Goal: Task Accomplishment & Management: Manage account settings

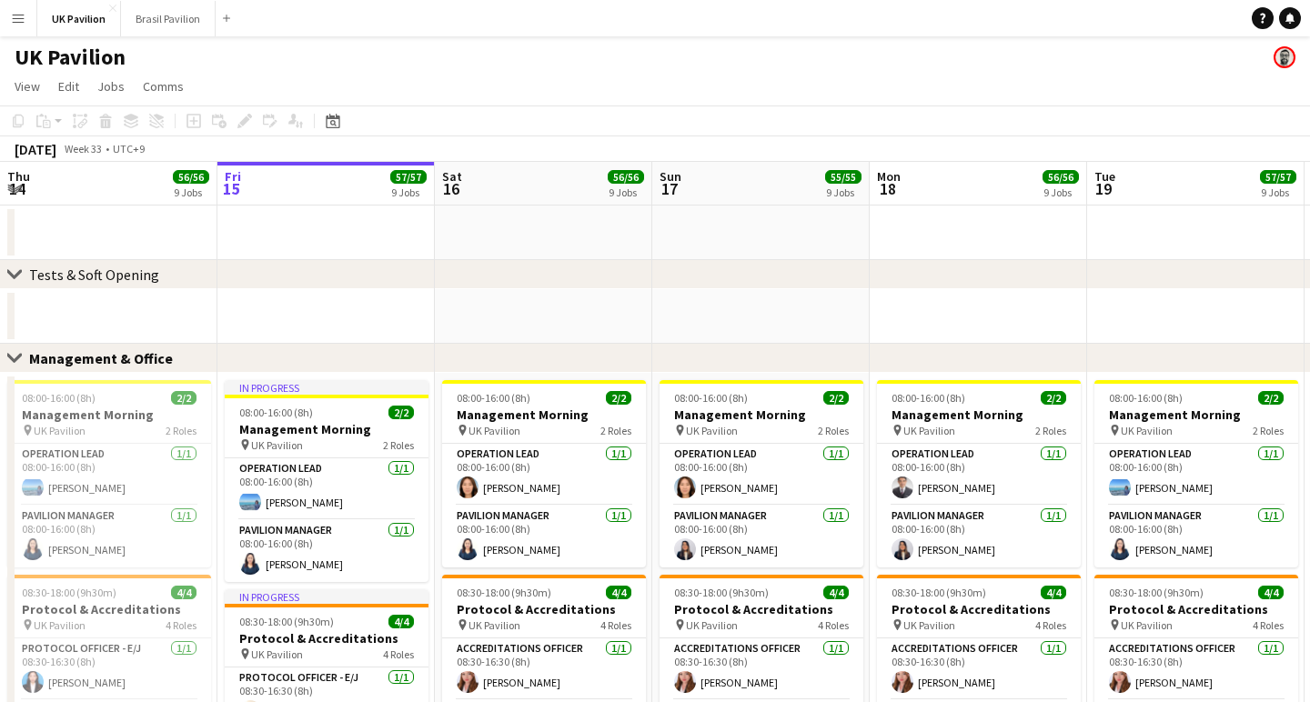
click at [14, 15] on app-icon "Menu" at bounding box center [18, 18] width 15 height 15
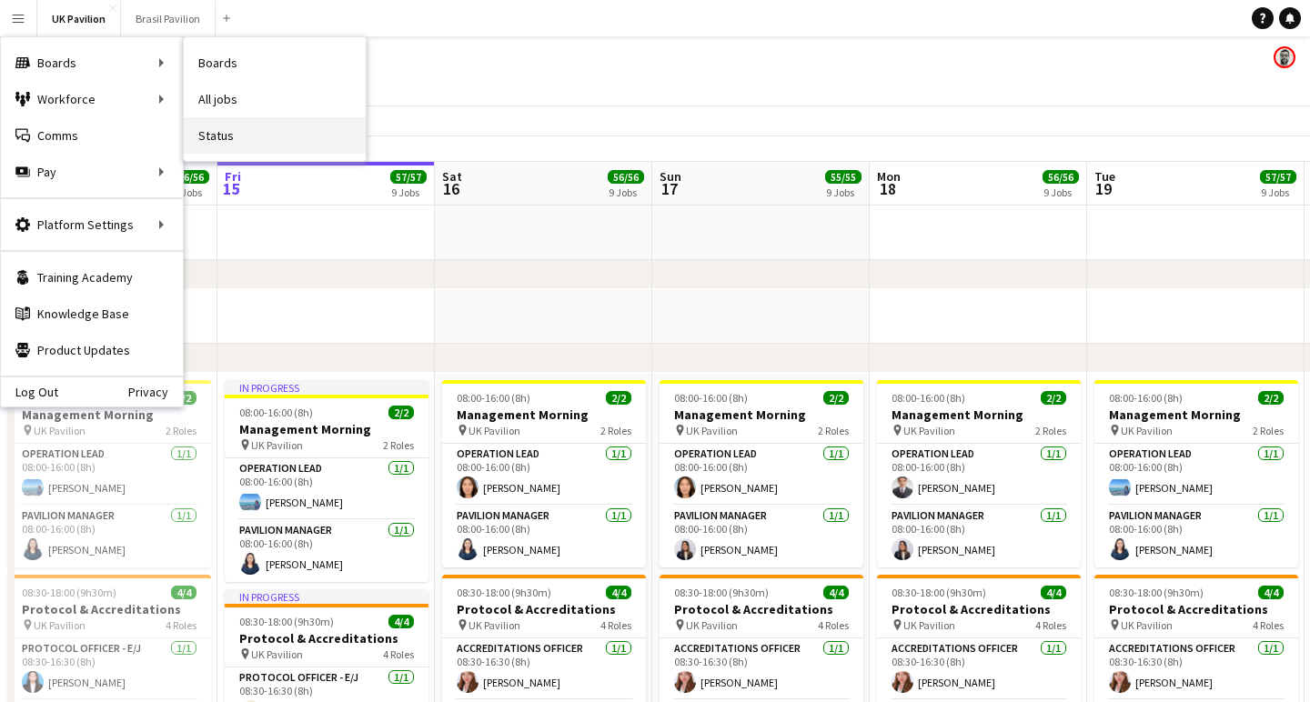
click at [248, 137] on link "Status" at bounding box center [275, 135] width 182 height 36
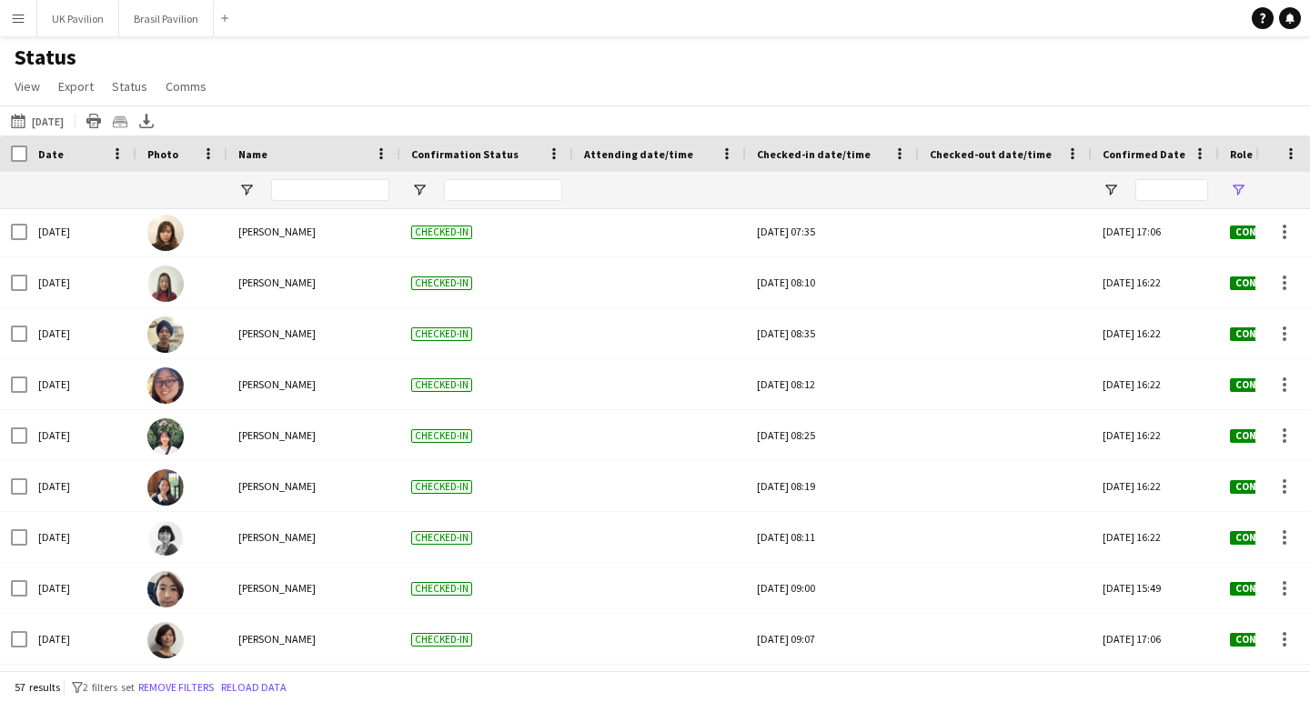
scroll to position [1151, 0]
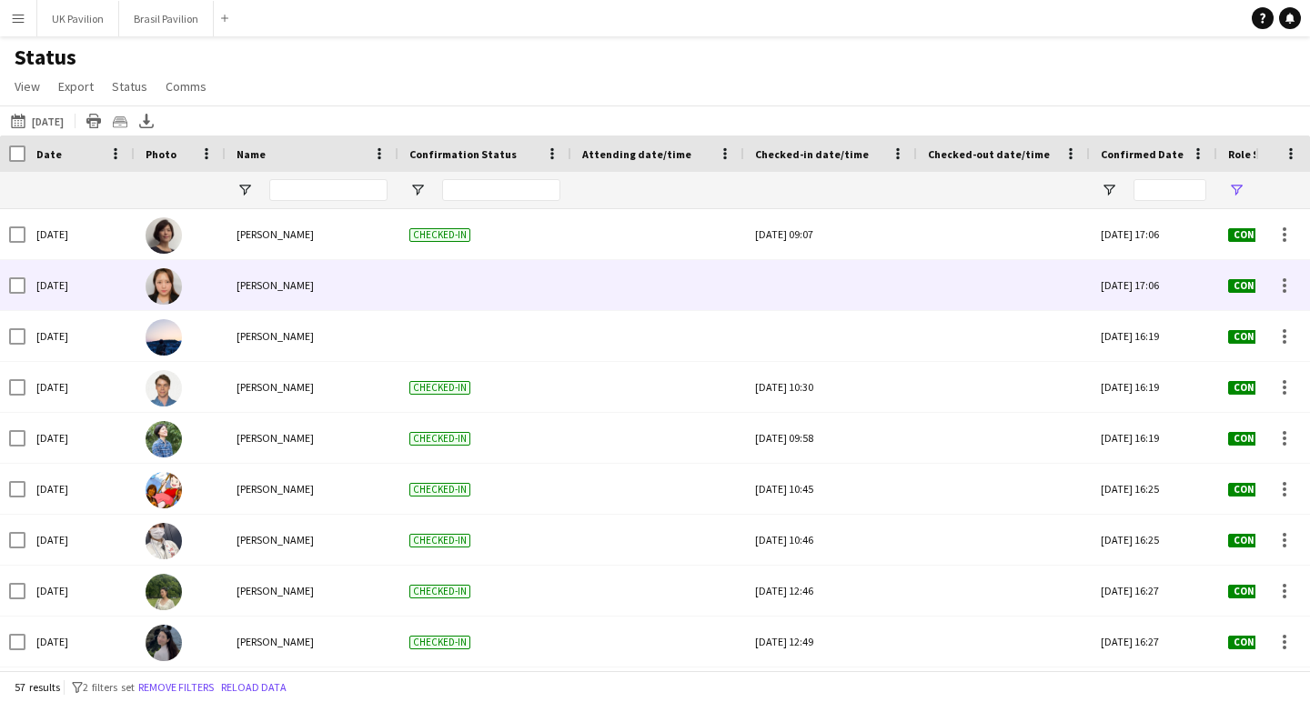
click at [818, 289] on div at bounding box center [830, 285] width 151 height 50
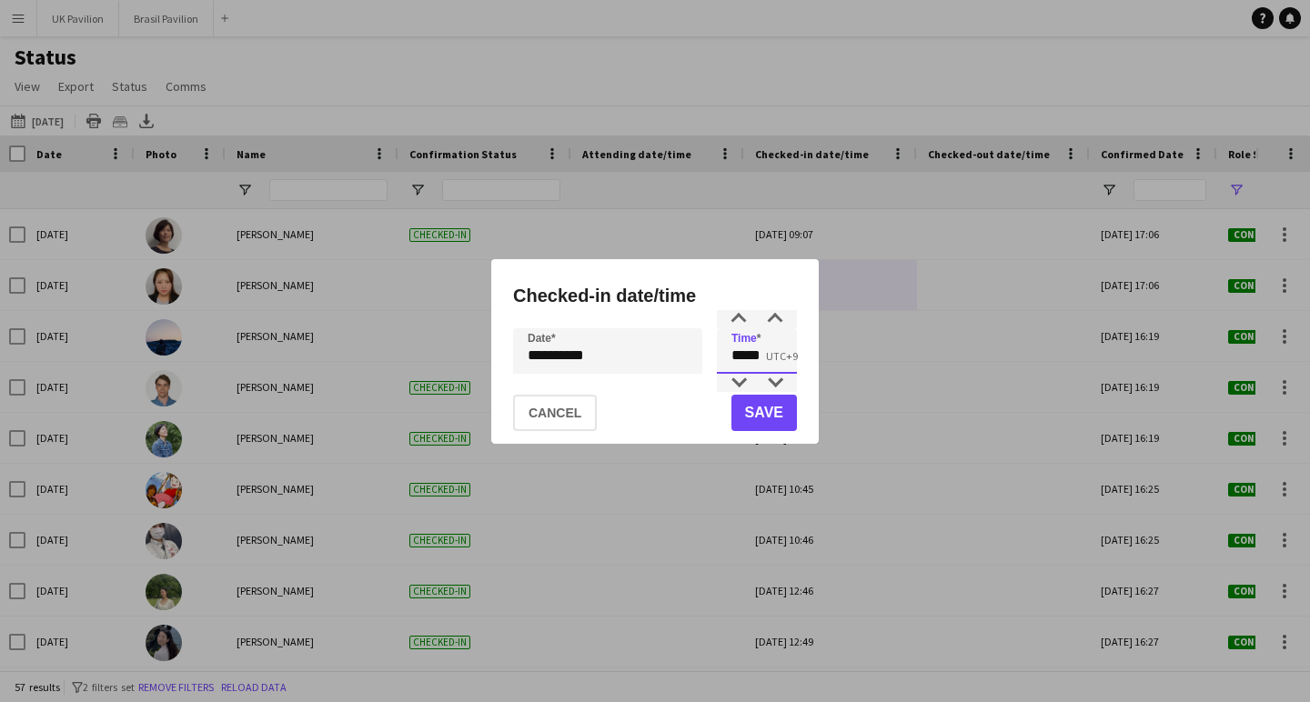
drag, startPoint x: 750, startPoint y: 361, endPoint x: 726, endPoint y: 362, distance: 24.6
click at [726, 362] on input "*****" at bounding box center [757, 350] width 80 height 45
type input "*****"
click at [763, 409] on button "Save" at bounding box center [763, 413] width 65 height 36
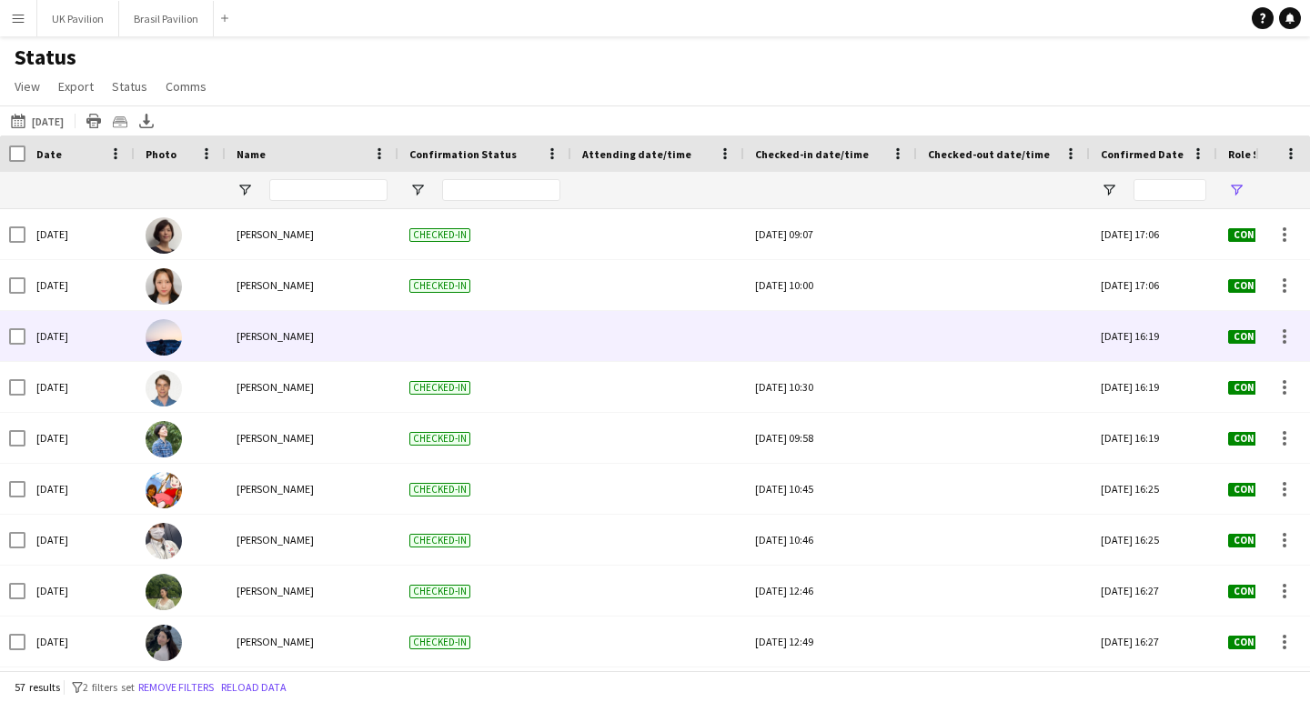
click at [769, 350] on div at bounding box center [830, 336] width 151 height 50
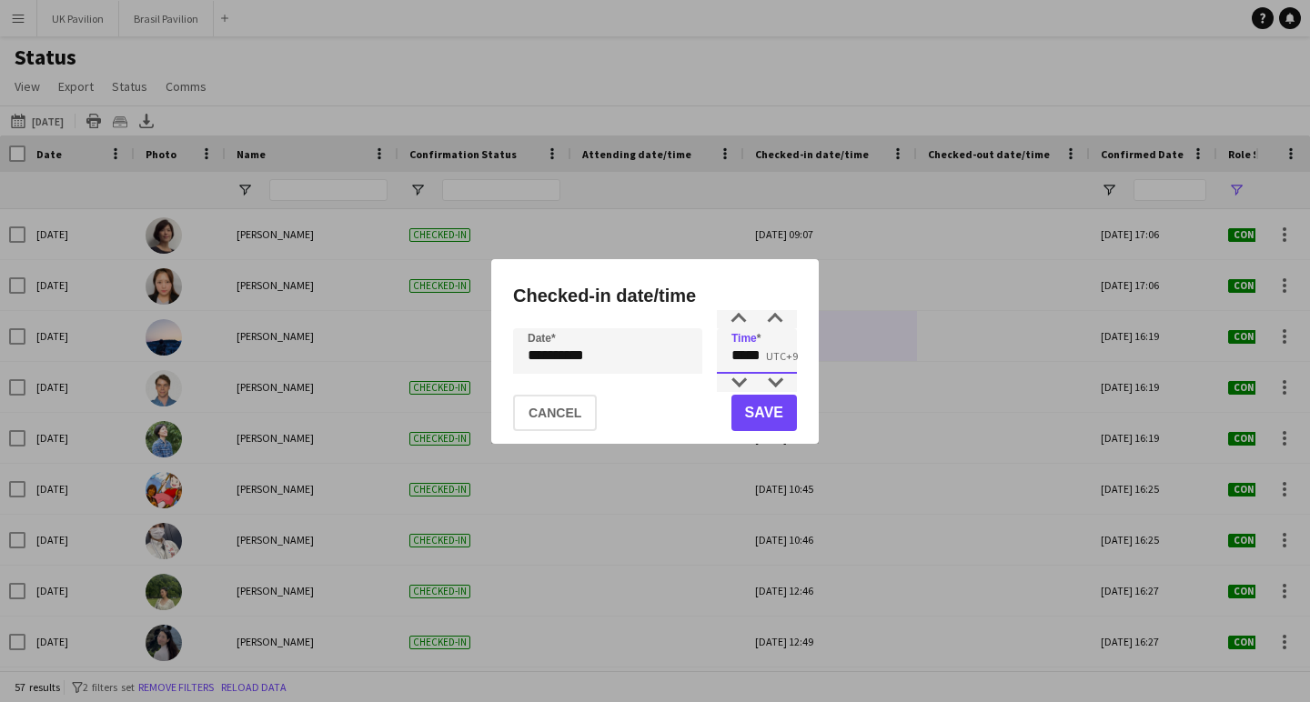
drag, startPoint x: 770, startPoint y: 355, endPoint x: 737, endPoint y: 357, distance: 33.8
click at [737, 357] on input "*****" at bounding box center [757, 350] width 80 height 45
type input "*****"
click at [732, 408] on button "Save" at bounding box center [763, 413] width 65 height 36
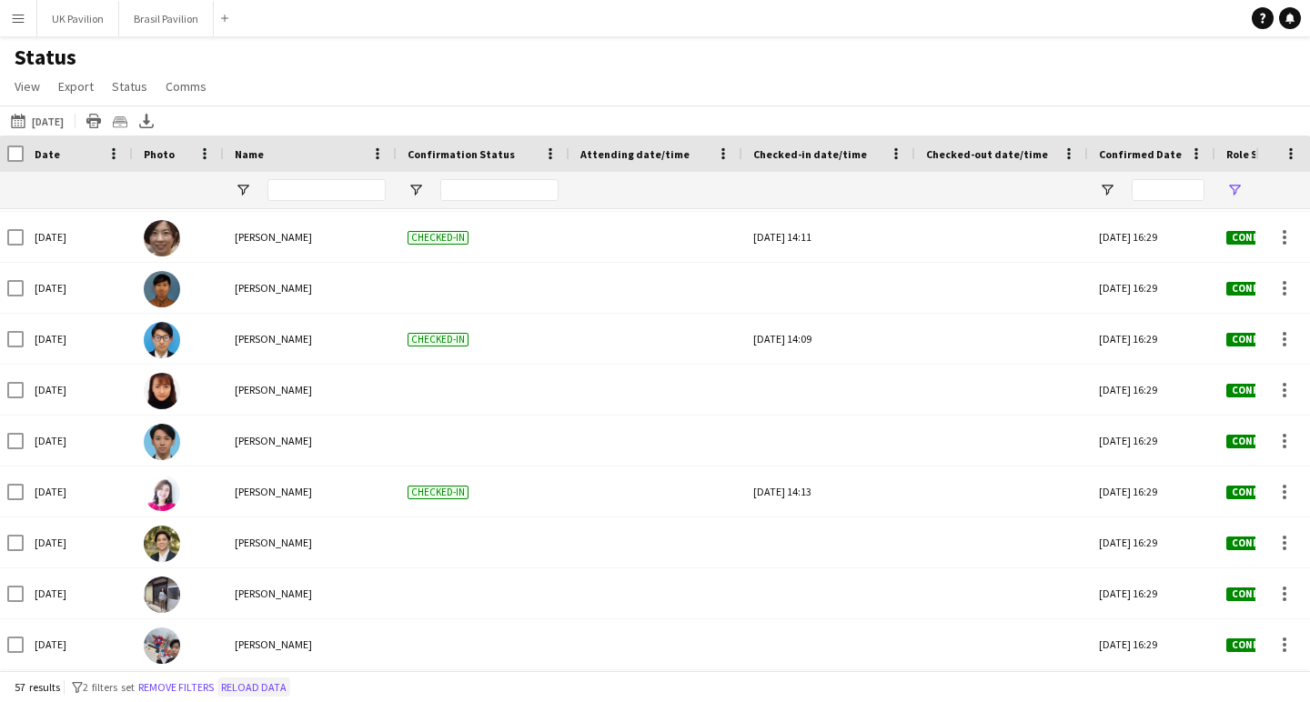
click at [290, 689] on button "Reload data" at bounding box center [253, 688] width 73 height 20
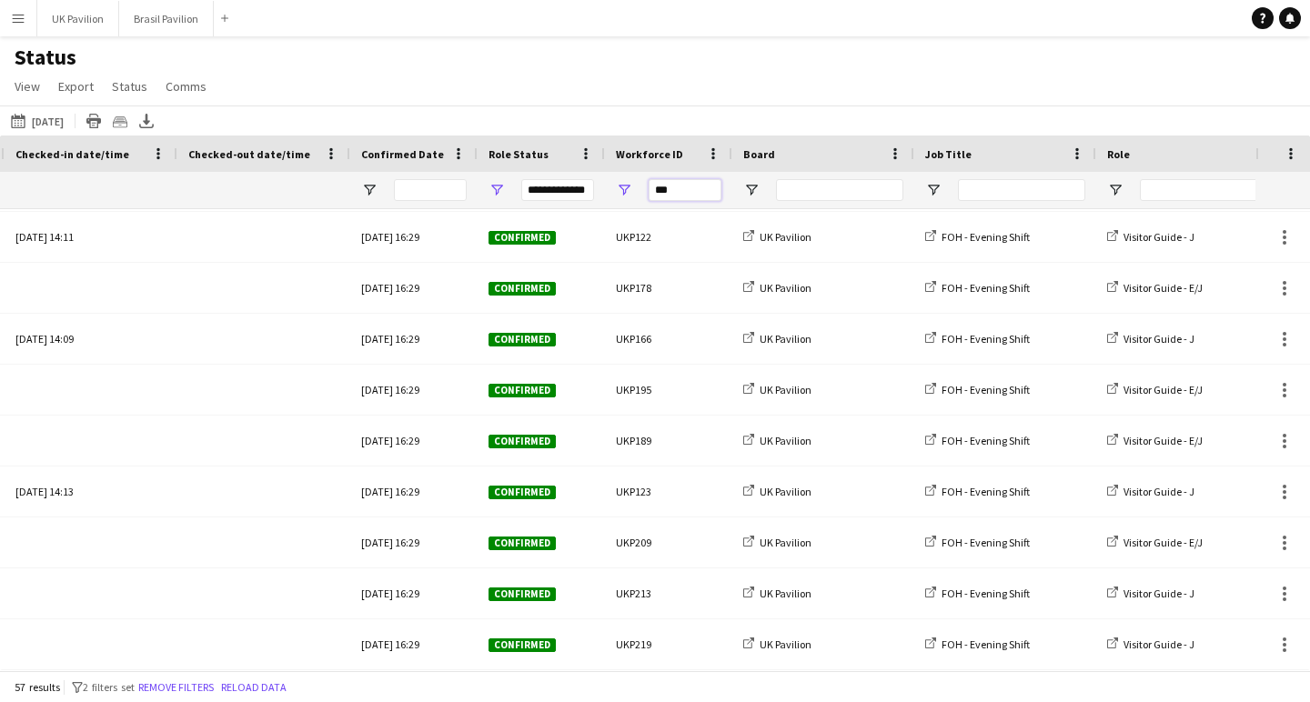
drag, startPoint x: 683, startPoint y: 204, endPoint x: 630, endPoint y: 200, distance: 52.9
click at [630, 200] on div "***" at bounding box center [668, 190] width 127 height 36
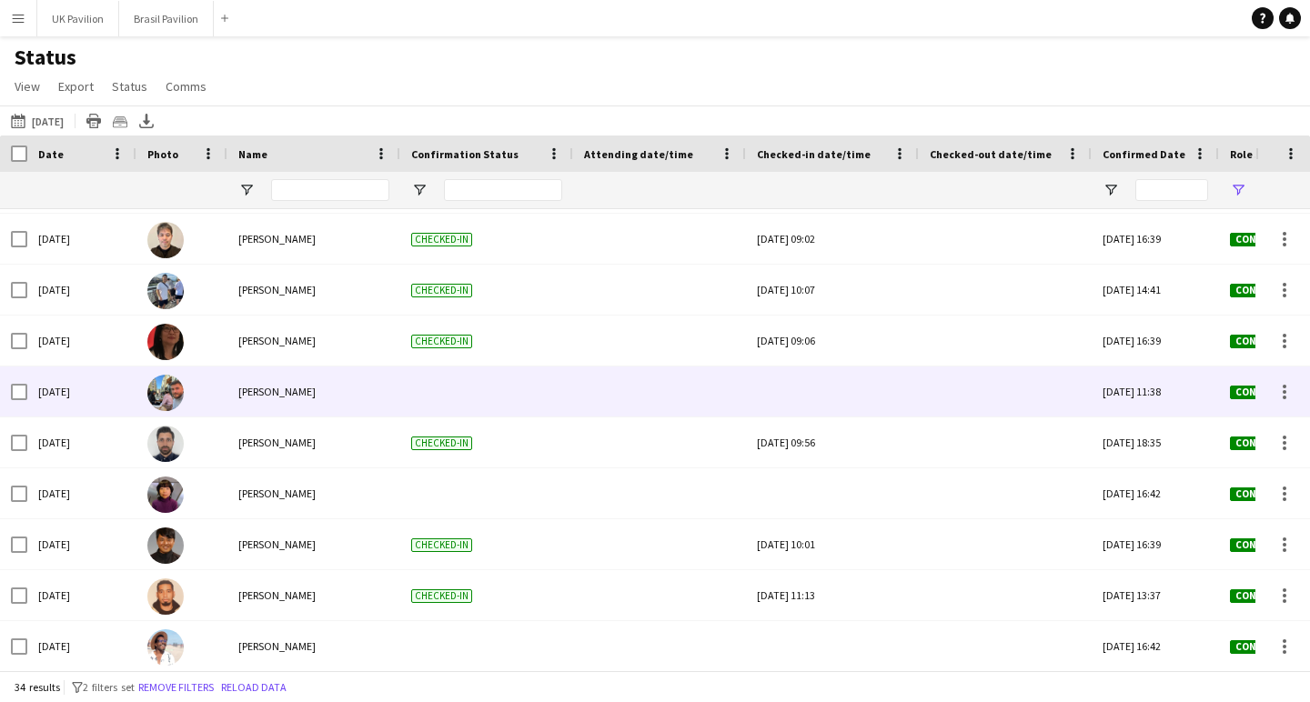
type input "****"
click at [832, 400] on div at bounding box center [832, 391] width 151 height 50
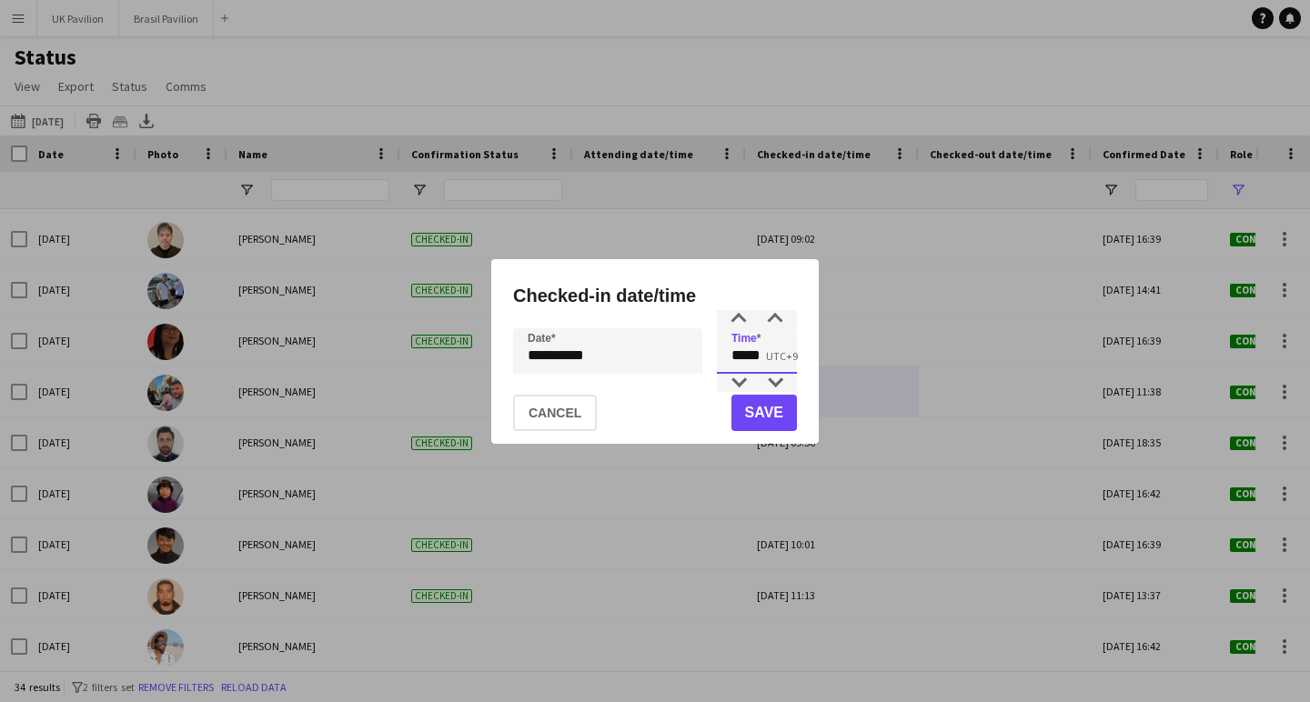
drag, startPoint x: 774, startPoint y: 359, endPoint x: 682, endPoint y: 366, distance: 92.1
click at [682, 366] on div "**********" at bounding box center [655, 350] width 284 height 45
type input "*****"
click at [758, 401] on button "Save" at bounding box center [763, 413] width 65 height 36
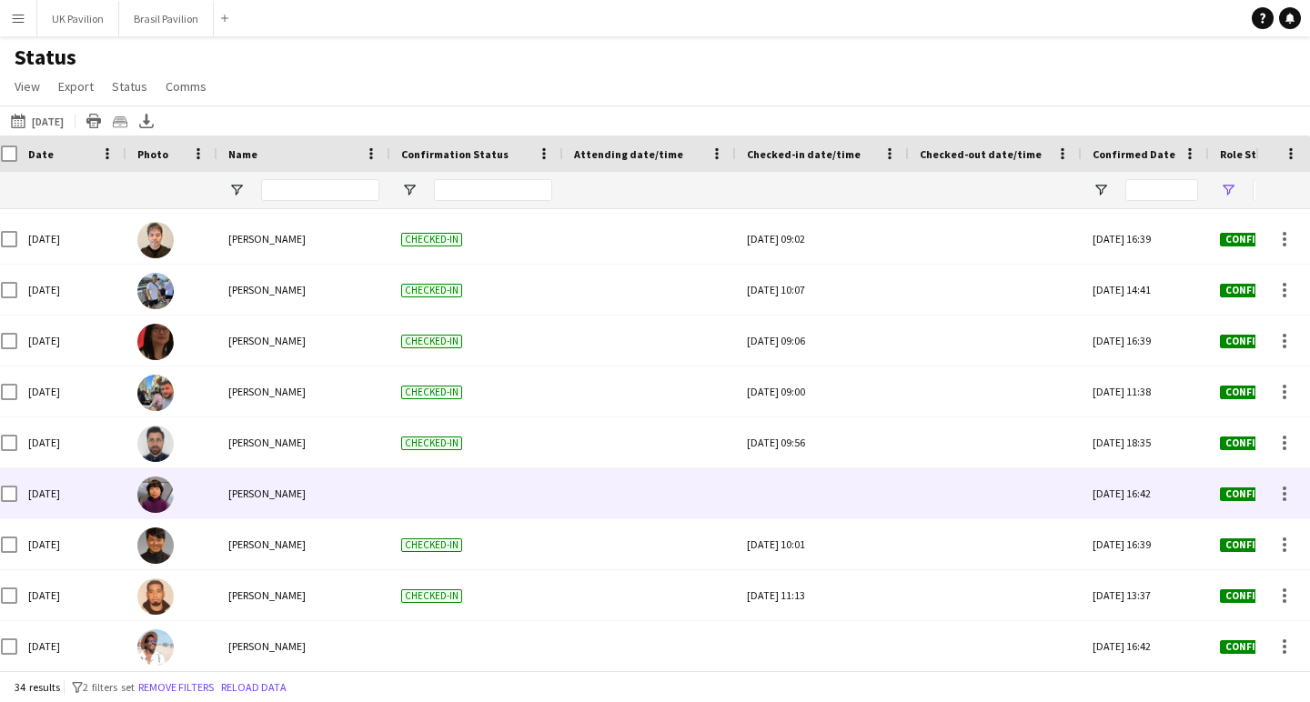
click at [834, 500] on div at bounding box center [822, 493] width 151 height 50
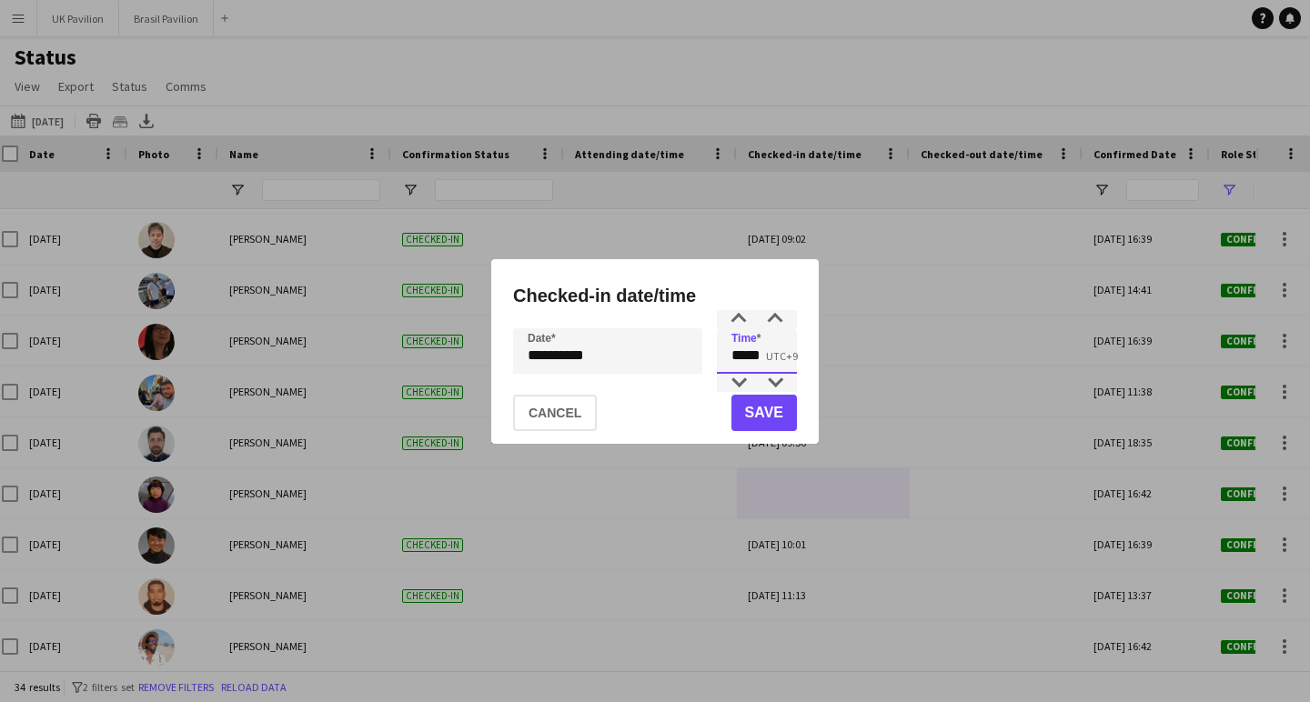
drag, startPoint x: 778, startPoint y: 361, endPoint x: 641, endPoint y: 351, distance: 137.7
click at [641, 351] on div "**********" at bounding box center [655, 350] width 284 height 45
type input "*****"
click at [759, 411] on button "Save" at bounding box center [763, 413] width 65 height 36
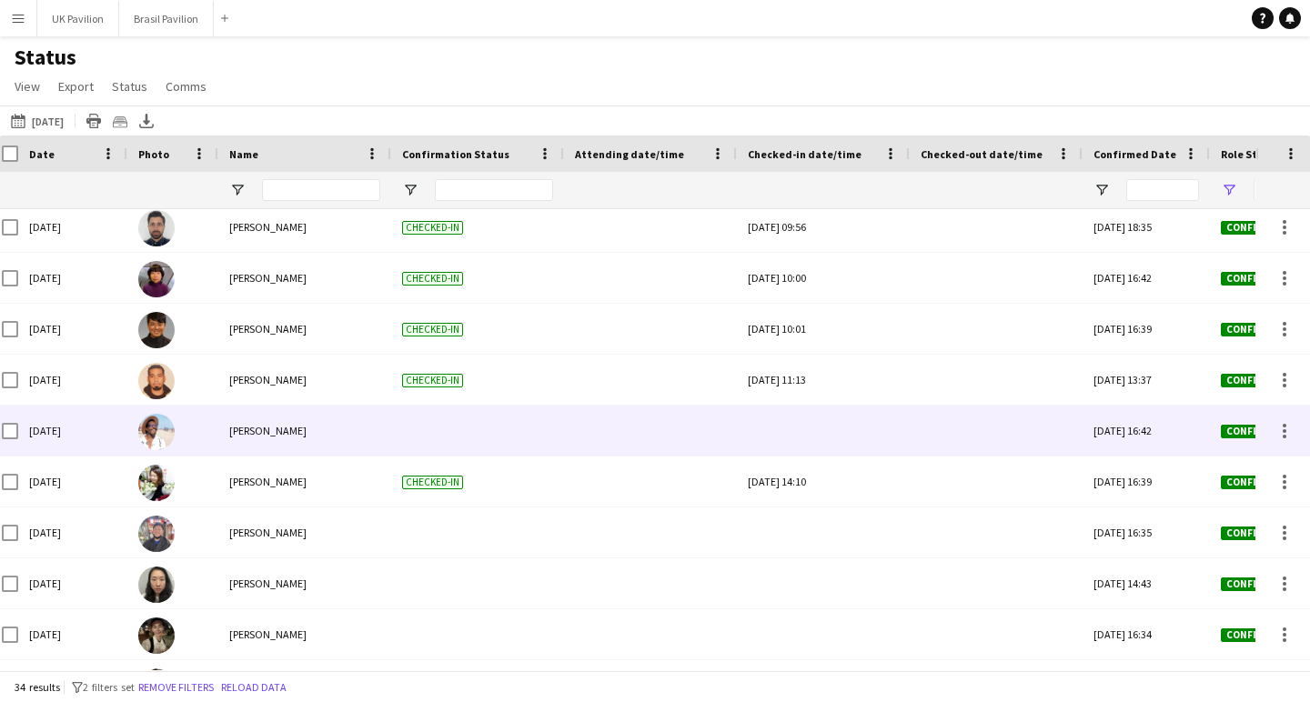
click at [801, 450] on div at bounding box center [823, 431] width 151 height 50
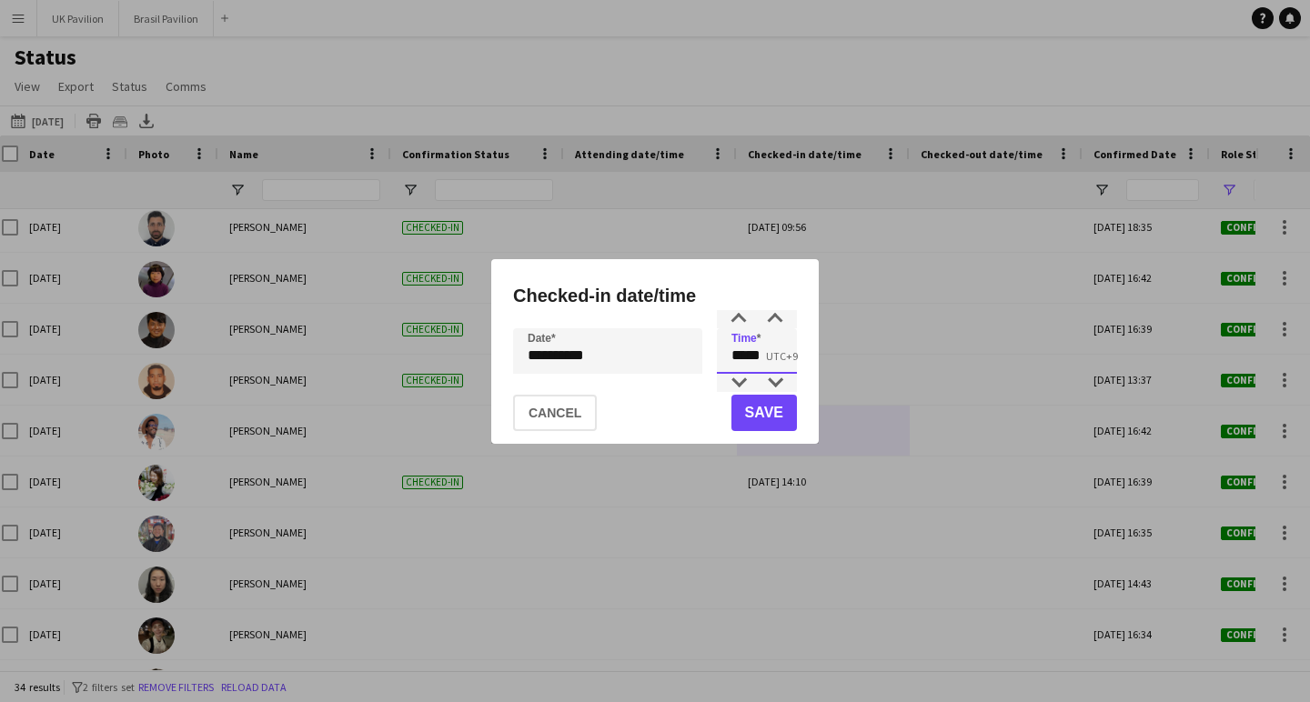
drag, startPoint x: 782, startPoint y: 356, endPoint x: 688, endPoint y: 361, distance: 94.7
click at [688, 361] on div "**********" at bounding box center [655, 350] width 284 height 45
type input "*****"
click at [751, 423] on button "Save" at bounding box center [763, 413] width 65 height 36
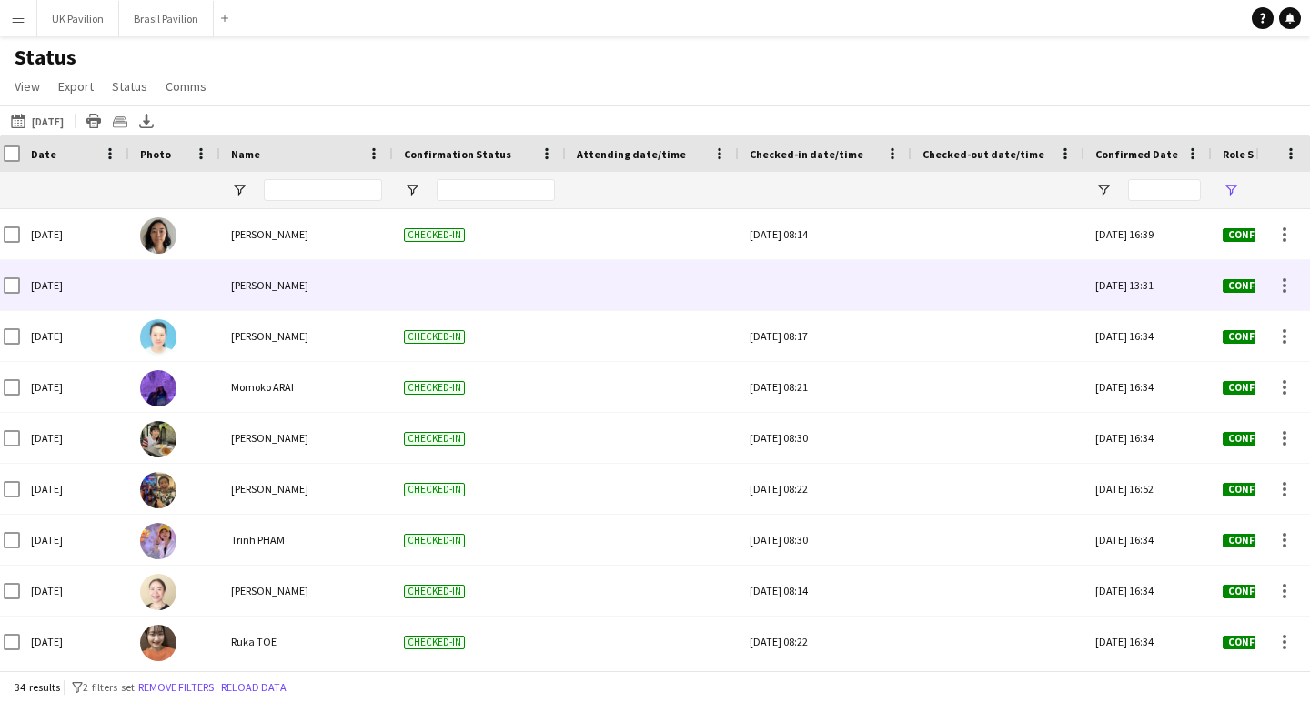
click at [810, 291] on div at bounding box center [824, 285] width 151 height 50
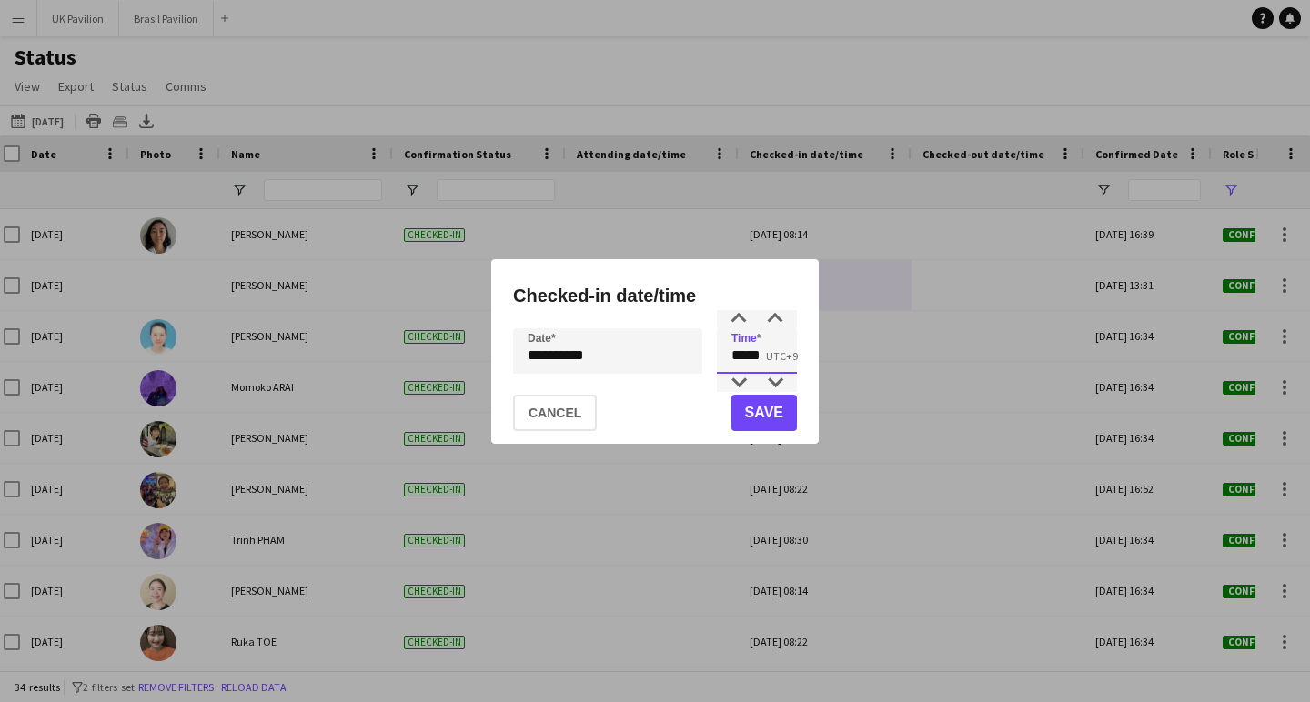
drag, startPoint x: 772, startPoint y: 356, endPoint x: 676, endPoint y: 359, distance: 96.5
click at [676, 359] on div "**********" at bounding box center [655, 350] width 284 height 45
type input "*****"
click at [744, 416] on button "Save" at bounding box center [763, 413] width 65 height 36
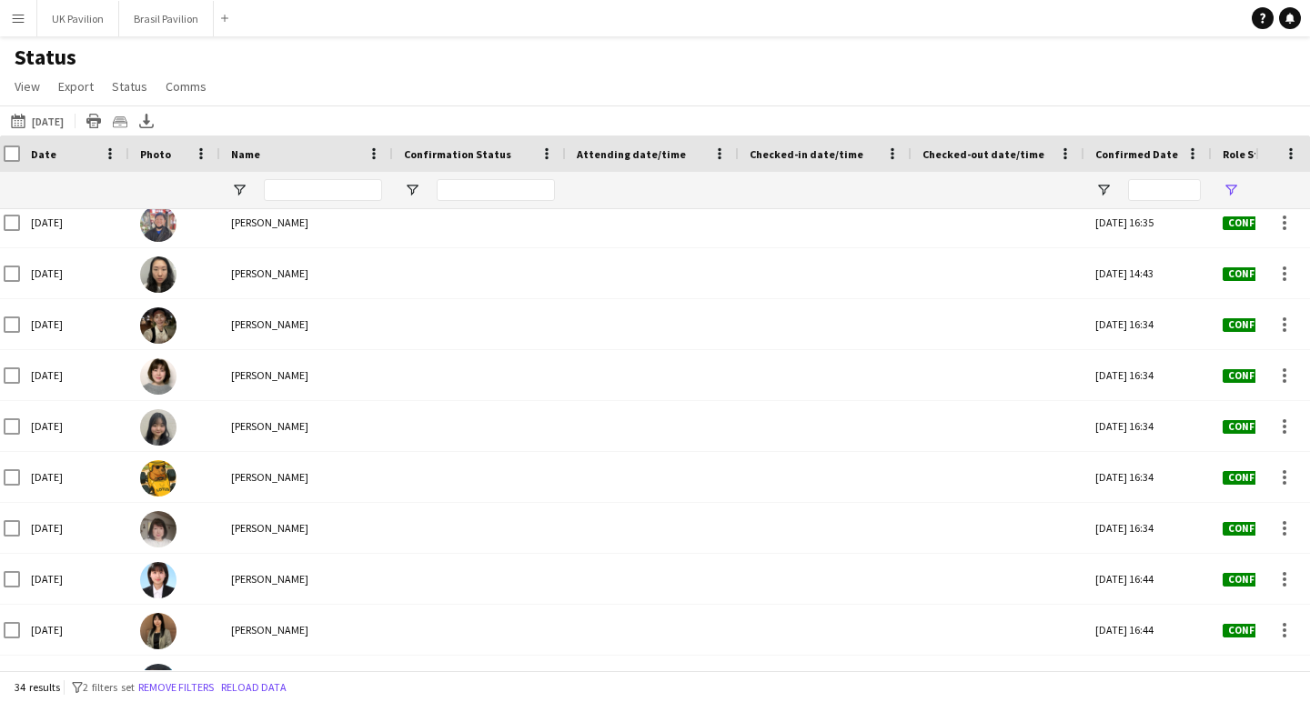
click at [17, 12] on app-icon "Menu" at bounding box center [18, 18] width 15 height 15
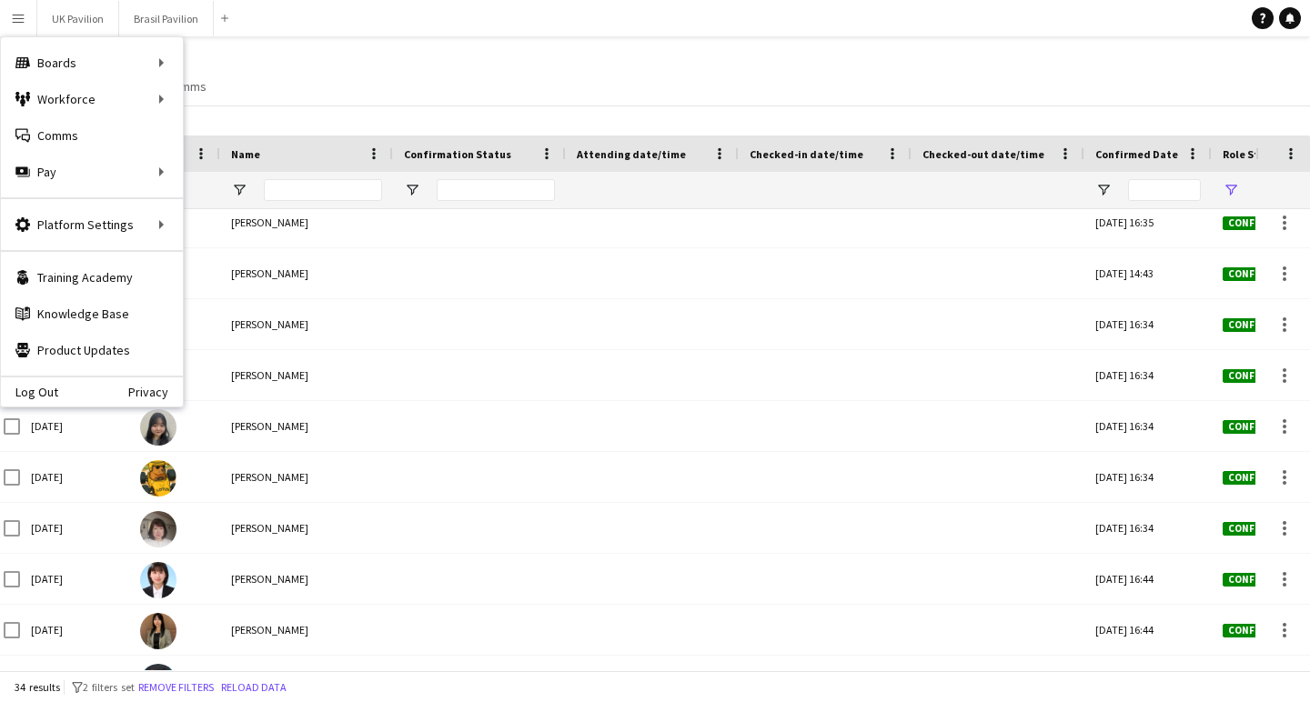
drag, startPoint x: 570, startPoint y: 15, endPoint x: 586, endPoint y: 54, distance: 41.2
click at [570, 19] on app-navbar "Menu Boards Boards Boards All jobs Status Workforce Workforce My Workforce Recr…" at bounding box center [655, 18] width 1310 height 36
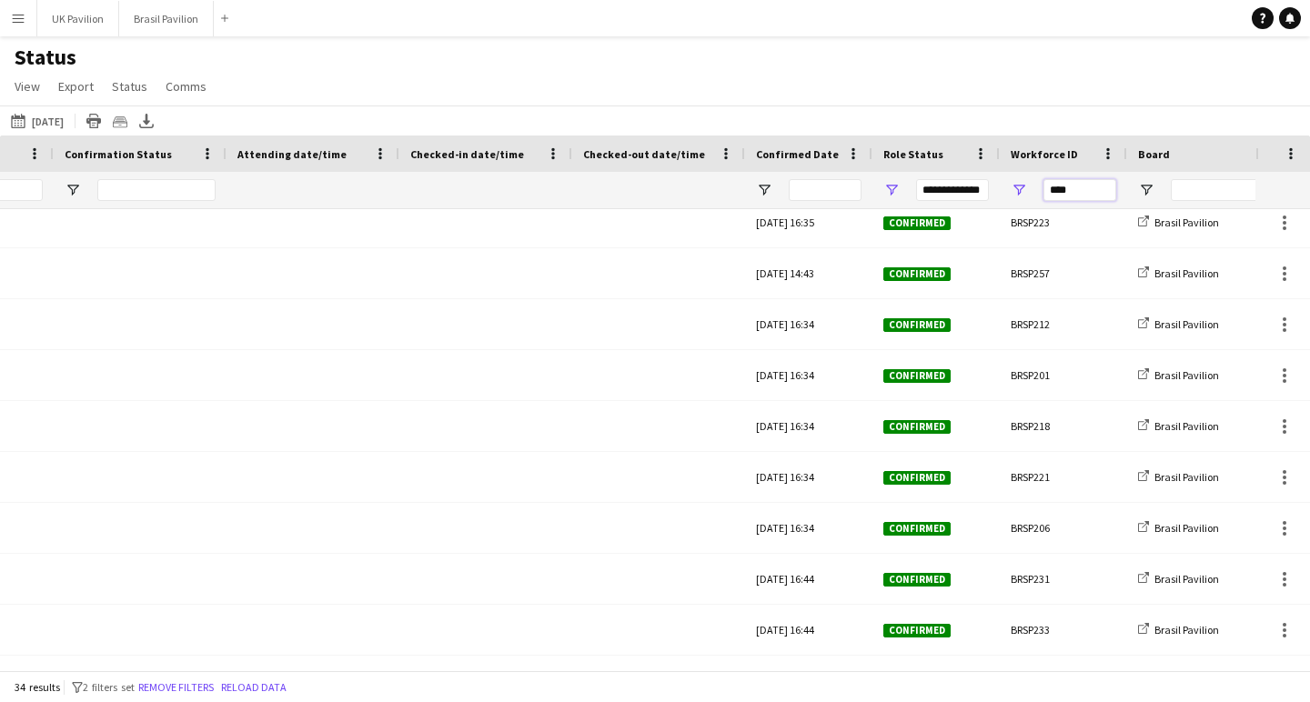
drag, startPoint x: 1098, startPoint y: 203, endPoint x: 992, endPoint y: 201, distance: 105.5
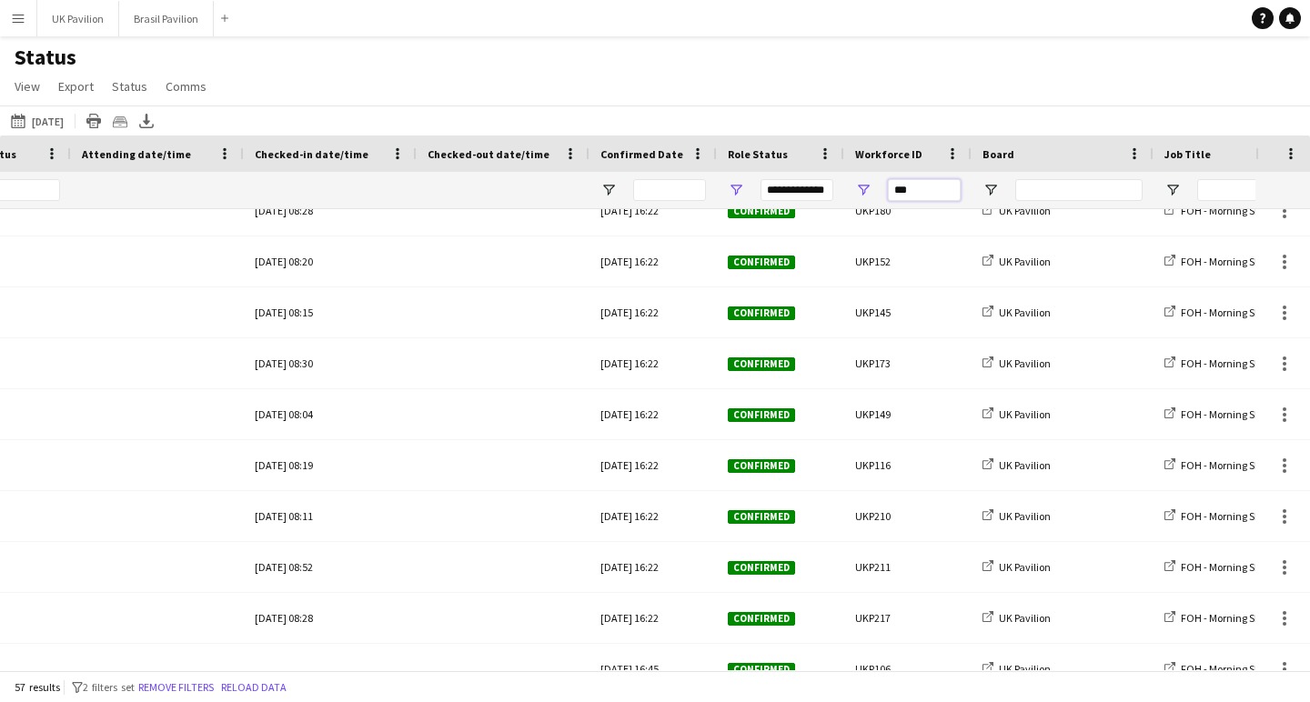
scroll to position [297, 0]
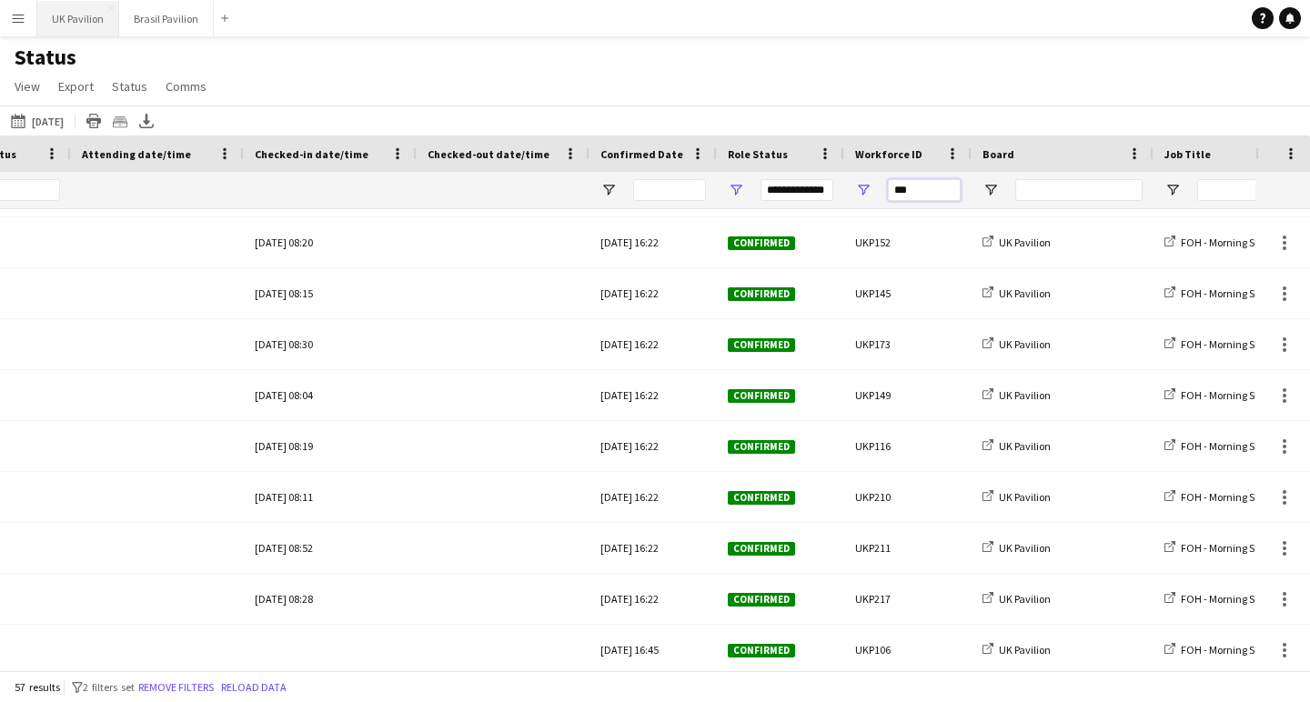
type input "***"
click at [103, 14] on button "UK Pavilion Close" at bounding box center [78, 18] width 82 height 35
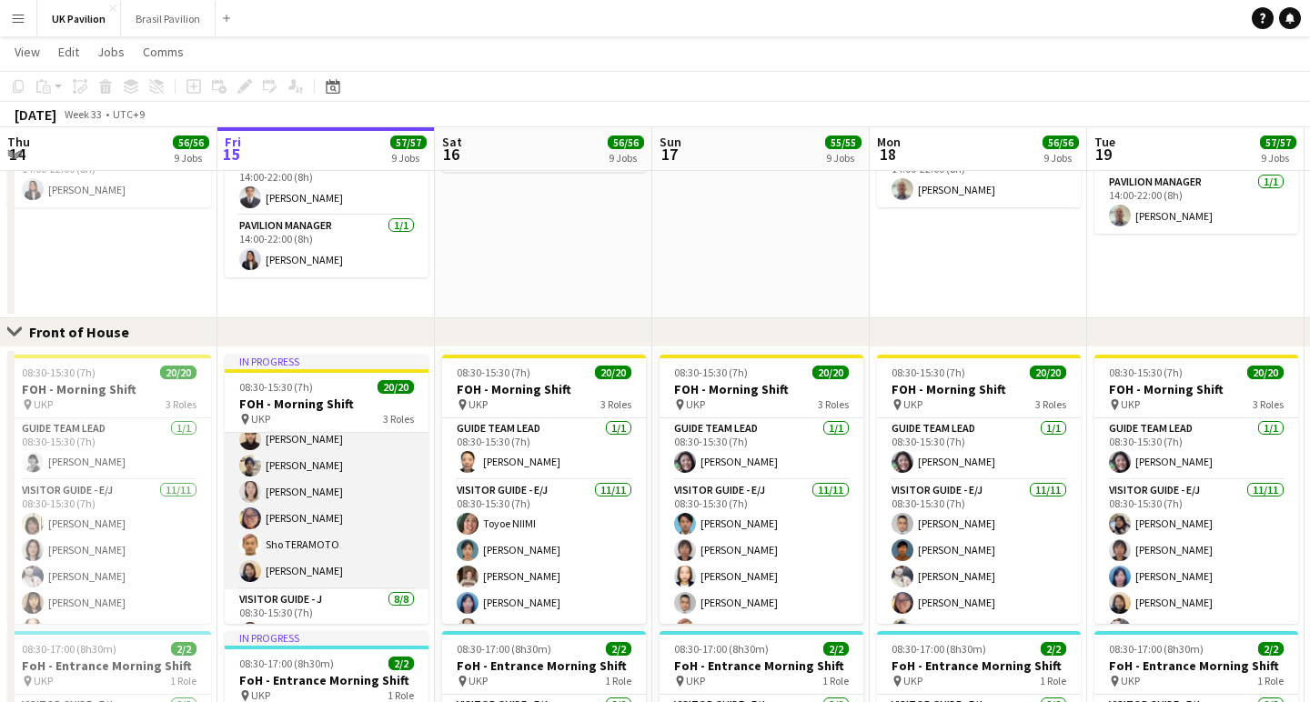
scroll to position [233, 0]
click at [330, 567] on app-card-role "Visitor Guide - E/J [DATE] 08:30-15:30 (7h) [PERSON_NAME] [PERSON_NAME] [PERSON…" at bounding box center [327, 425] width 204 height 326
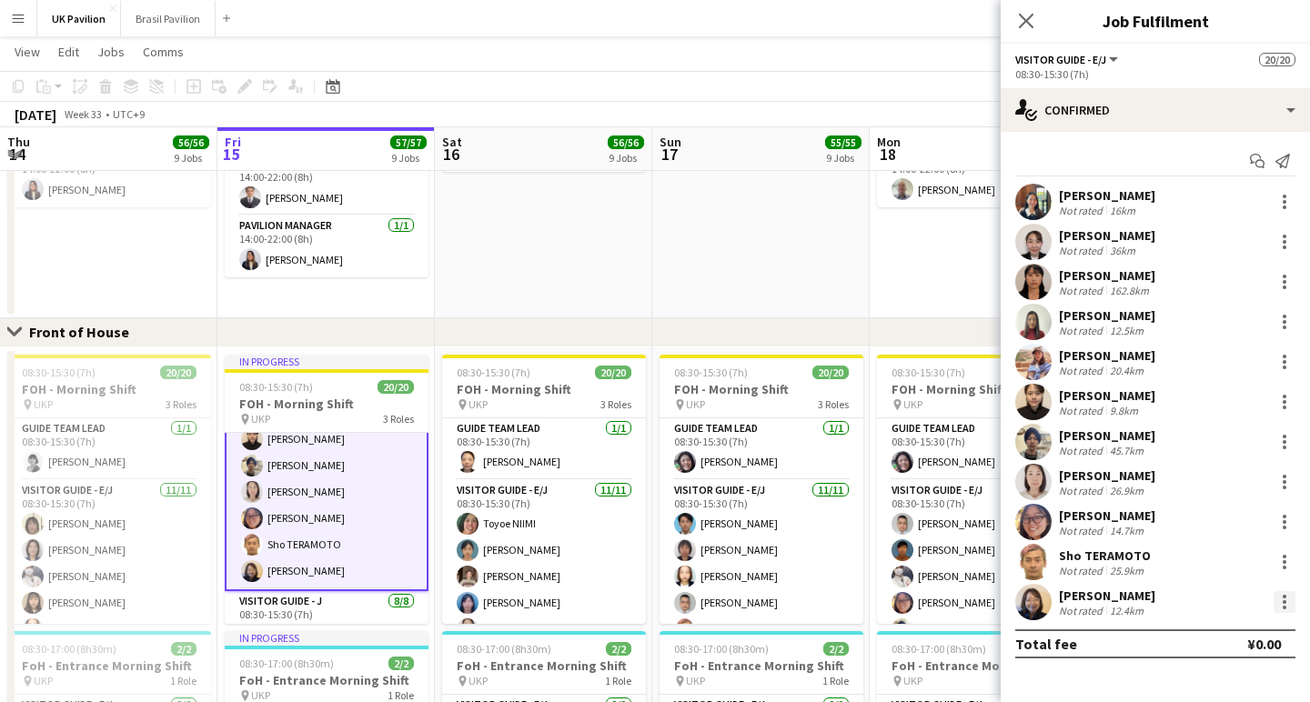
click at [1290, 606] on div at bounding box center [1284, 602] width 22 height 22
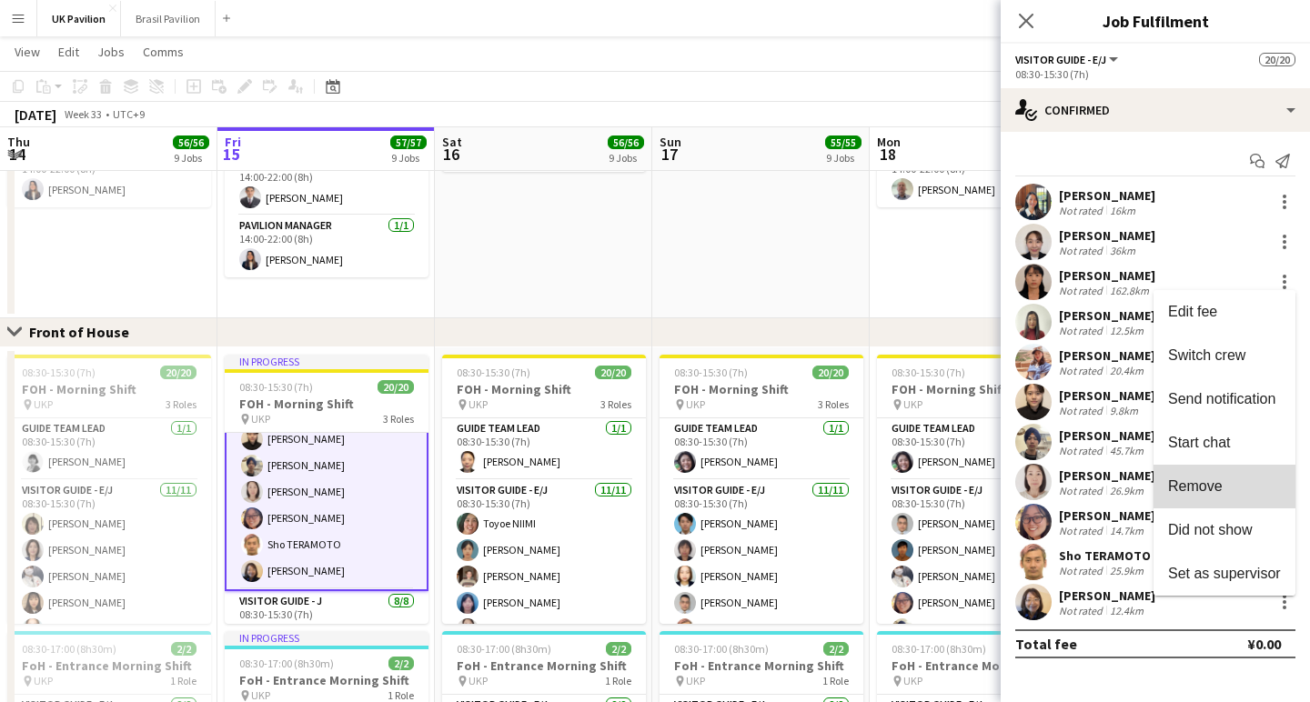
click at [1202, 485] on span "Remove" at bounding box center [1195, 485] width 55 height 15
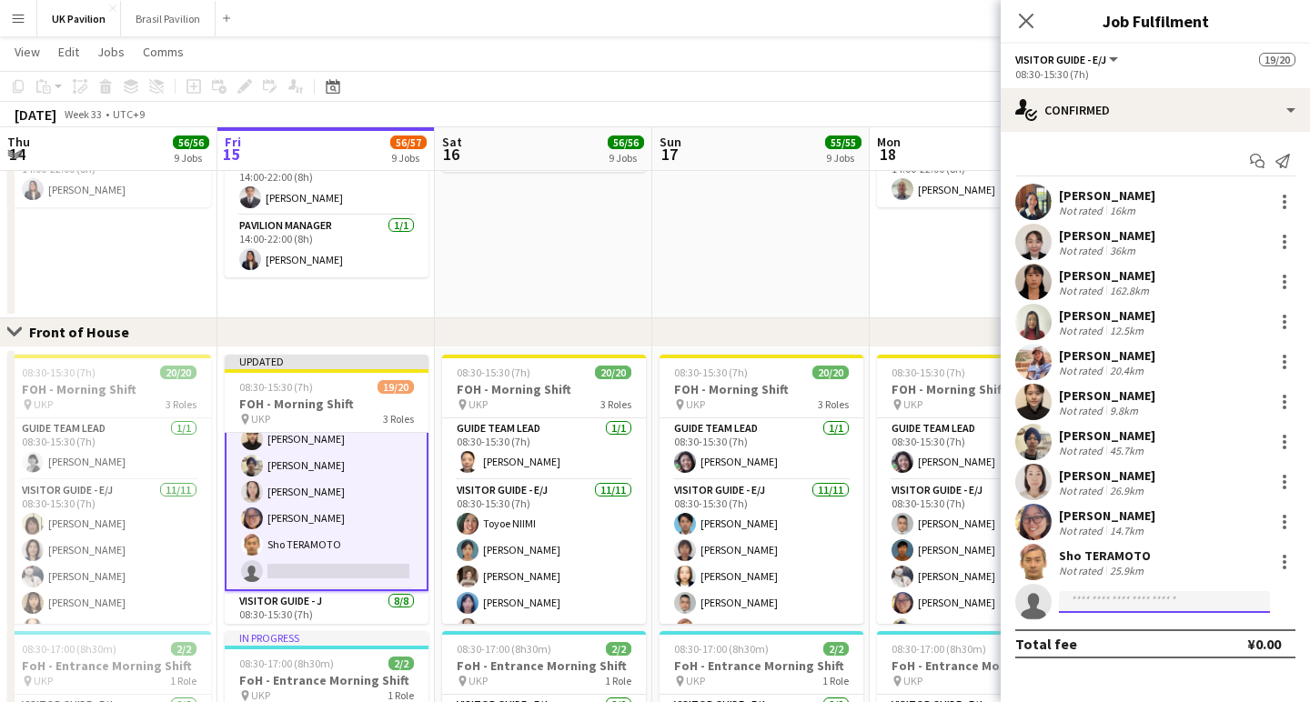
click at [1100, 611] on input at bounding box center [1164, 602] width 211 height 22
type input "*****"
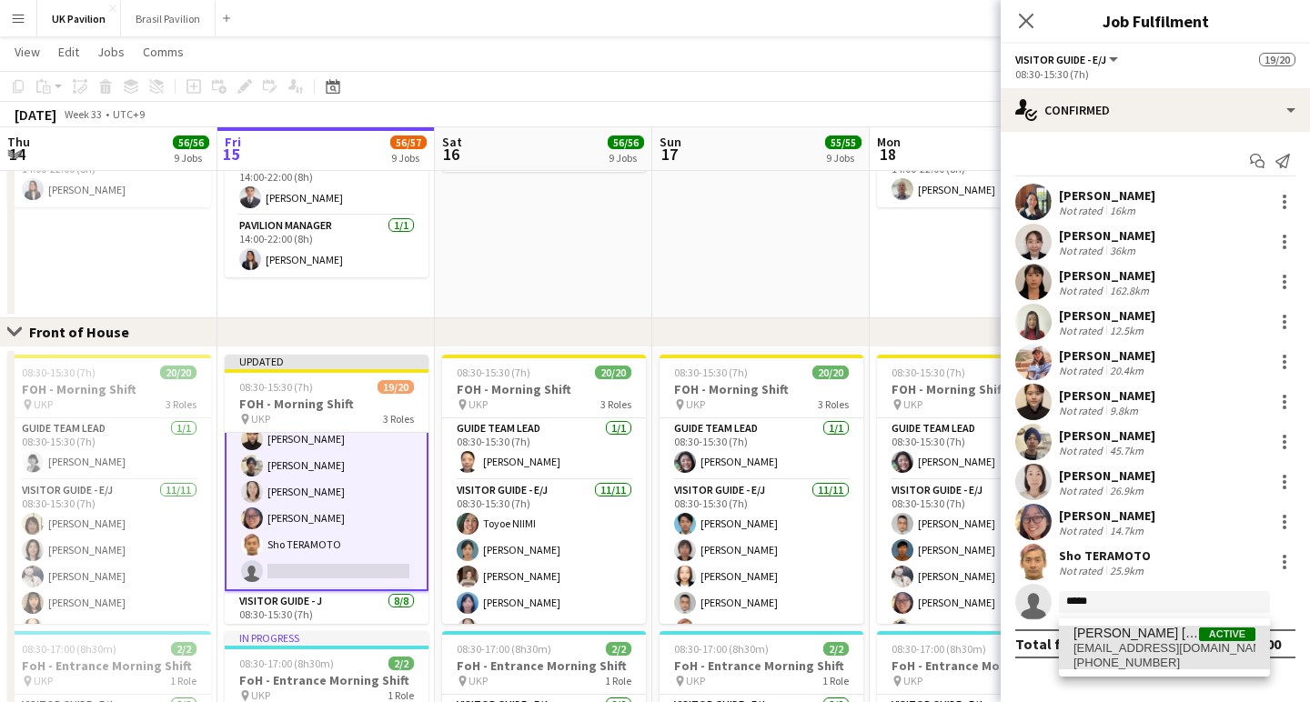
click at [1127, 653] on span "[EMAIL_ADDRESS][DOMAIN_NAME]" at bounding box center [1164, 648] width 182 height 15
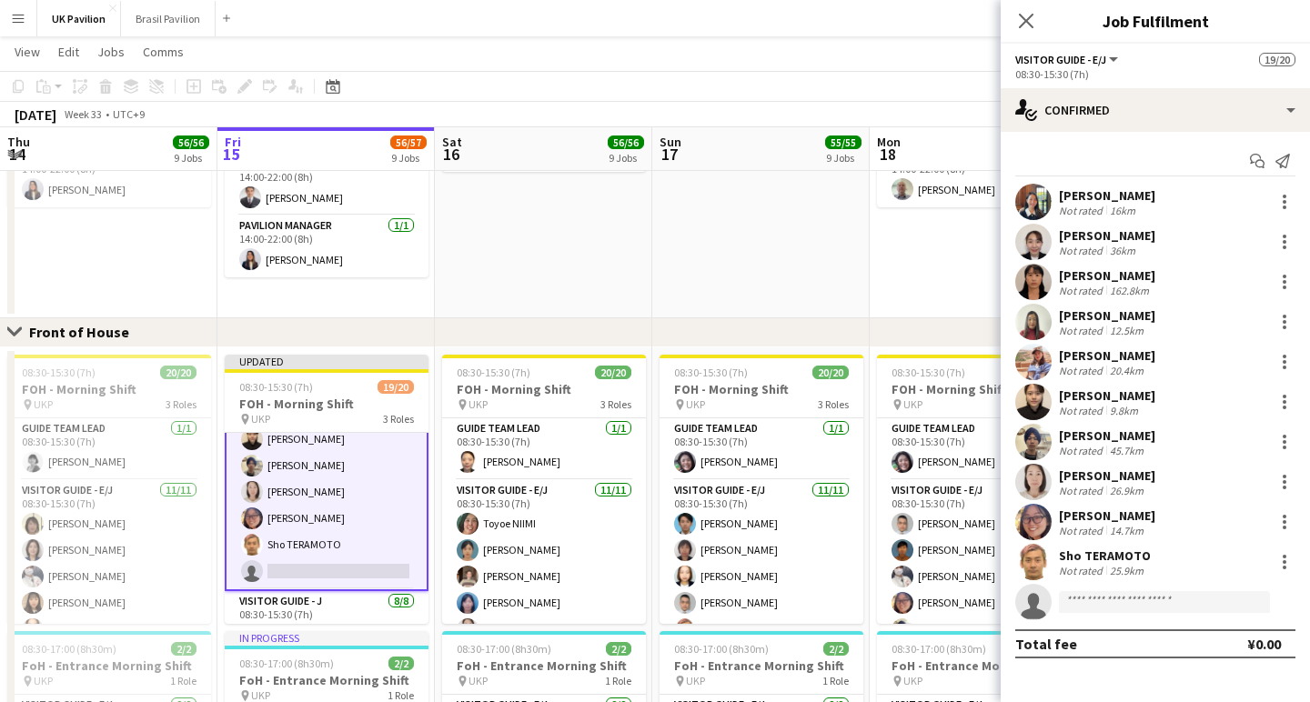
scroll to position [209, 0]
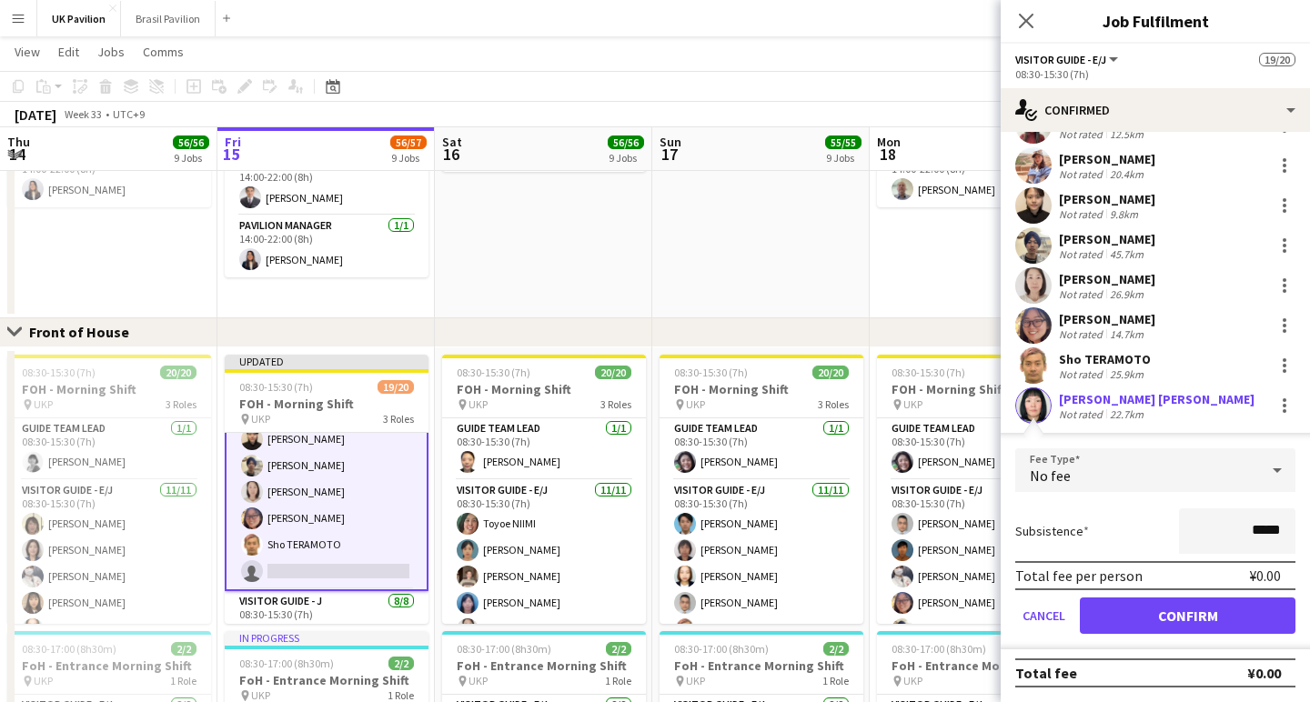
click at [1183, 612] on button "Confirm" at bounding box center [1187, 615] width 216 height 36
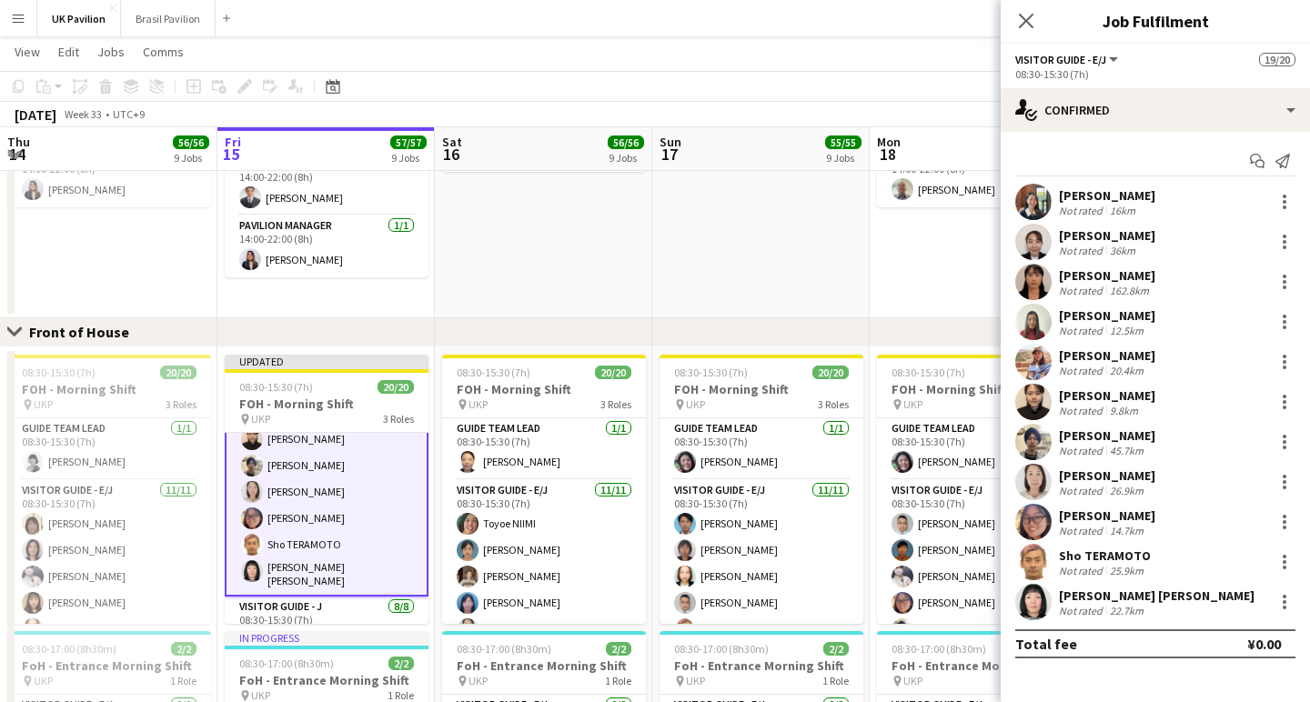
scroll to position [0, 0]
click at [1028, 15] on icon "Close pop-in" at bounding box center [1026, 21] width 15 height 15
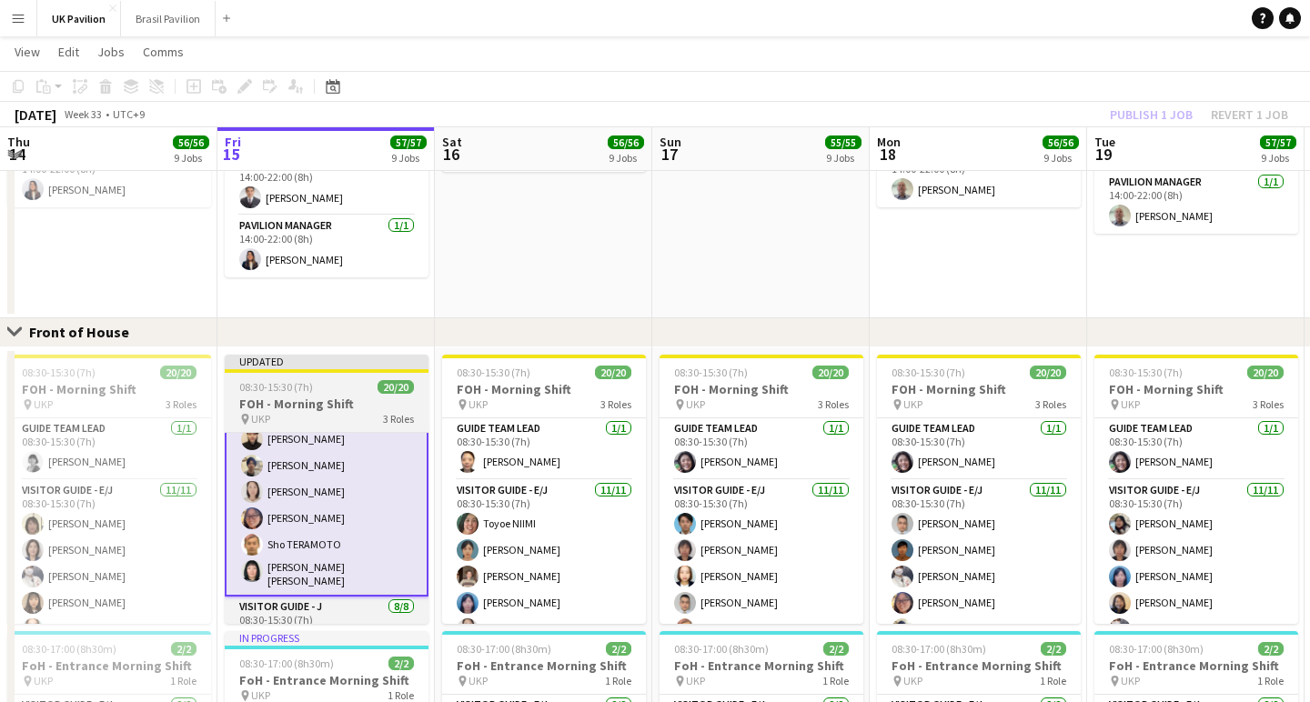
click at [316, 412] on h3 "FOH - Morning Shift" at bounding box center [327, 404] width 204 height 16
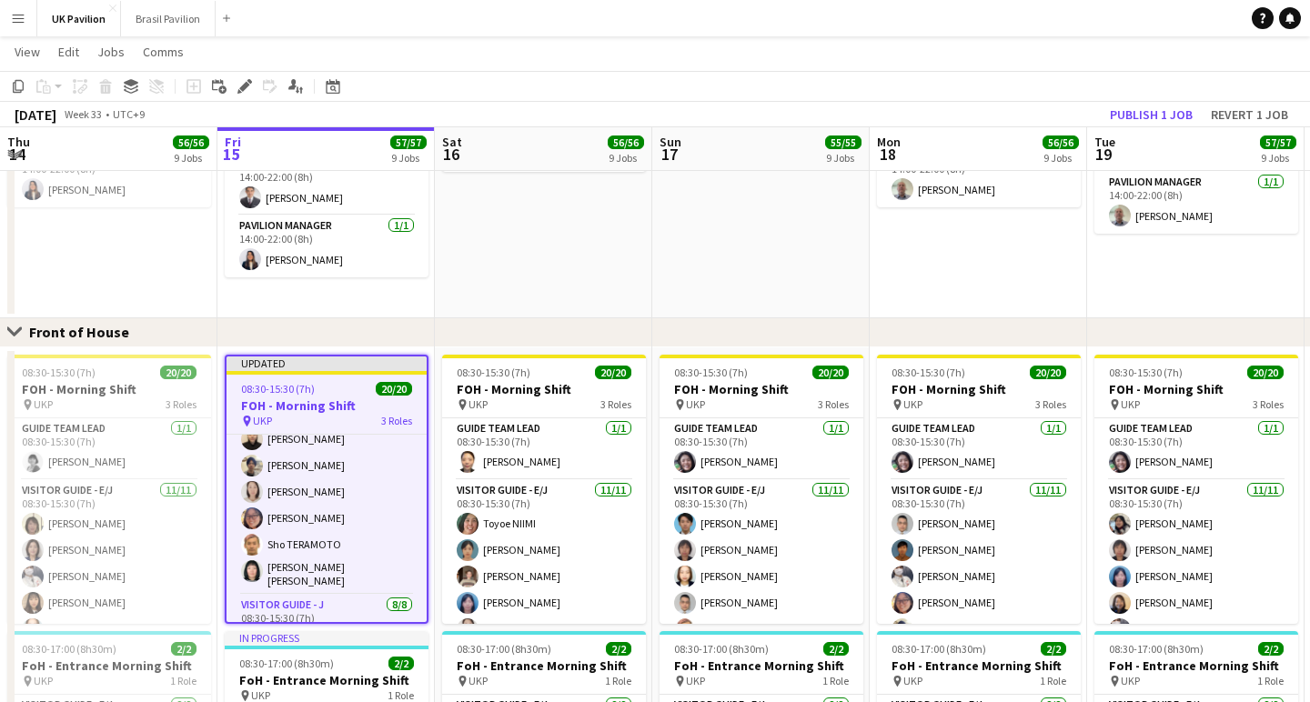
click at [1129, 111] on button "Publish 1 job" at bounding box center [1150, 115] width 97 height 24
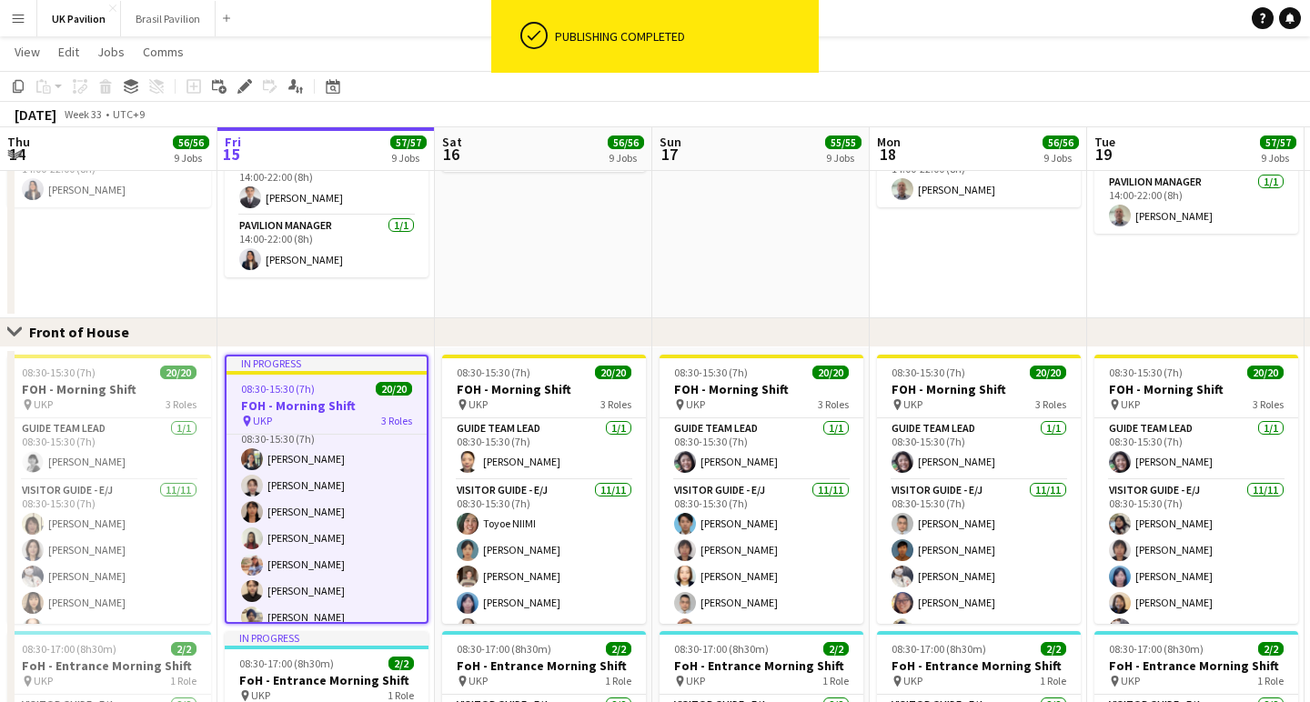
scroll to position [79, 0]
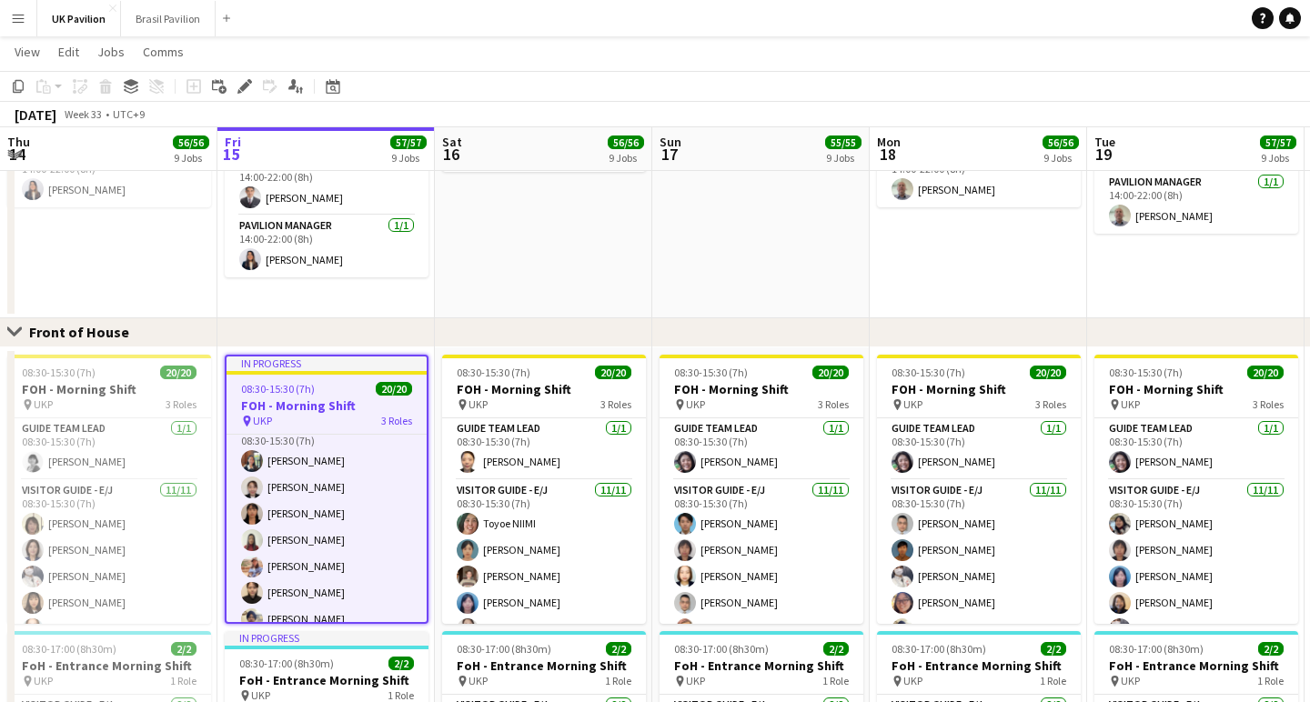
click at [20, 12] on app-icon "Menu" at bounding box center [18, 18] width 15 height 15
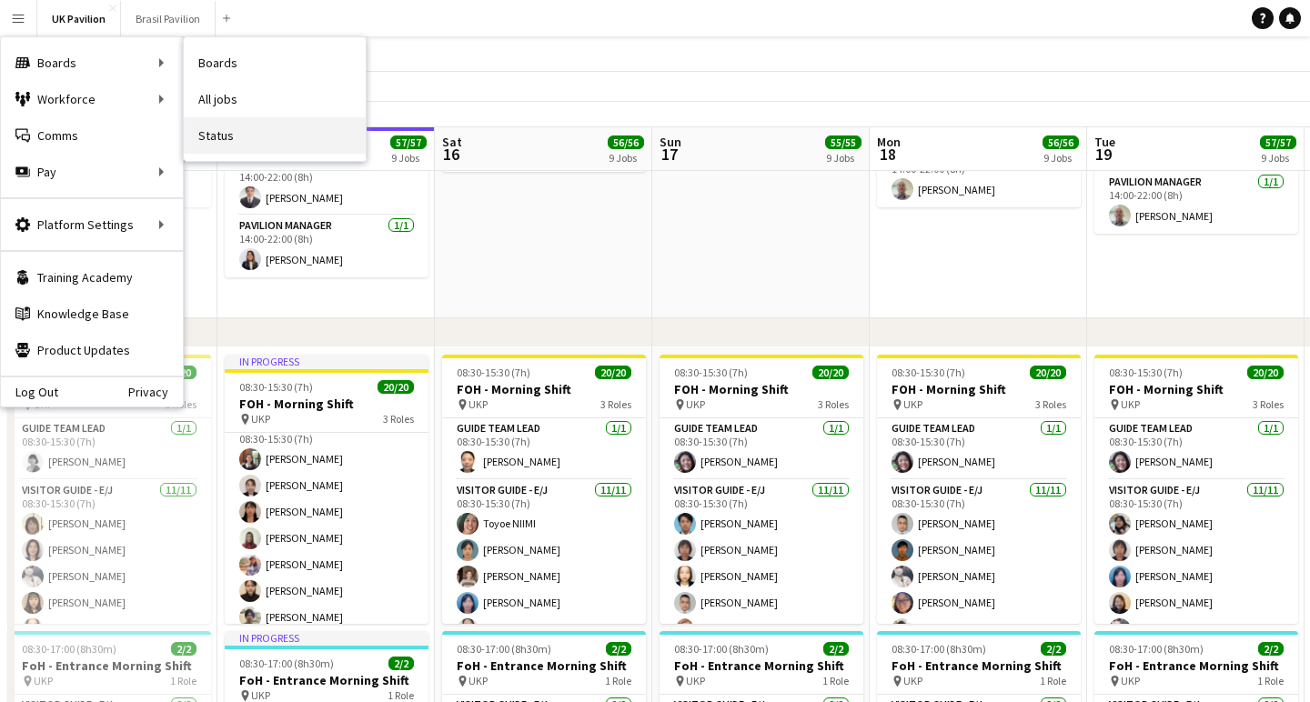
click at [244, 134] on link "Status" at bounding box center [275, 135] width 182 height 36
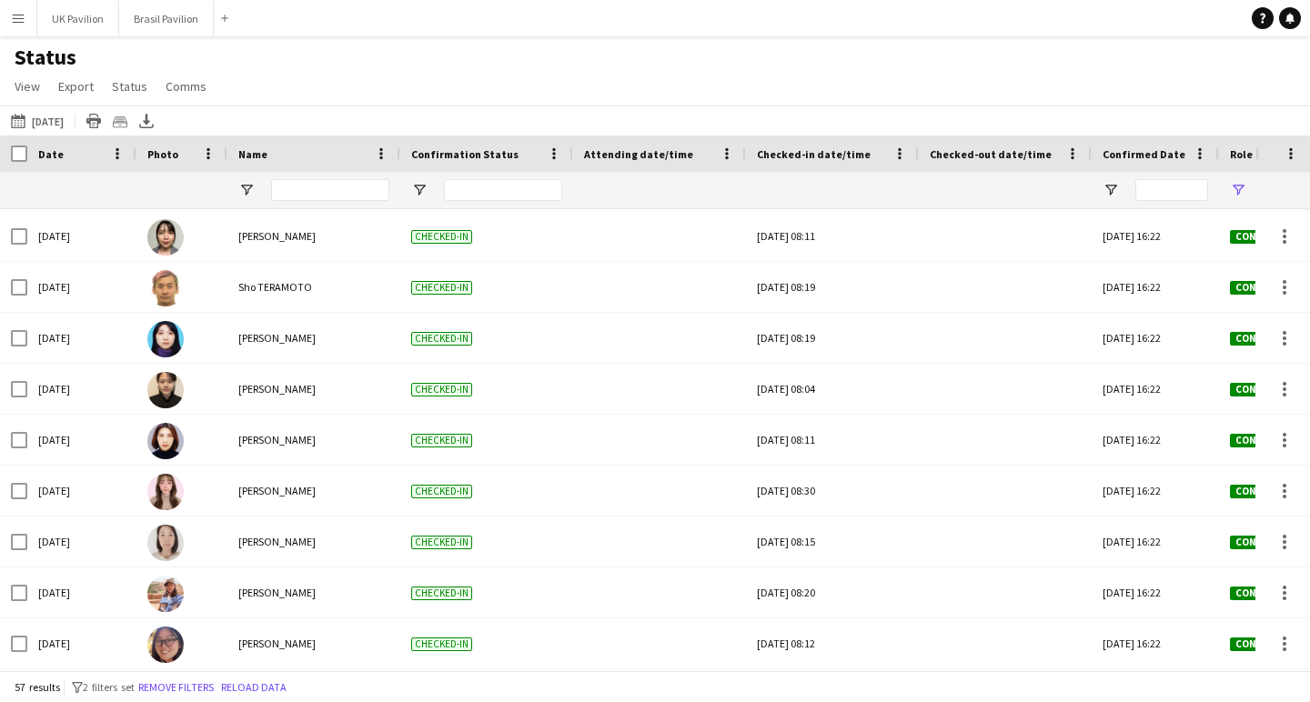
scroll to position [322, 0]
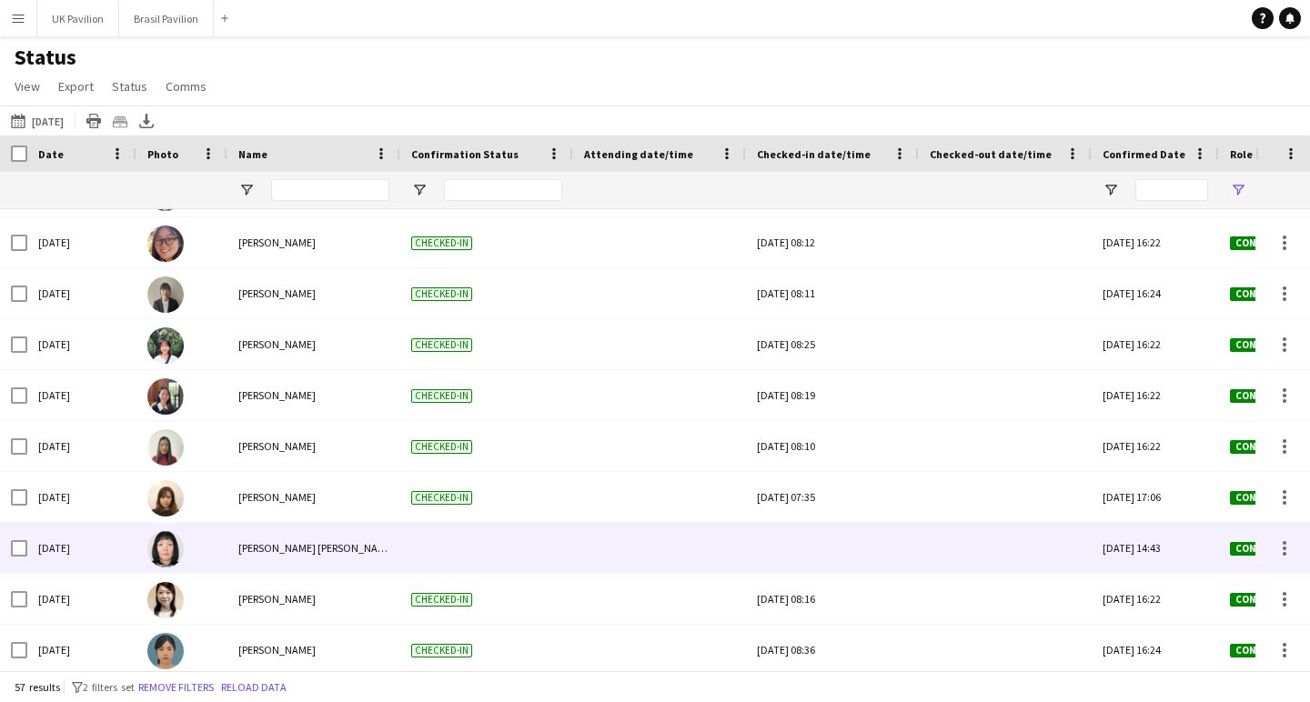
click at [841, 557] on div at bounding box center [832, 548] width 151 height 50
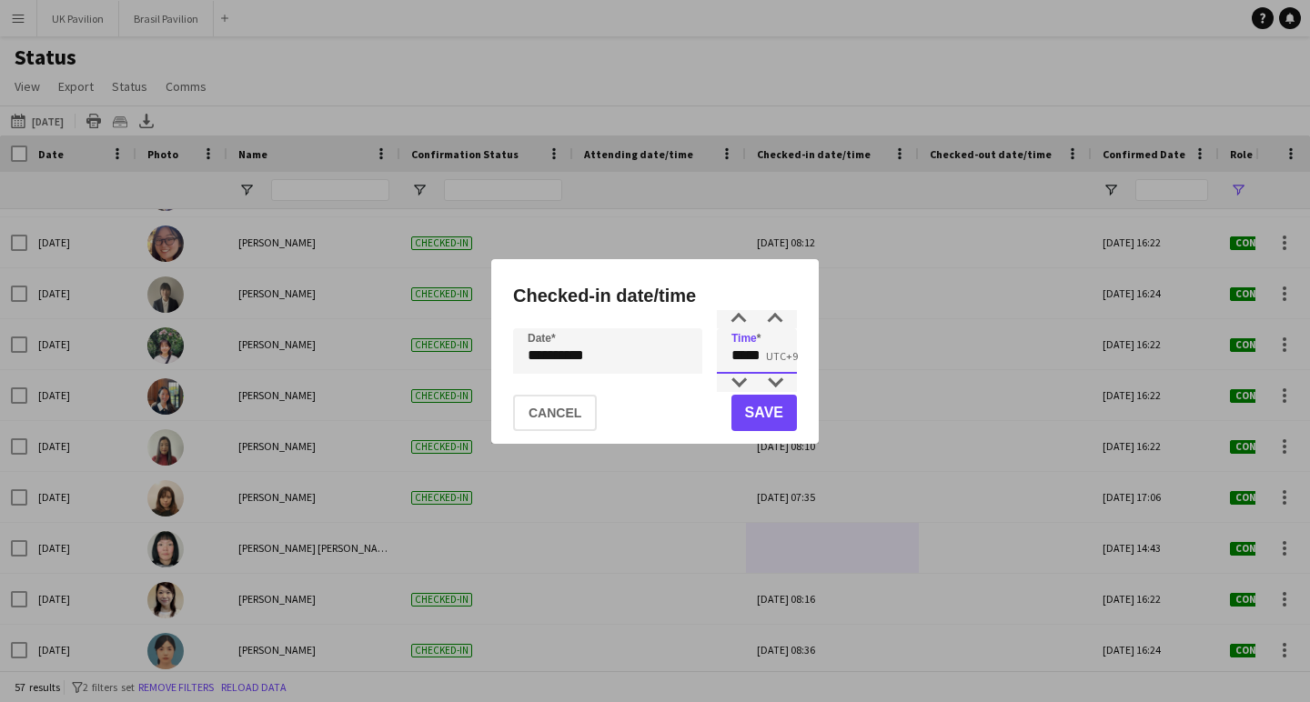
drag, startPoint x: 775, startPoint y: 357, endPoint x: 728, endPoint y: 357, distance: 47.3
click at [728, 357] on input "*****" at bounding box center [757, 350] width 80 height 45
type input "*****"
click at [759, 406] on button "Save" at bounding box center [763, 413] width 65 height 36
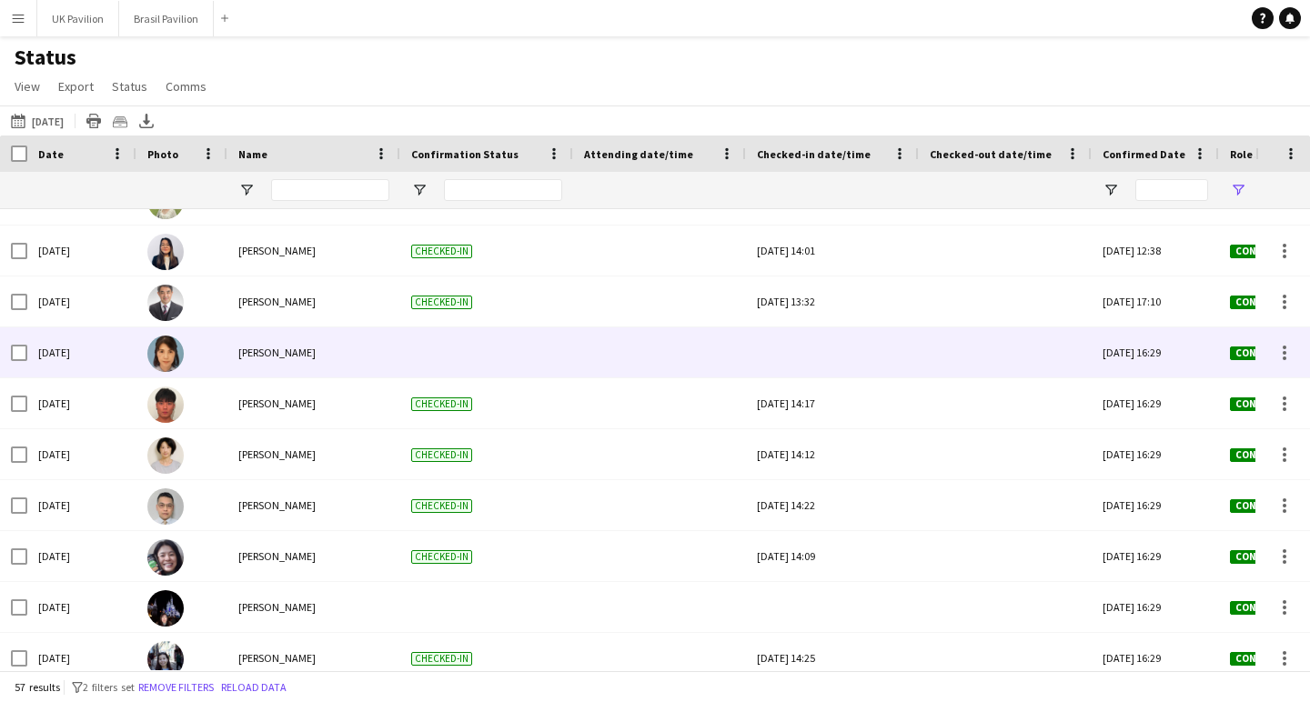
click at [841, 366] on div at bounding box center [832, 352] width 151 height 50
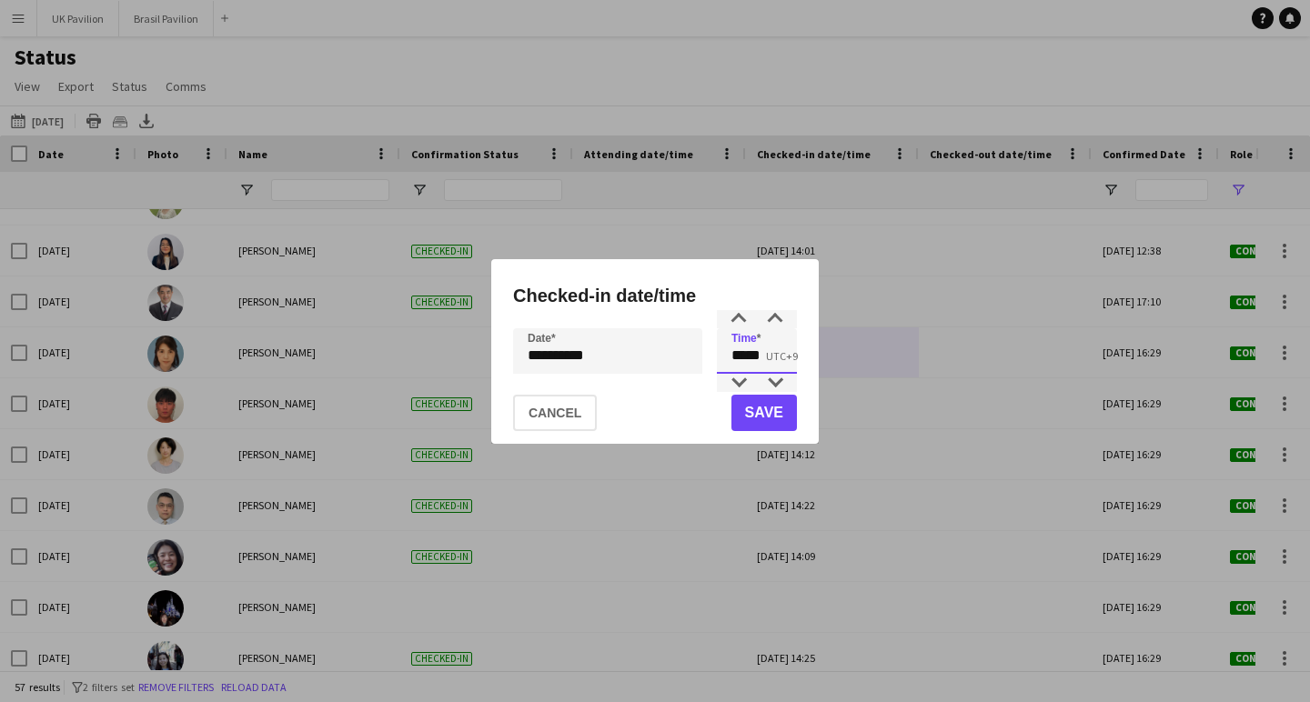
drag, startPoint x: 724, startPoint y: 360, endPoint x: 710, endPoint y: 360, distance: 13.6
click at [710, 360] on div "**********" at bounding box center [655, 350] width 284 height 45
drag, startPoint x: 766, startPoint y: 354, endPoint x: 707, endPoint y: 355, distance: 59.1
click at [707, 355] on div "**********" at bounding box center [655, 350] width 284 height 45
drag, startPoint x: 566, startPoint y: 421, endPoint x: 545, endPoint y: 427, distance: 21.6
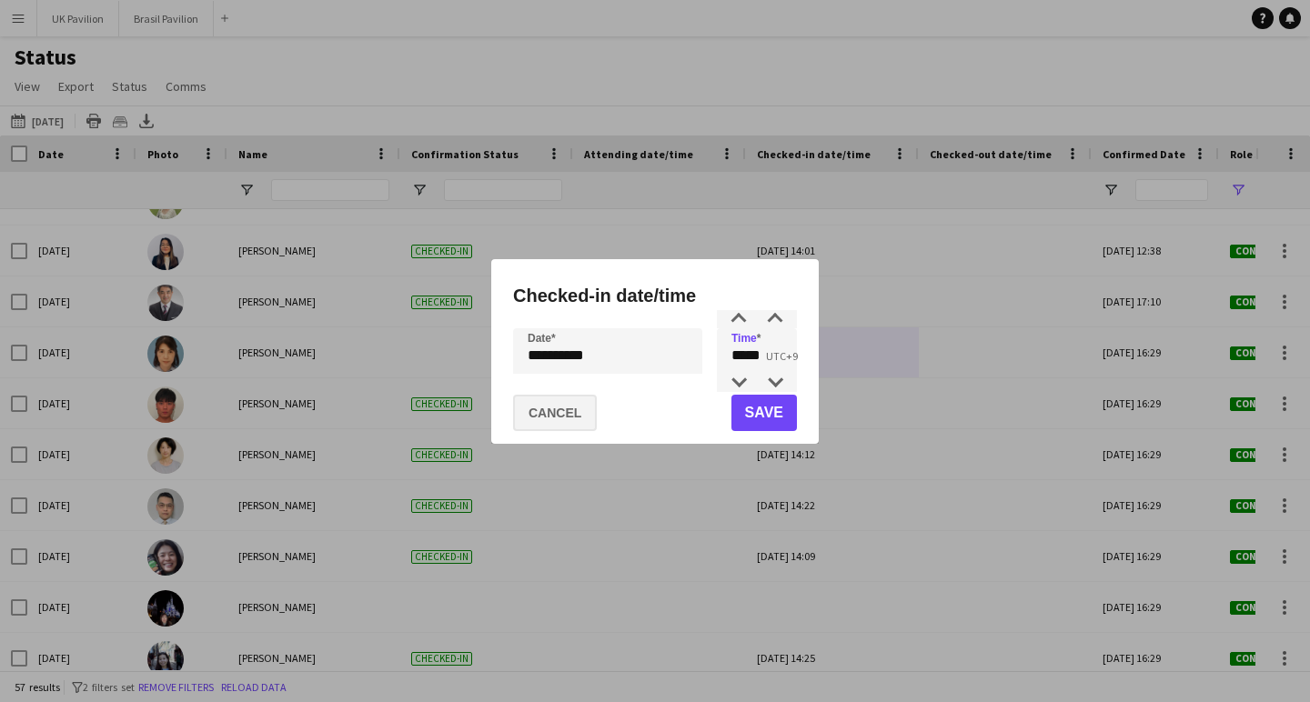
click at [566, 421] on button "Cancel" at bounding box center [555, 413] width 84 height 36
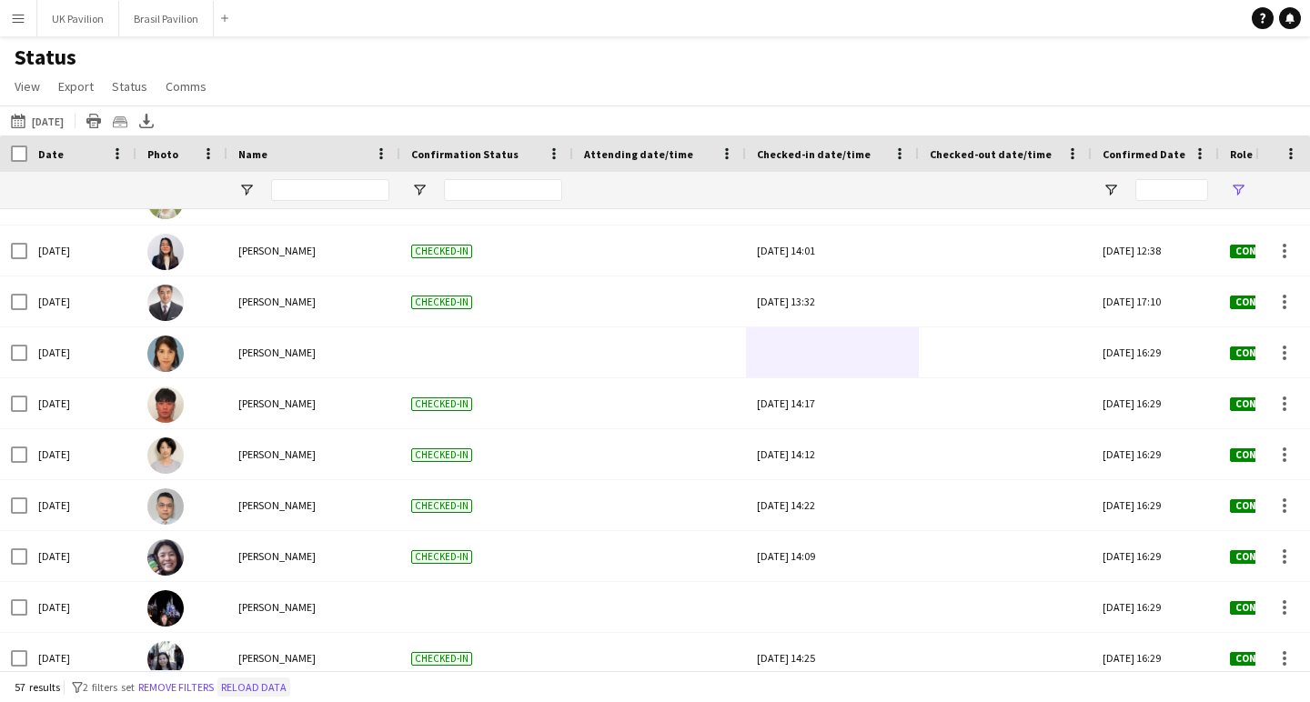
click at [290, 691] on button "Reload data" at bounding box center [253, 688] width 73 height 20
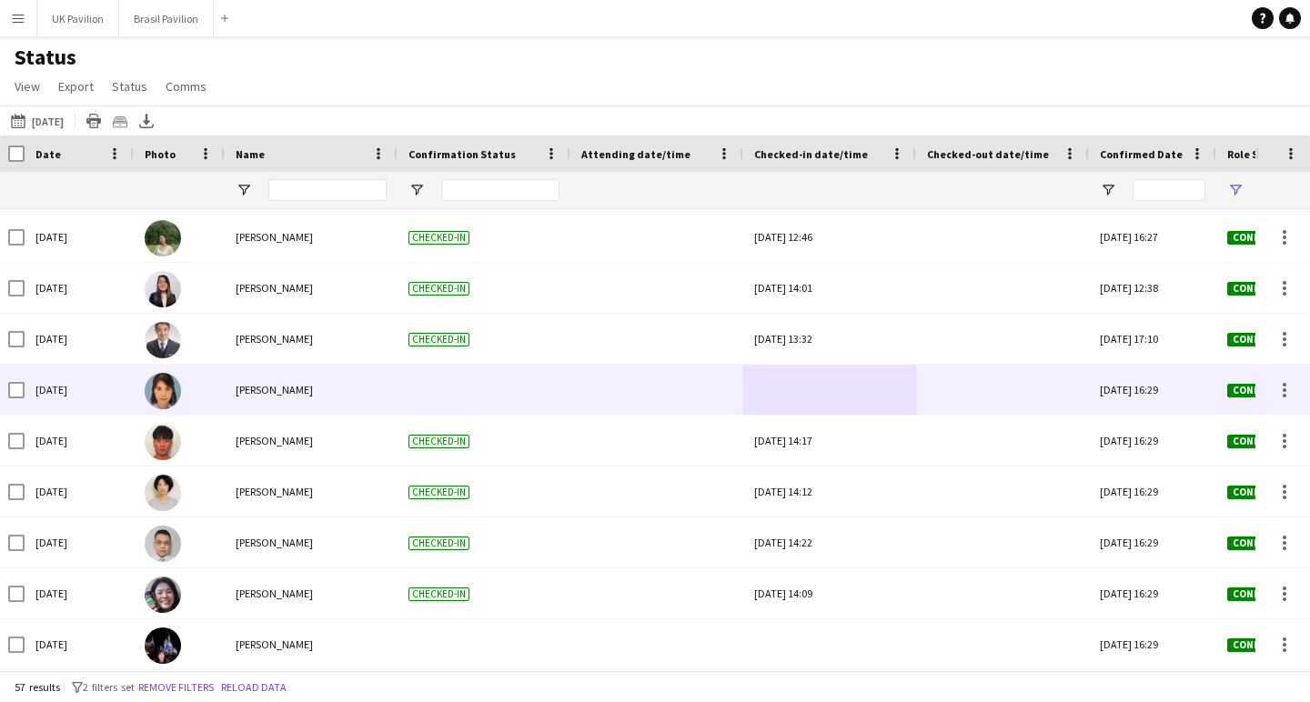
click at [865, 399] on div at bounding box center [829, 390] width 151 height 50
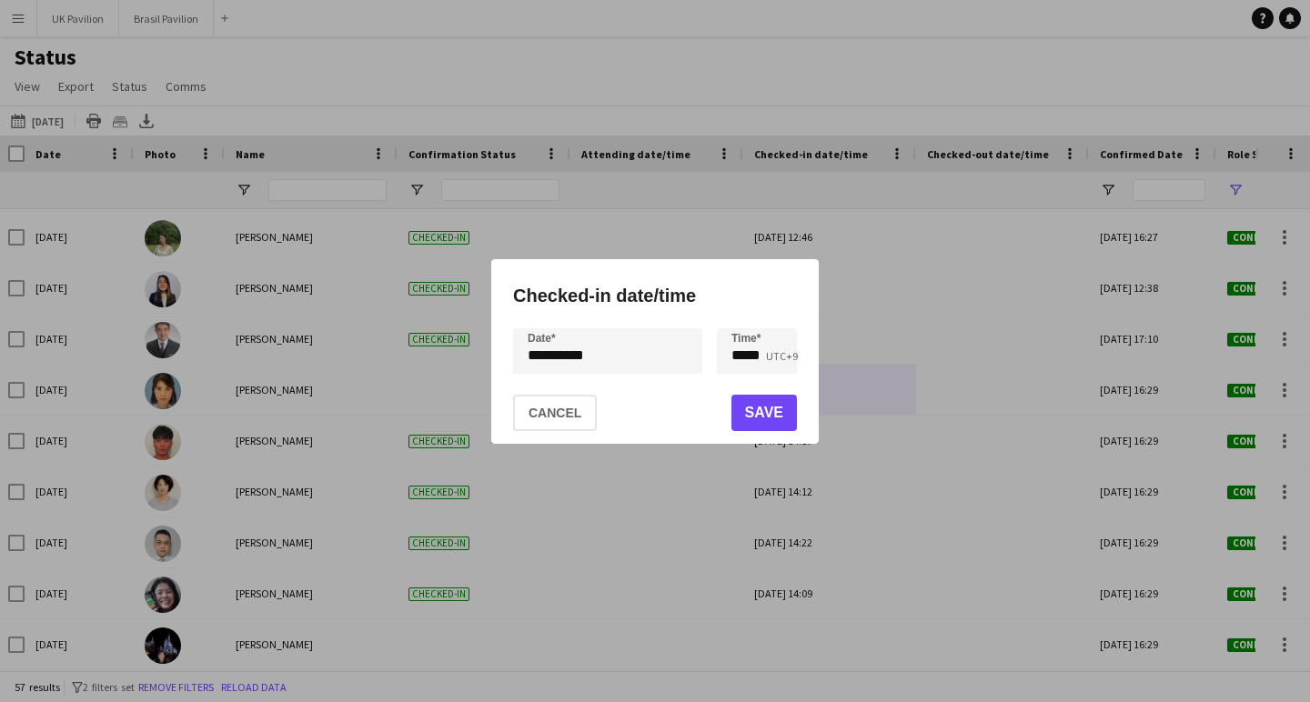
drag, startPoint x: 558, startPoint y: 415, endPoint x: 544, endPoint y: 447, distance: 35.8
click at [557, 415] on button "Cancel" at bounding box center [555, 413] width 84 height 36
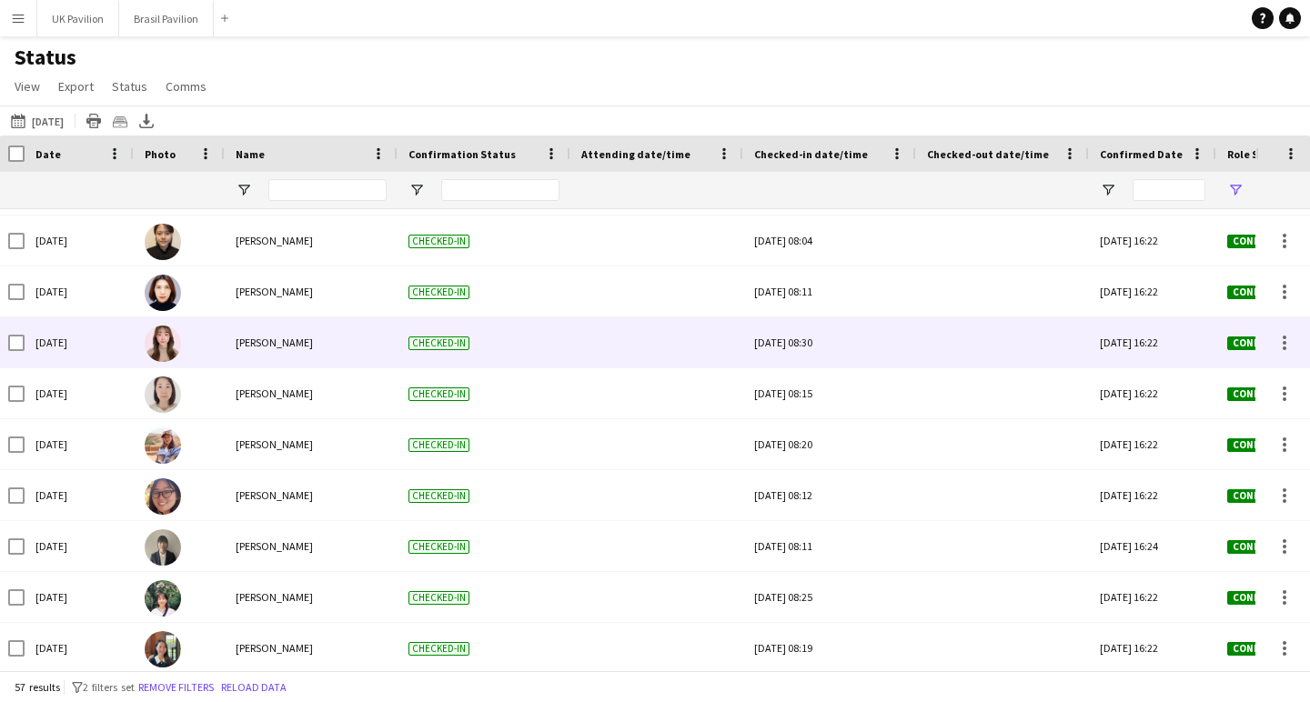
click at [812, 354] on div "[DATE] 08:30" at bounding box center [829, 342] width 151 height 50
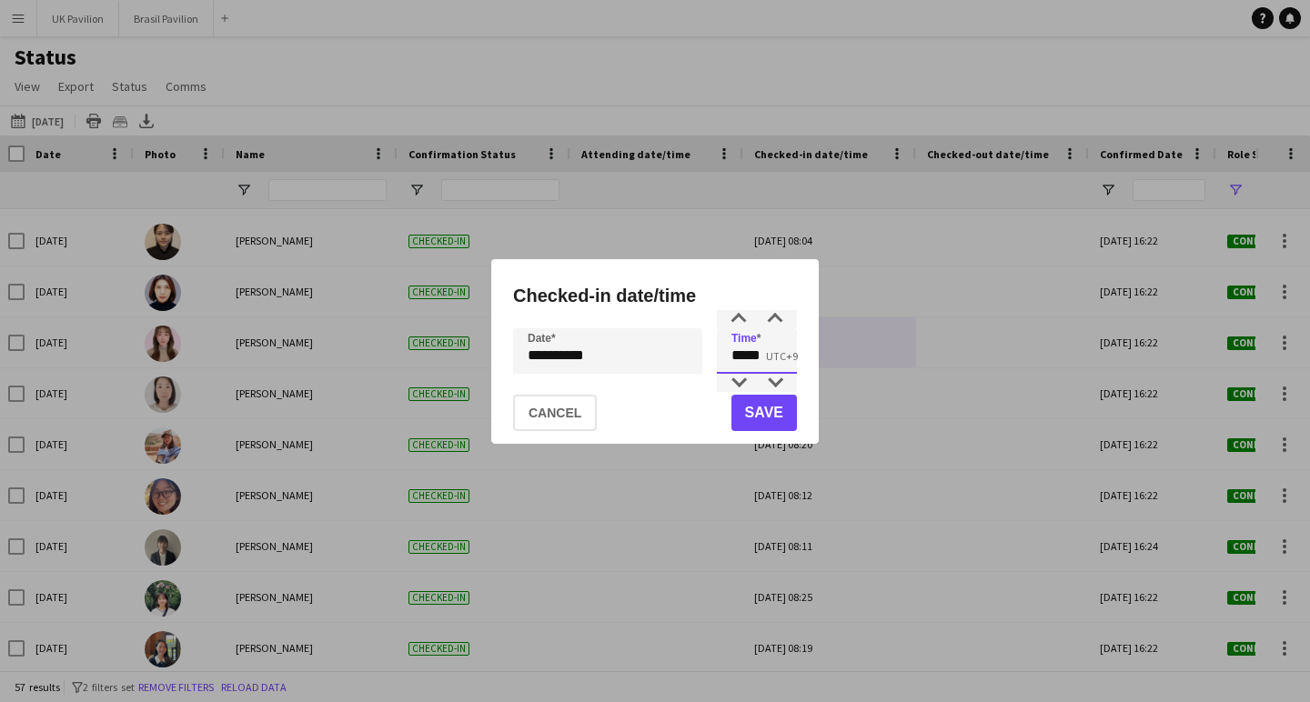
drag, startPoint x: 764, startPoint y: 357, endPoint x: 740, endPoint y: 361, distance: 23.9
click at [740, 361] on input "*****" at bounding box center [757, 350] width 80 height 45
type input "*****"
click at [767, 413] on button "Save" at bounding box center [763, 413] width 65 height 36
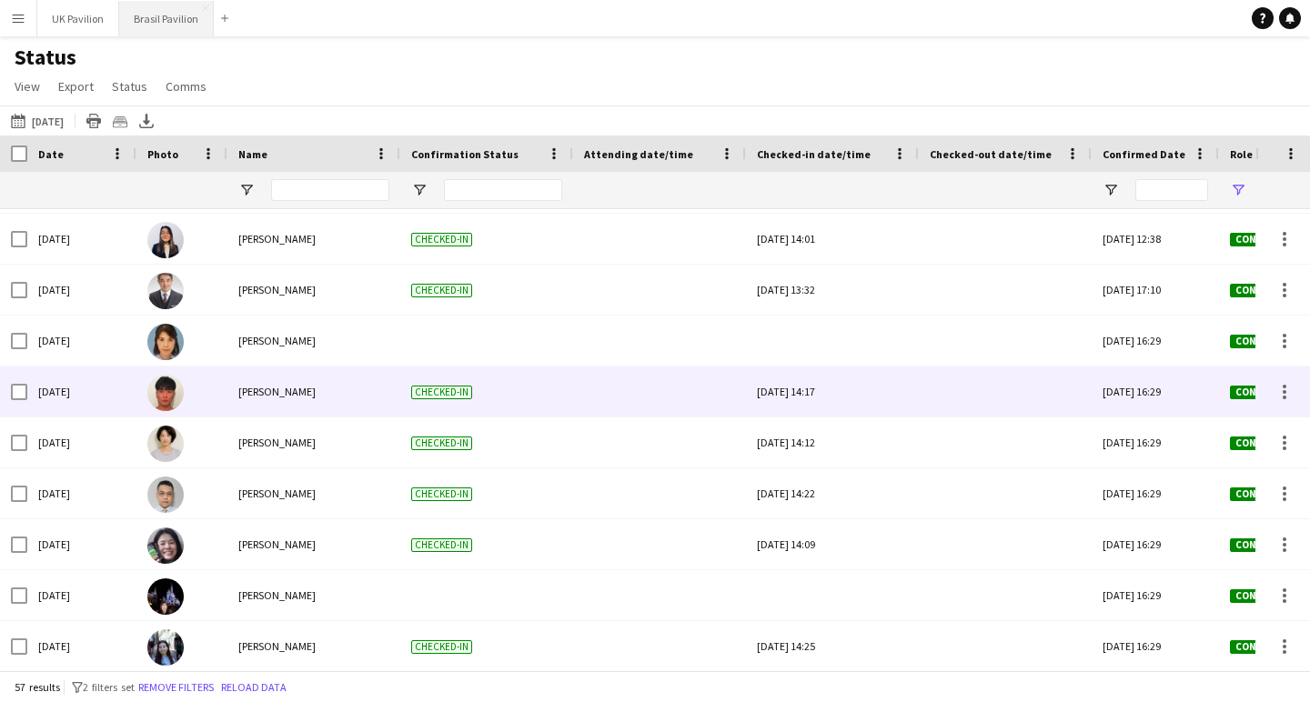
scroll to position [1782, 0]
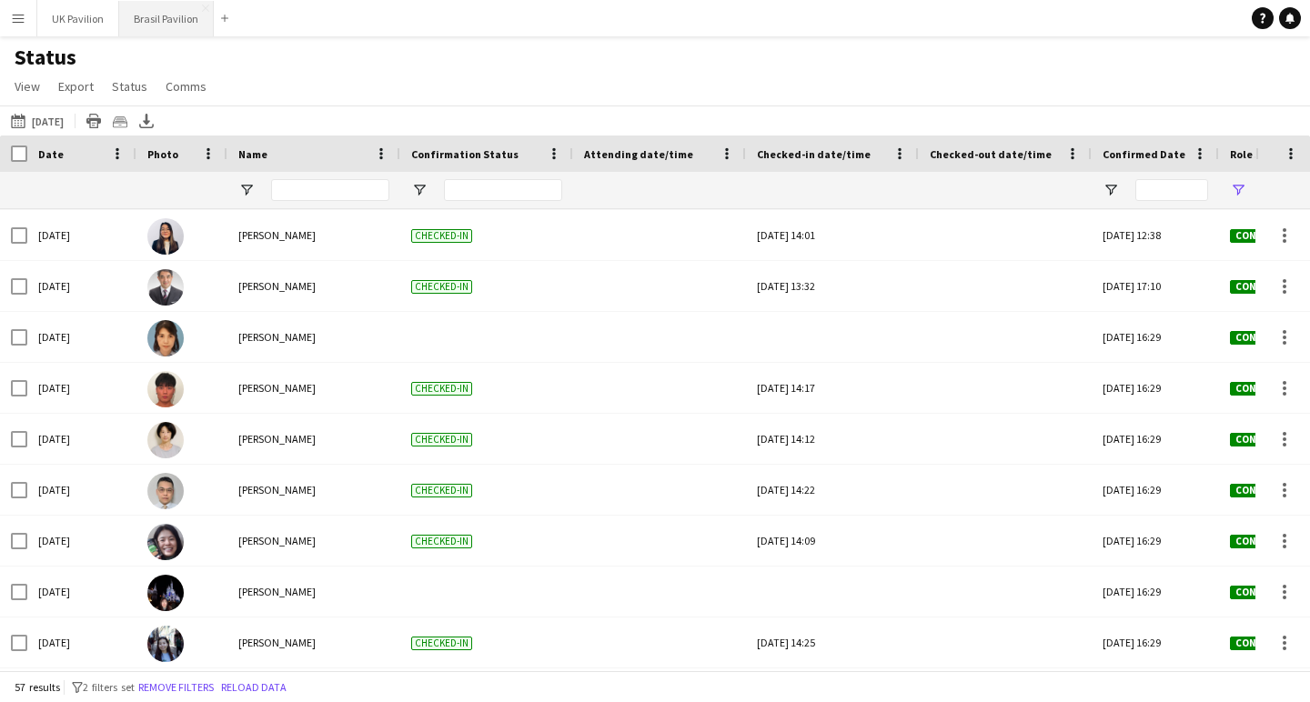
click at [205, 20] on button "Brasil Pavilion Close" at bounding box center [166, 18] width 95 height 35
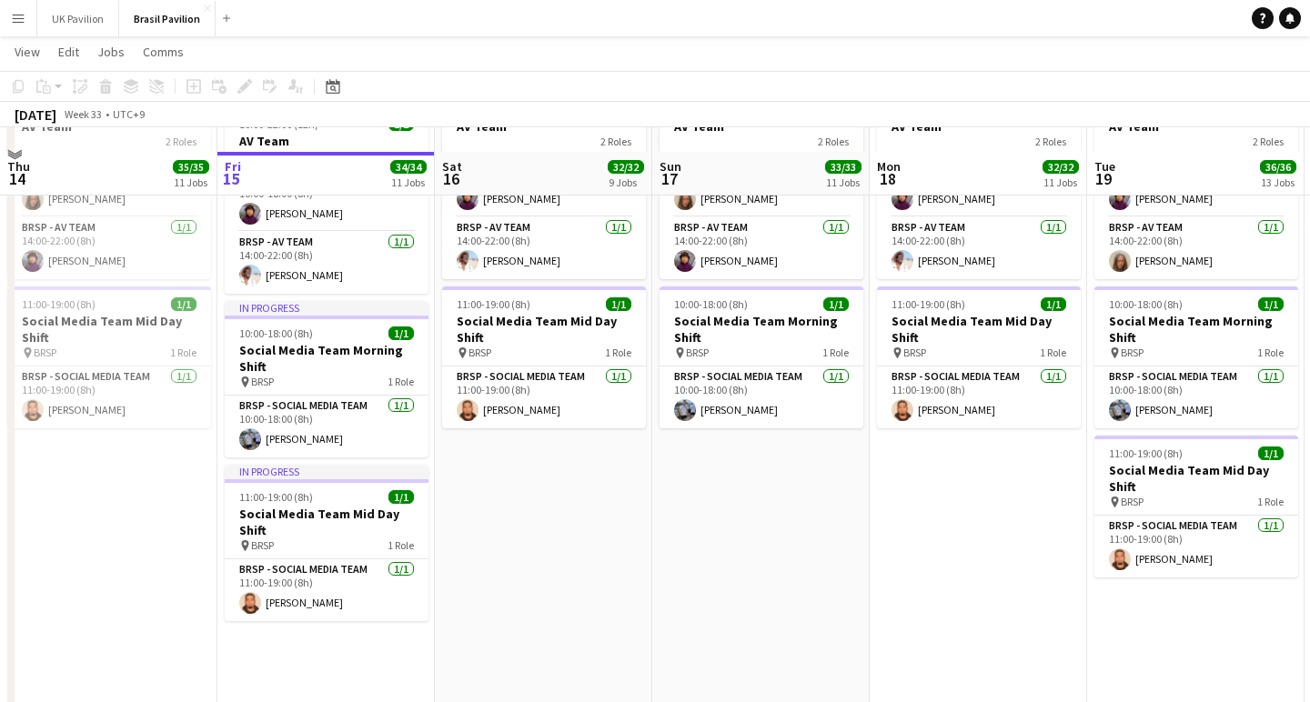
scroll to position [1303, 0]
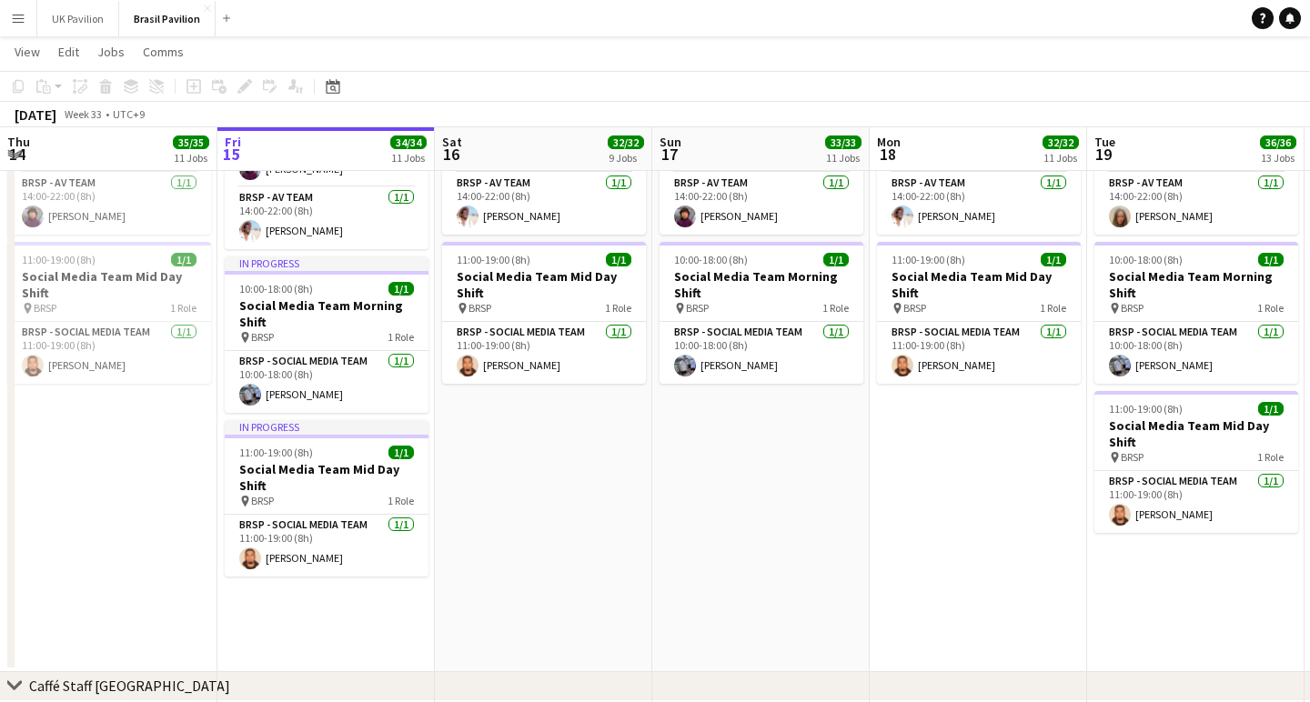
click at [23, 22] on app-icon "Menu" at bounding box center [18, 18] width 15 height 15
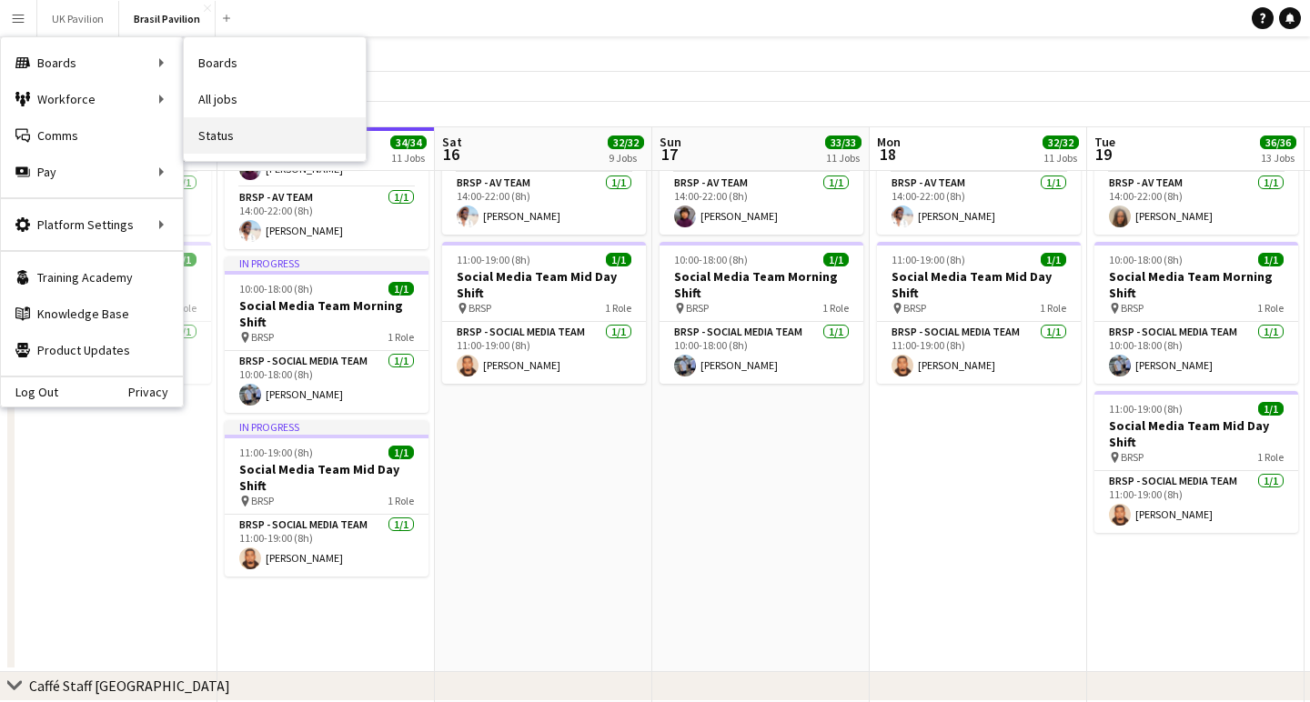
click at [237, 144] on link "Status" at bounding box center [275, 135] width 182 height 36
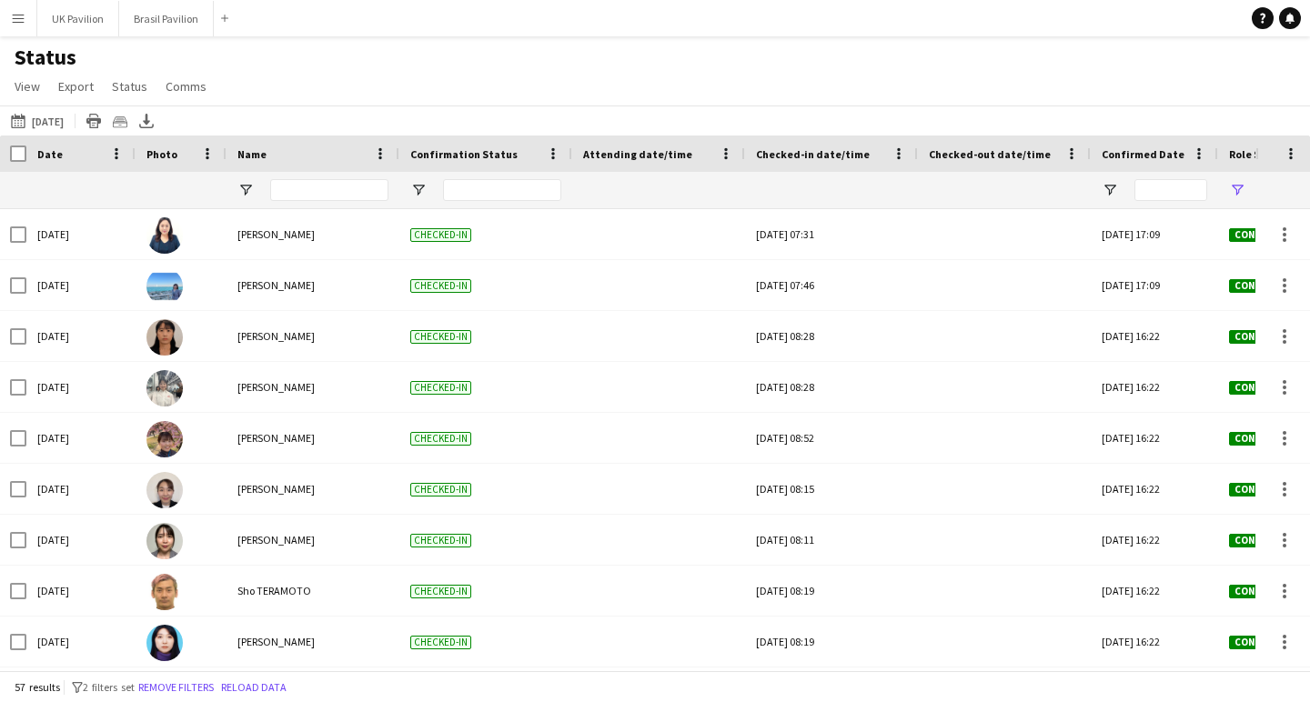
scroll to position [0, 143]
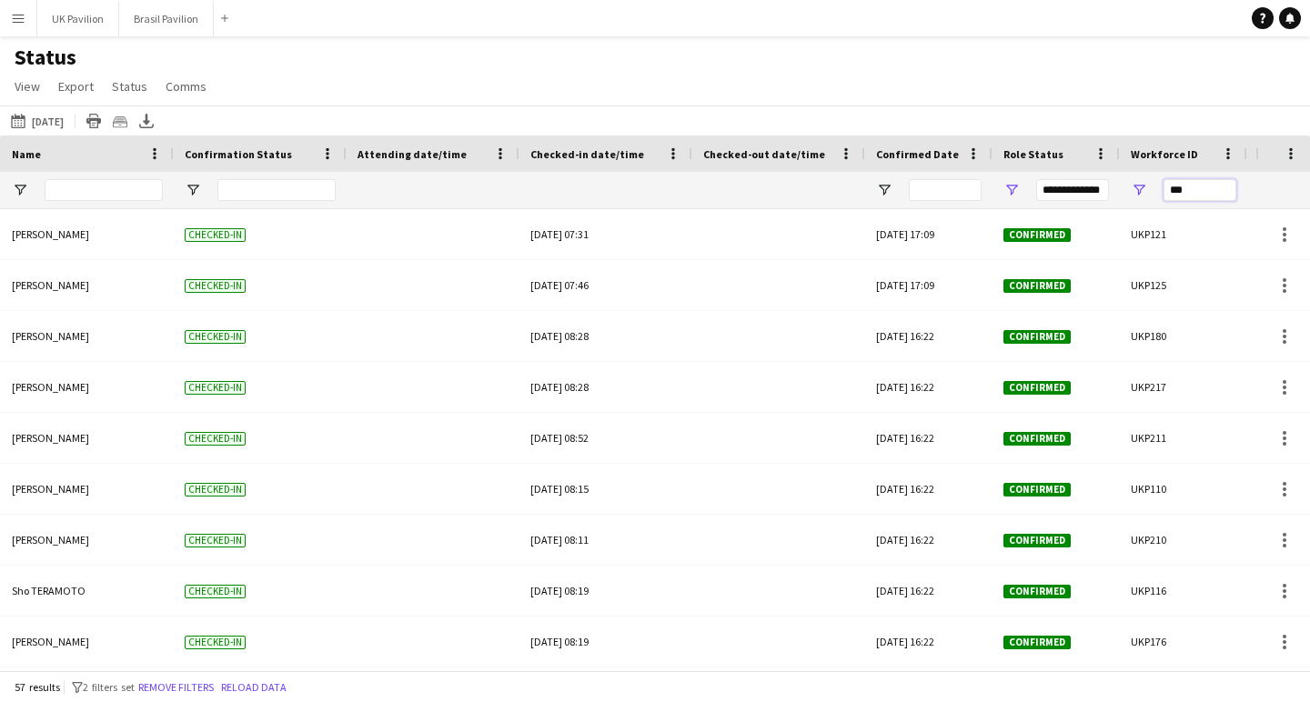
drag, startPoint x: 1194, startPoint y: 200, endPoint x: 1122, endPoint y: 200, distance: 71.8
click at [1121, 200] on div "***" at bounding box center [1182, 190] width 127 height 36
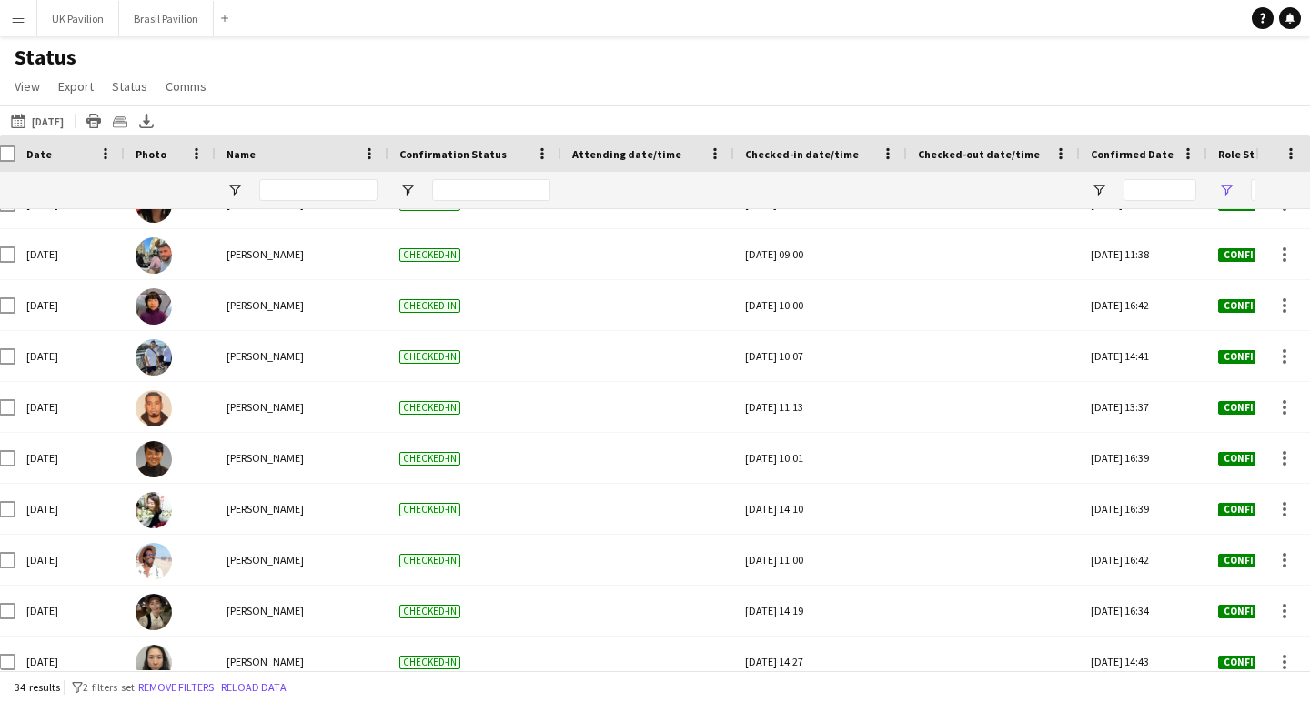
scroll to position [747, 0]
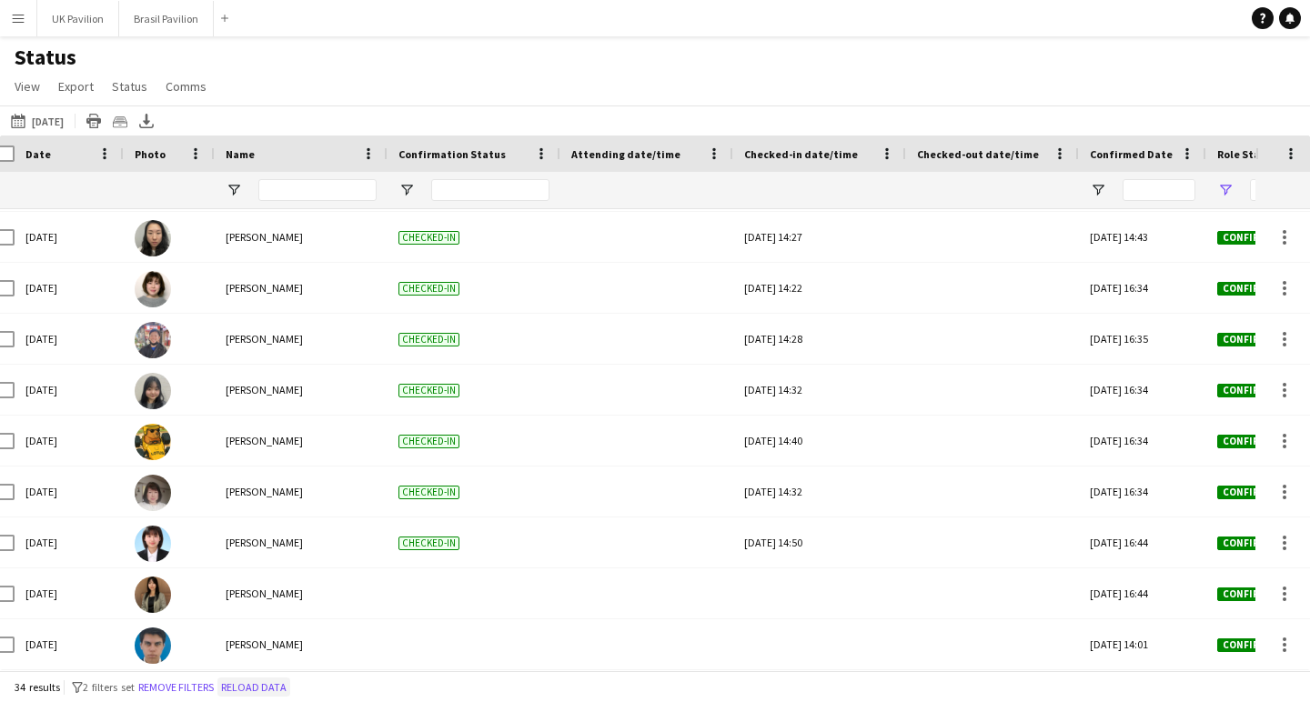
type input "****"
click at [290, 685] on button "Reload data" at bounding box center [253, 688] width 73 height 20
click at [202, 28] on button "Brasil Pavilion Close" at bounding box center [166, 18] width 95 height 35
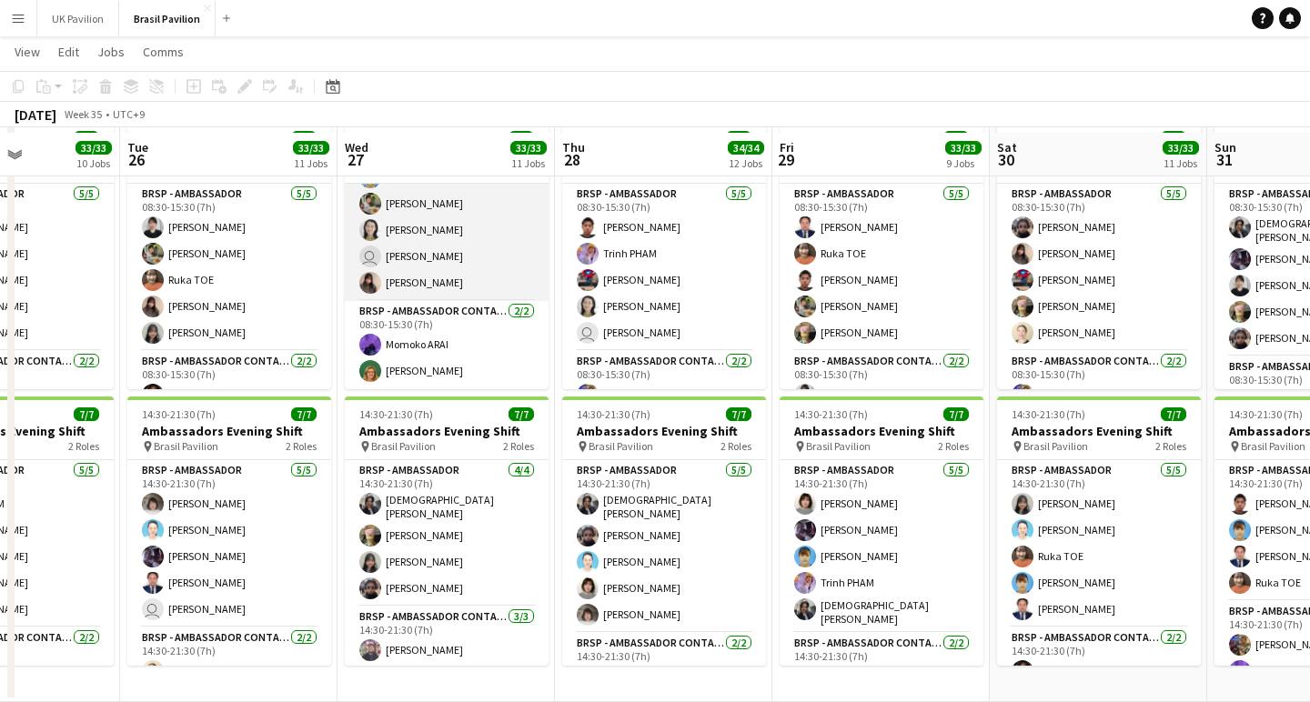
scroll to position [2398, 0]
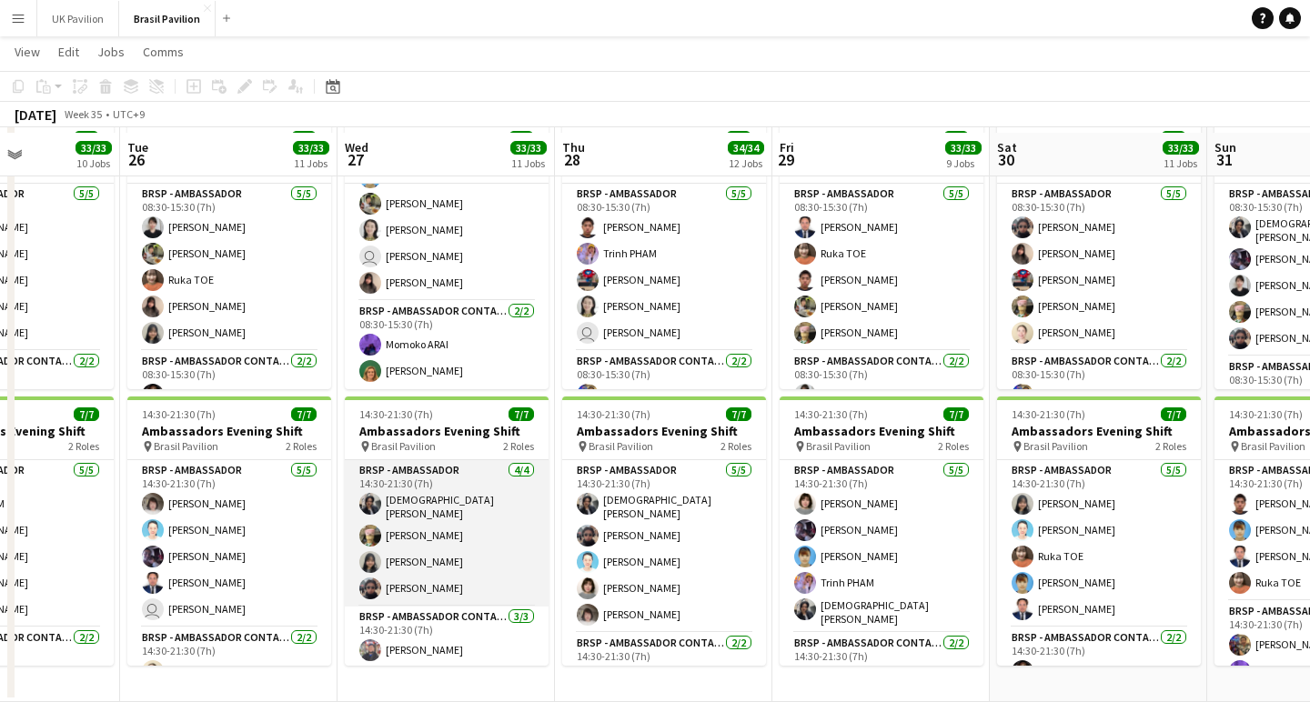
click at [436, 557] on app-card-role "BRSP - Ambassador [DATE] 14:30-21:30 (7h) [PERSON_NAME] [PERSON_NAME] [PERSON_N…" at bounding box center [447, 533] width 204 height 146
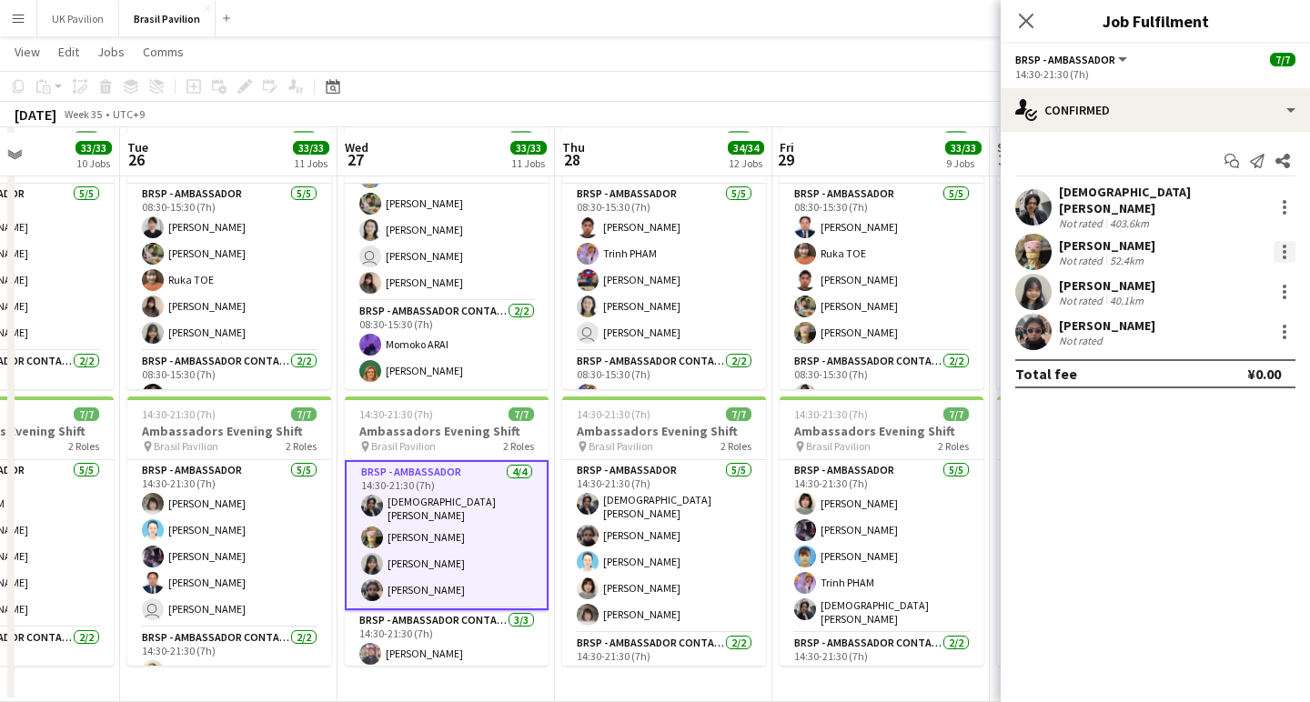
click at [1280, 248] on div at bounding box center [1284, 252] width 22 height 22
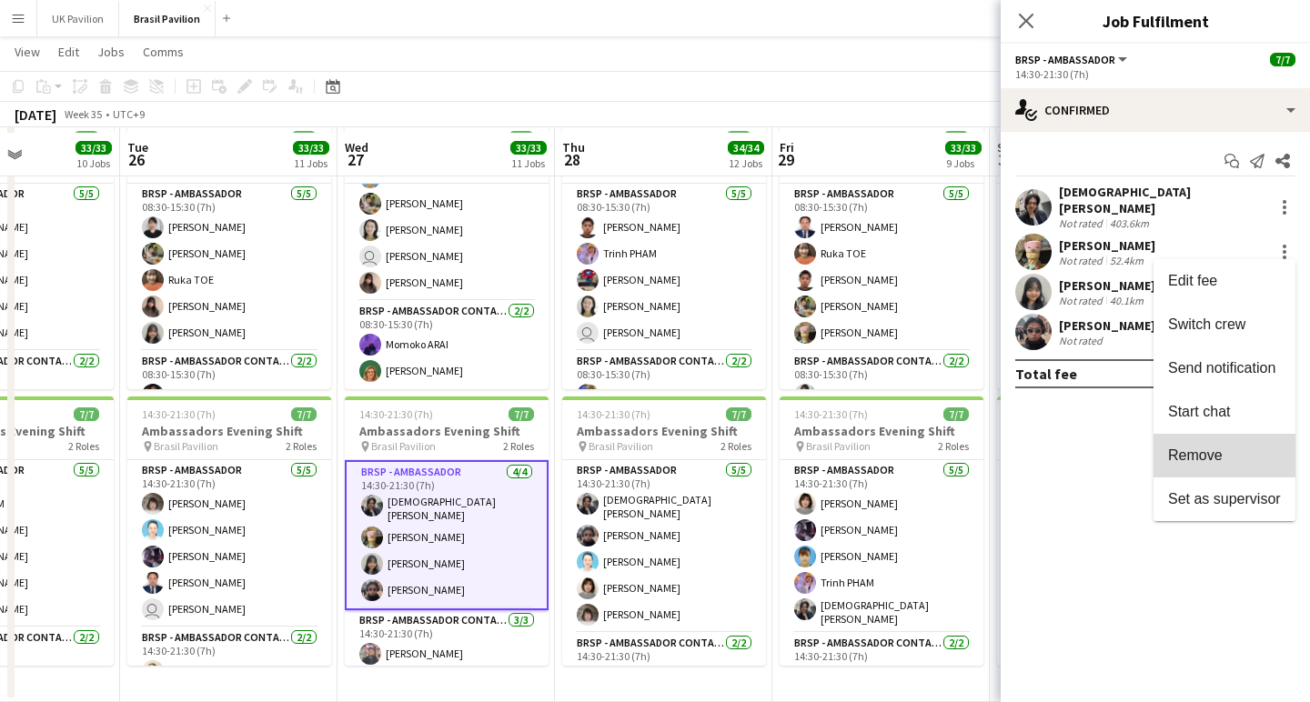
click at [1178, 457] on span "Remove" at bounding box center [1195, 454] width 55 height 15
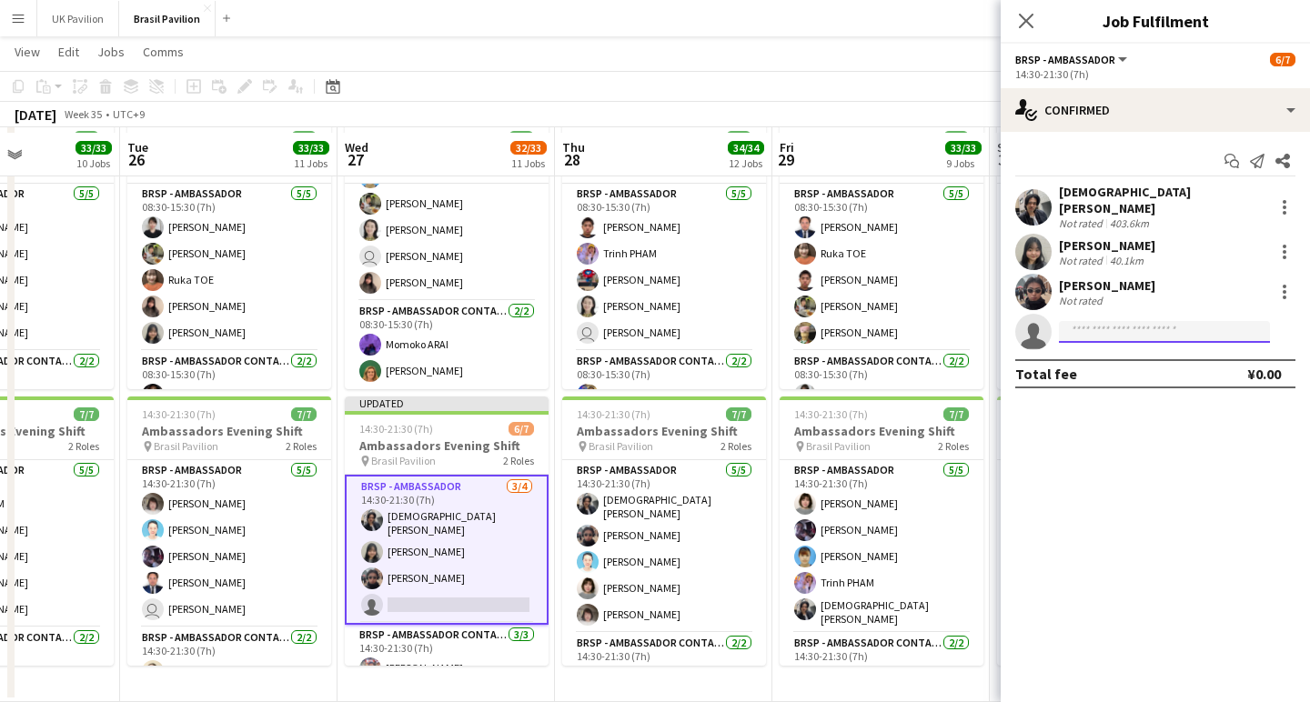
click at [1083, 325] on input at bounding box center [1164, 332] width 211 height 22
drag, startPoint x: 1098, startPoint y: 329, endPoint x: 1097, endPoint y: 341, distance: 11.9
click at [1098, 329] on input "*******" at bounding box center [1164, 332] width 211 height 22
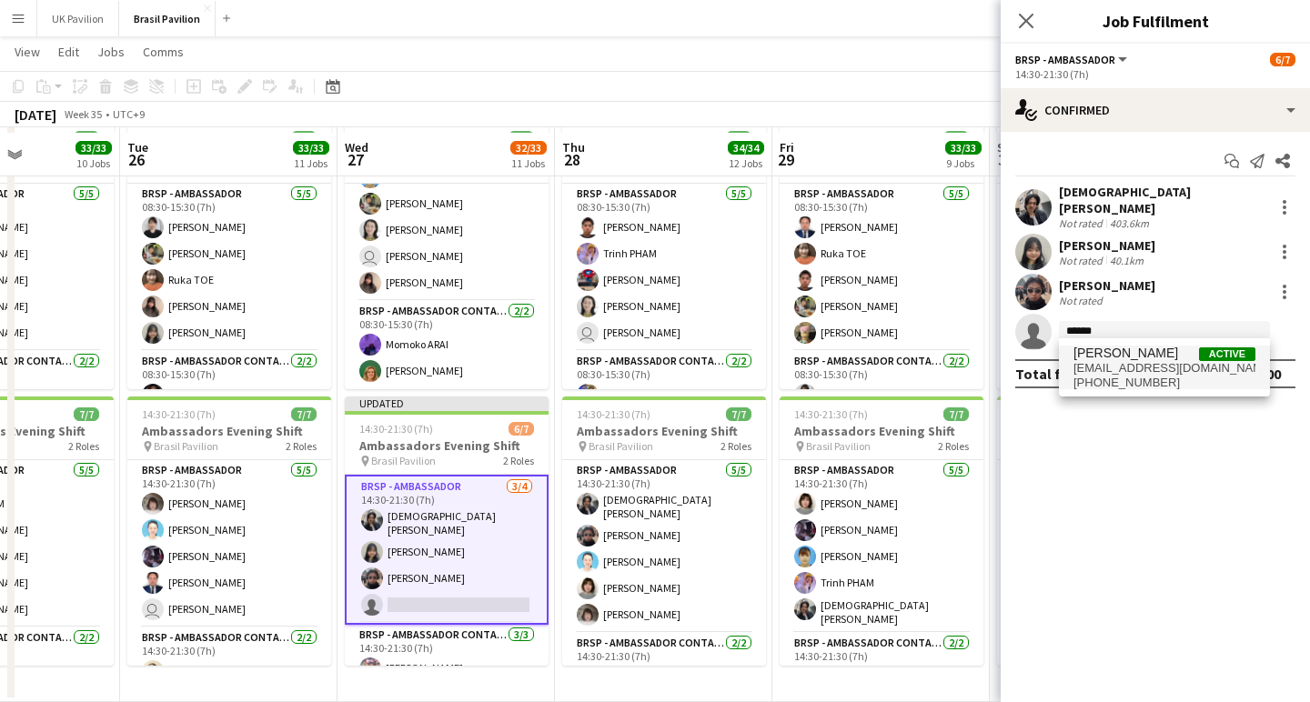
type input "******"
click at [1119, 365] on span "[EMAIL_ADDRESS][DOMAIN_NAME]" at bounding box center [1164, 368] width 182 height 15
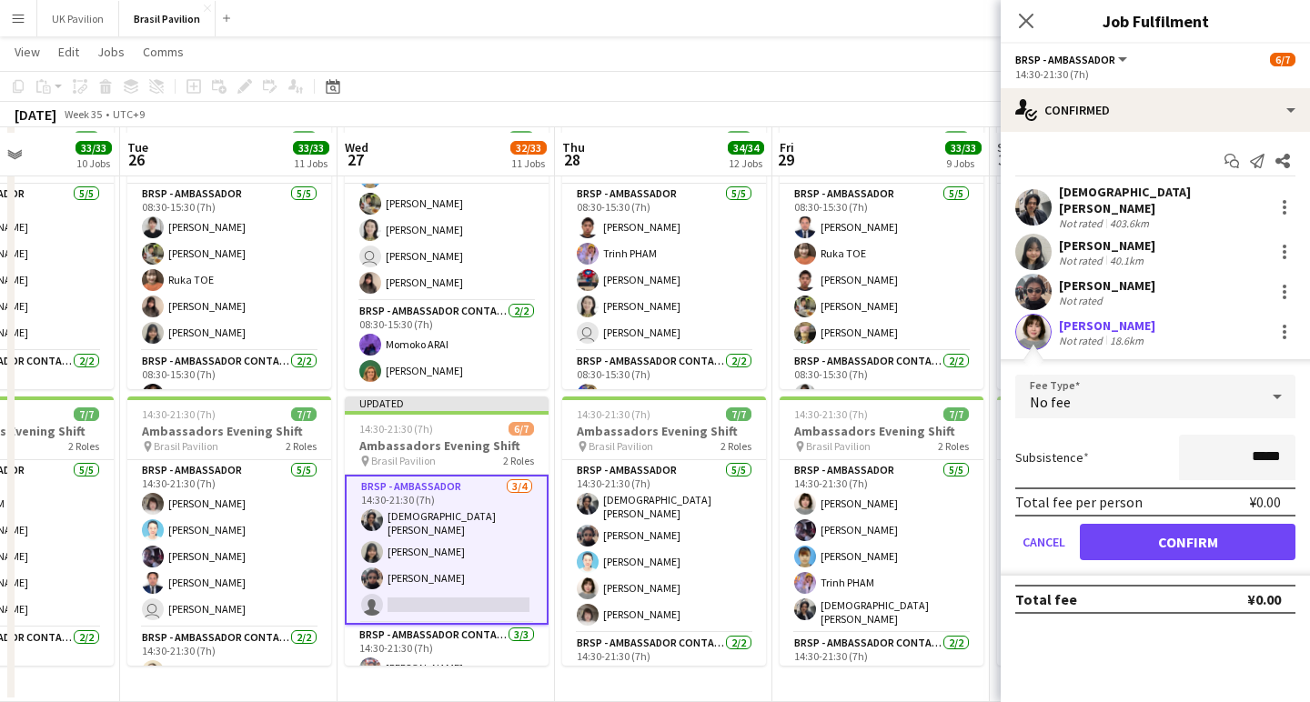
click at [1138, 538] on button "Confirm" at bounding box center [1187, 542] width 216 height 36
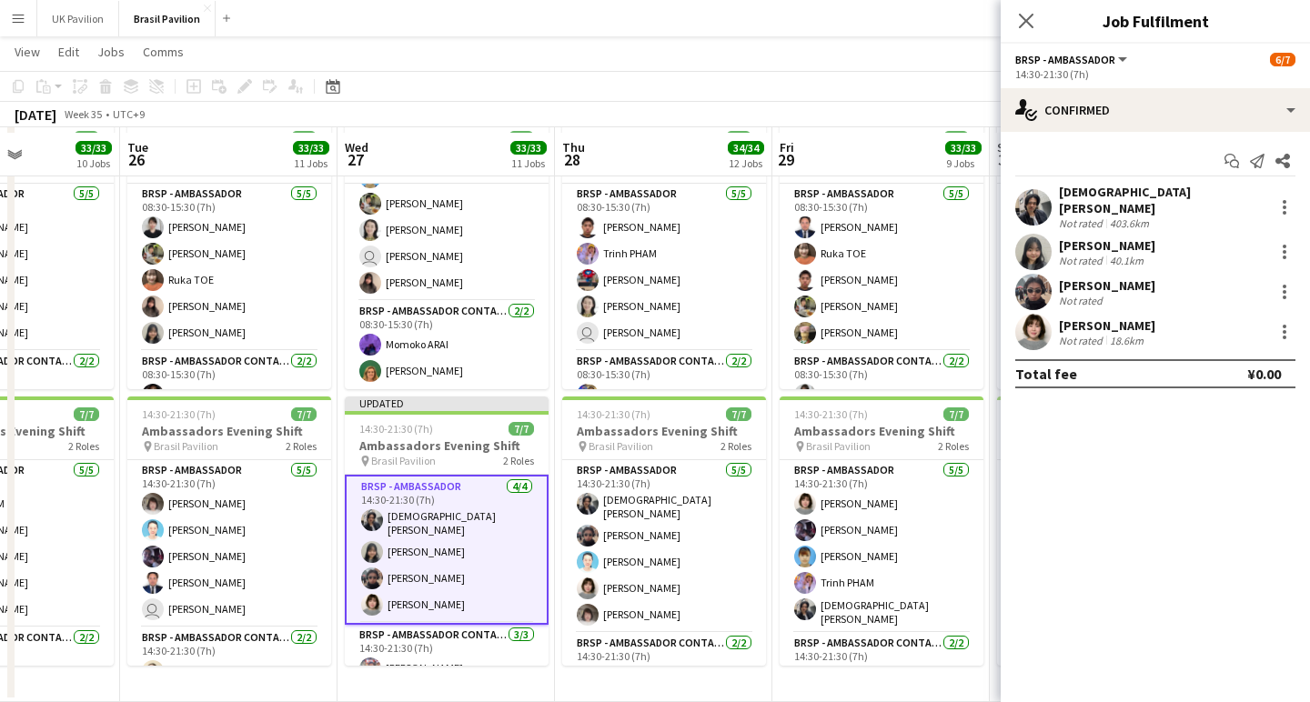
drag, startPoint x: 1026, startPoint y: 13, endPoint x: 1020, endPoint y: 26, distance: 14.7
click at [1025, 16] on icon "Close pop-in" at bounding box center [1026, 21] width 15 height 15
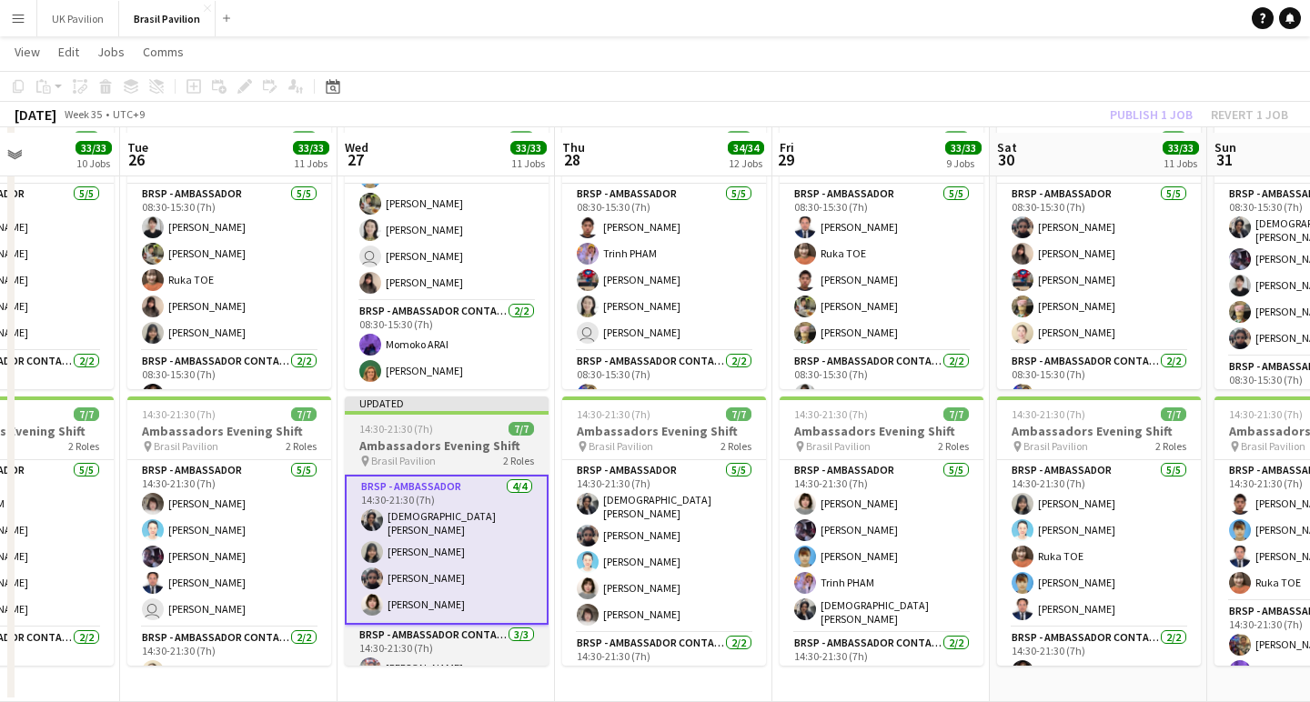
drag, startPoint x: 467, startPoint y: 431, endPoint x: 530, endPoint y: 397, distance: 71.2
click at [467, 431] on div "14:30-21:30 (7h) 7/7" at bounding box center [447, 429] width 204 height 14
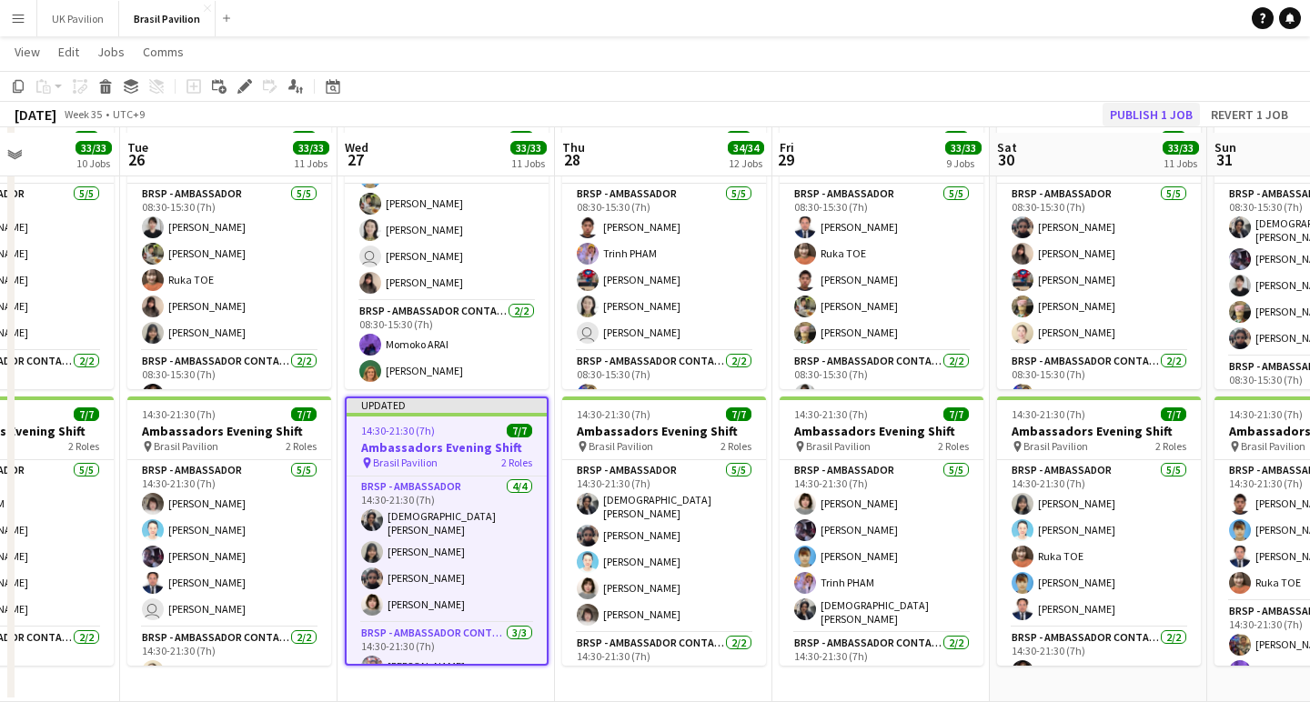
click at [1102, 119] on button "Publish 1 job" at bounding box center [1150, 115] width 97 height 24
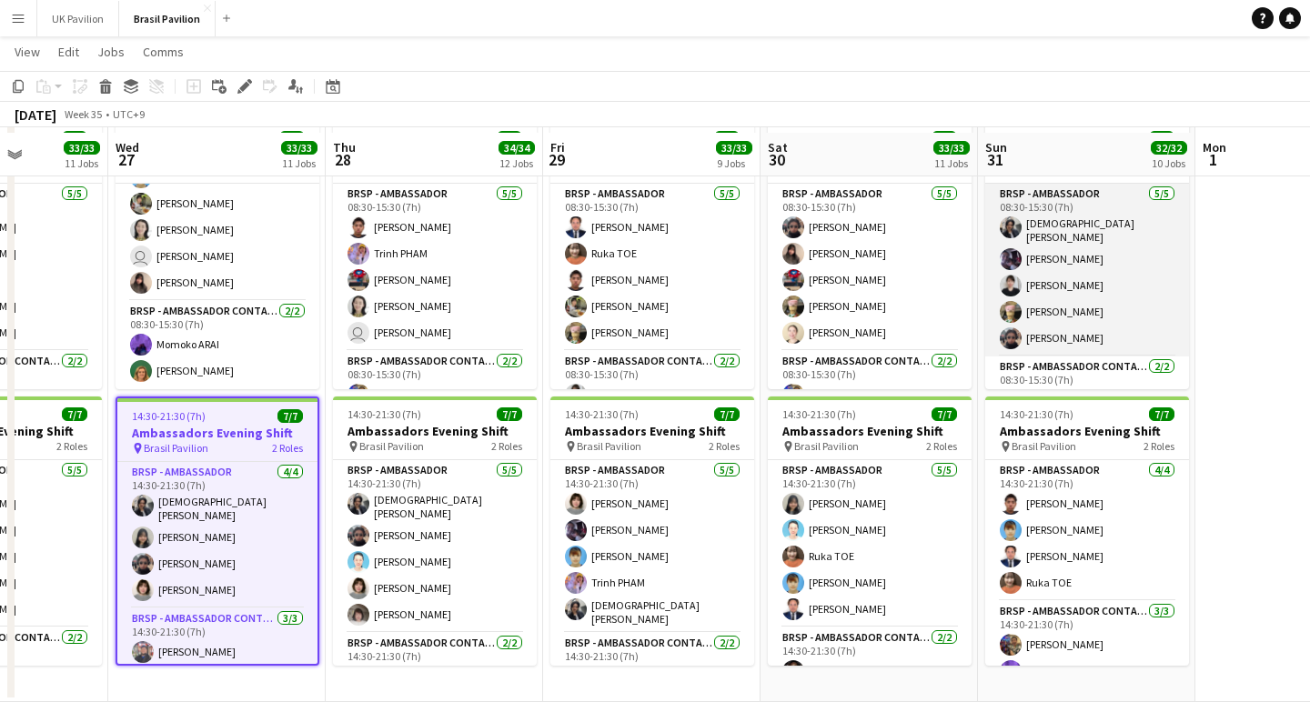
scroll to position [0, 759]
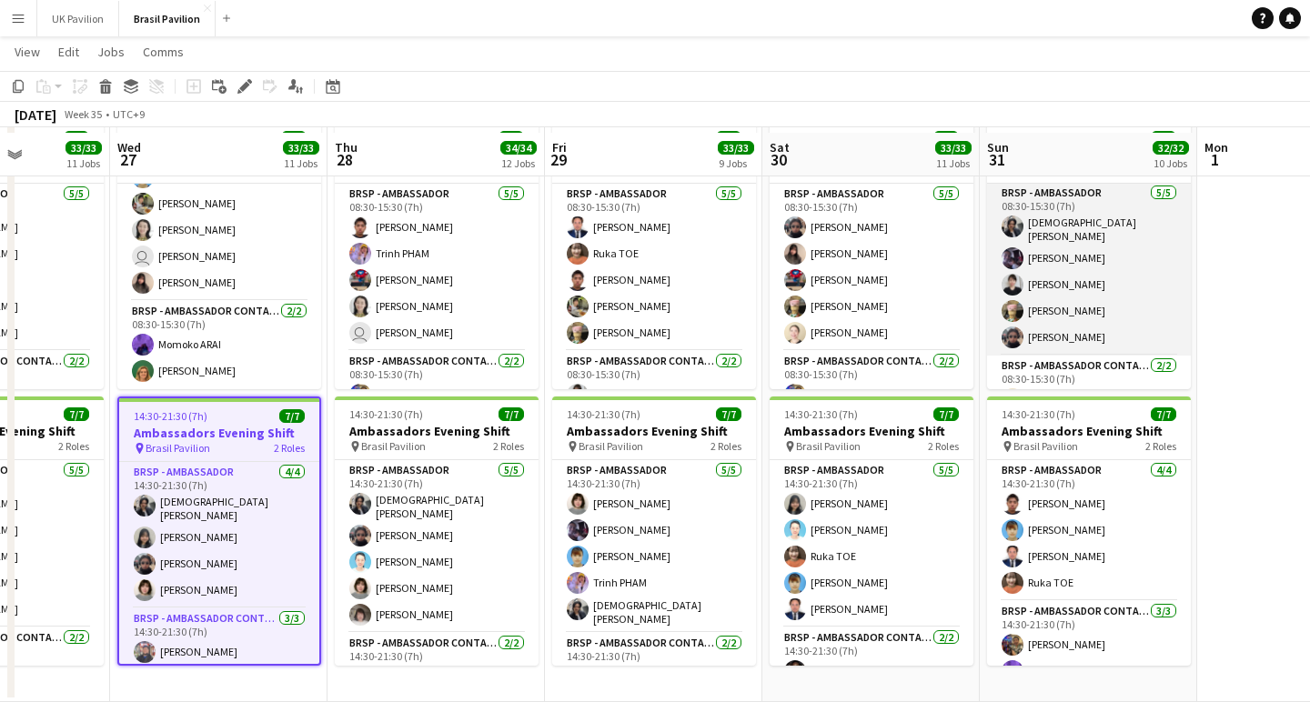
click at [1091, 331] on app-card-role "BRSP - Ambassador [DATE] 08:30-15:30 (7h) [PERSON_NAME] Misato [PERSON_NAME] [P…" at bounding box center [1089, 269] width 204 height 173
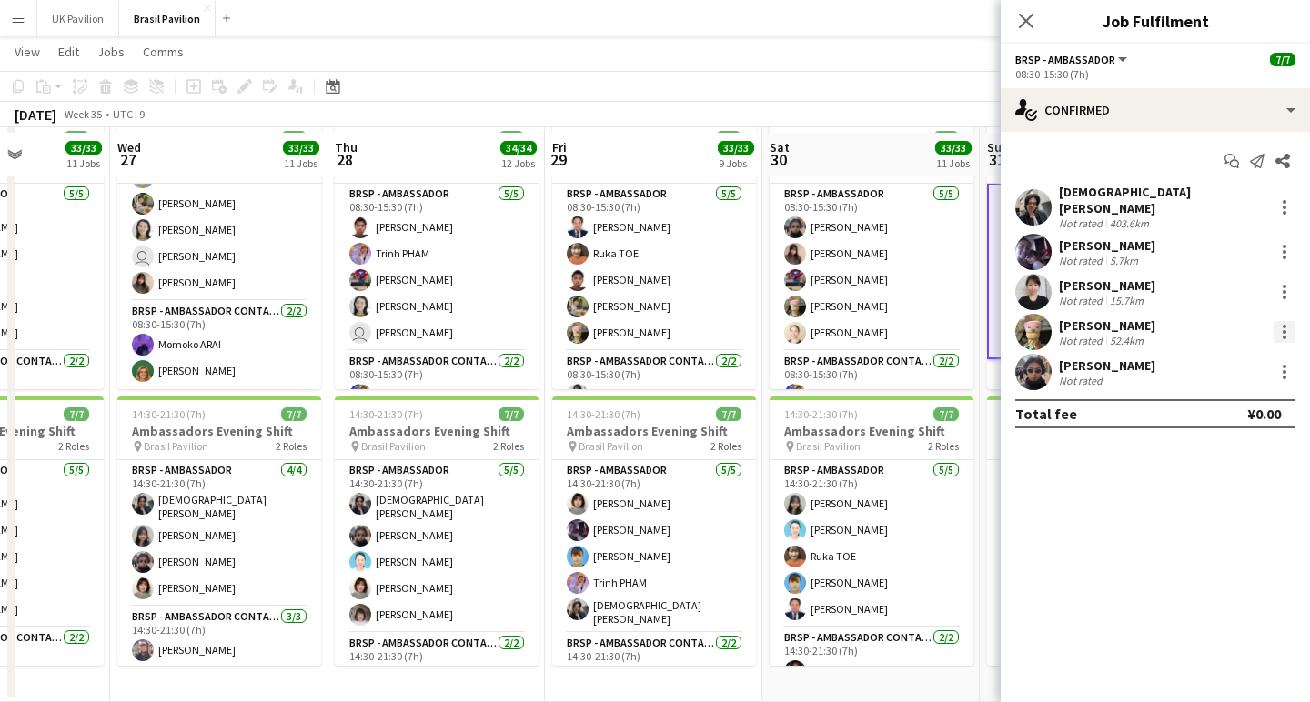
click at [1286, 328] on div at bounding box center [1284, 332] width 22 height 22
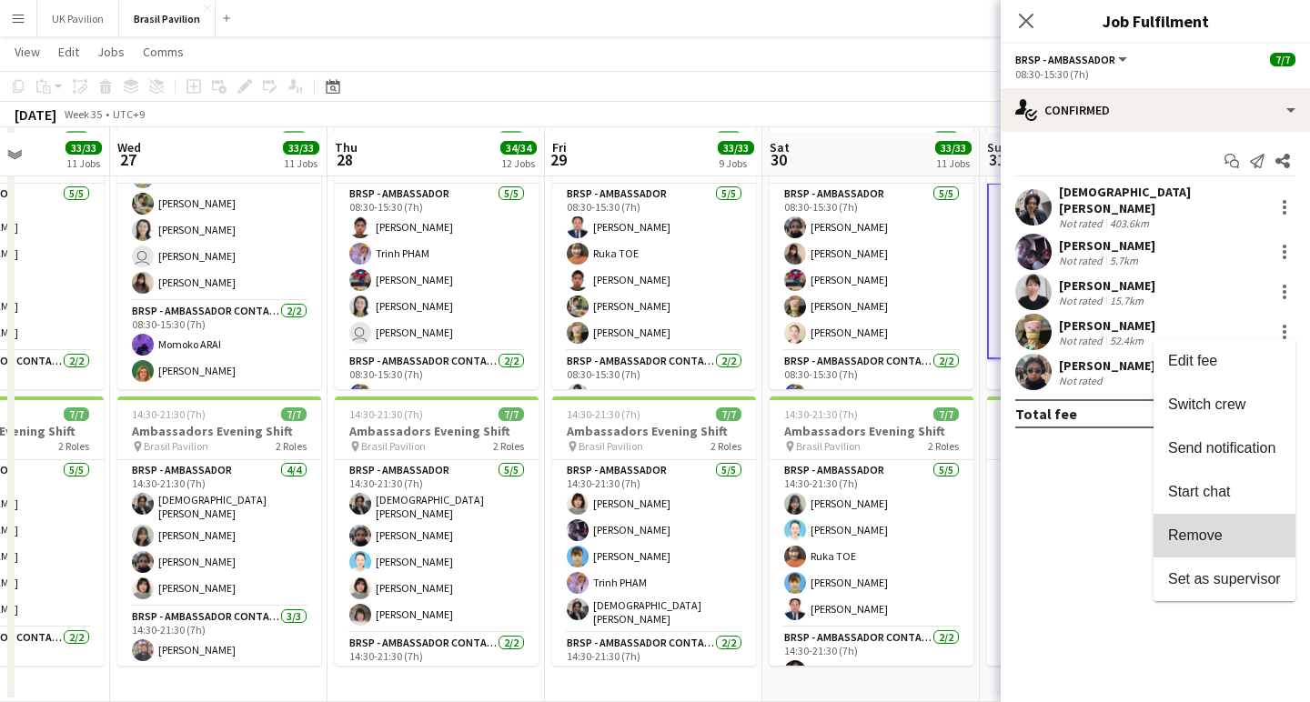
click at [1194, 541] on span "Remove" at bounding box center [1195, 534] width 55 height 15
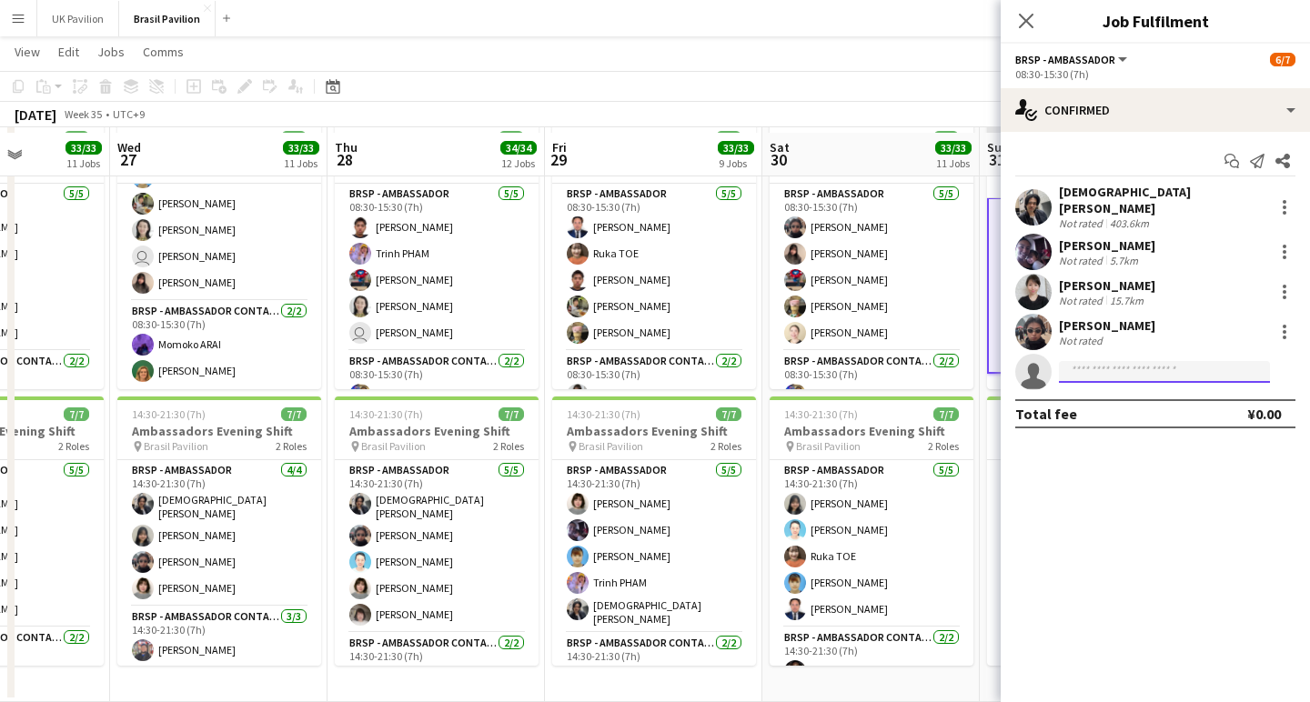
click at [1073, 371] on input at bounding box center [1164, 372] width 211 height 22
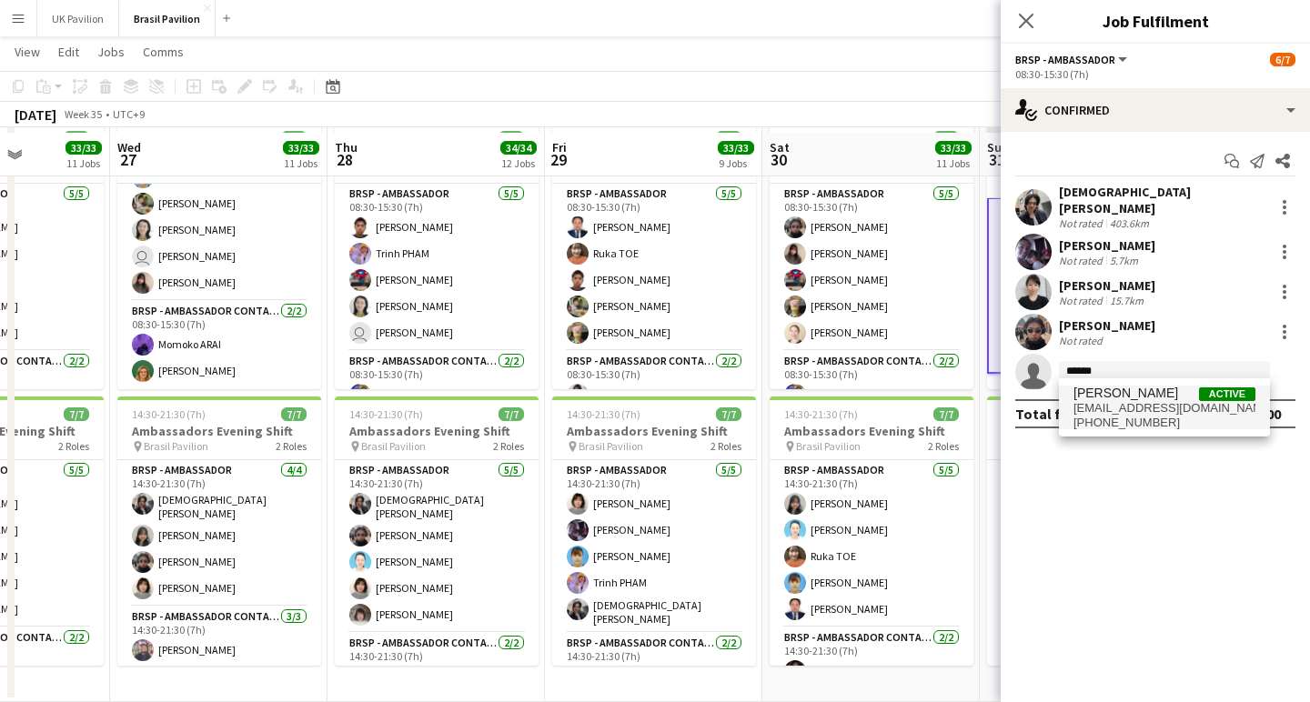
type input "******"
click at [1092, 396] on span "[PERSON_NAME]" at bounding box center [1125, 393] width 105 height 15
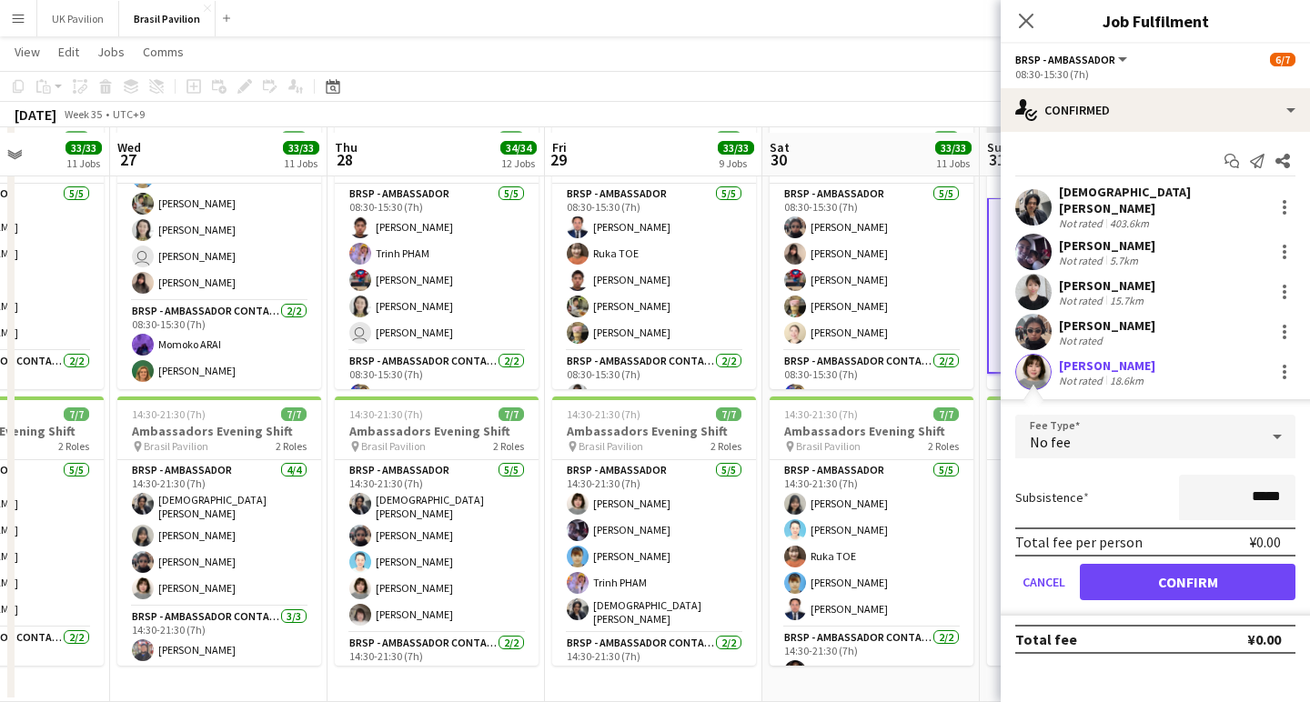
click at [1157, 587] on button "Confirm" at bounding box center [1187, 582] width 216 height 36
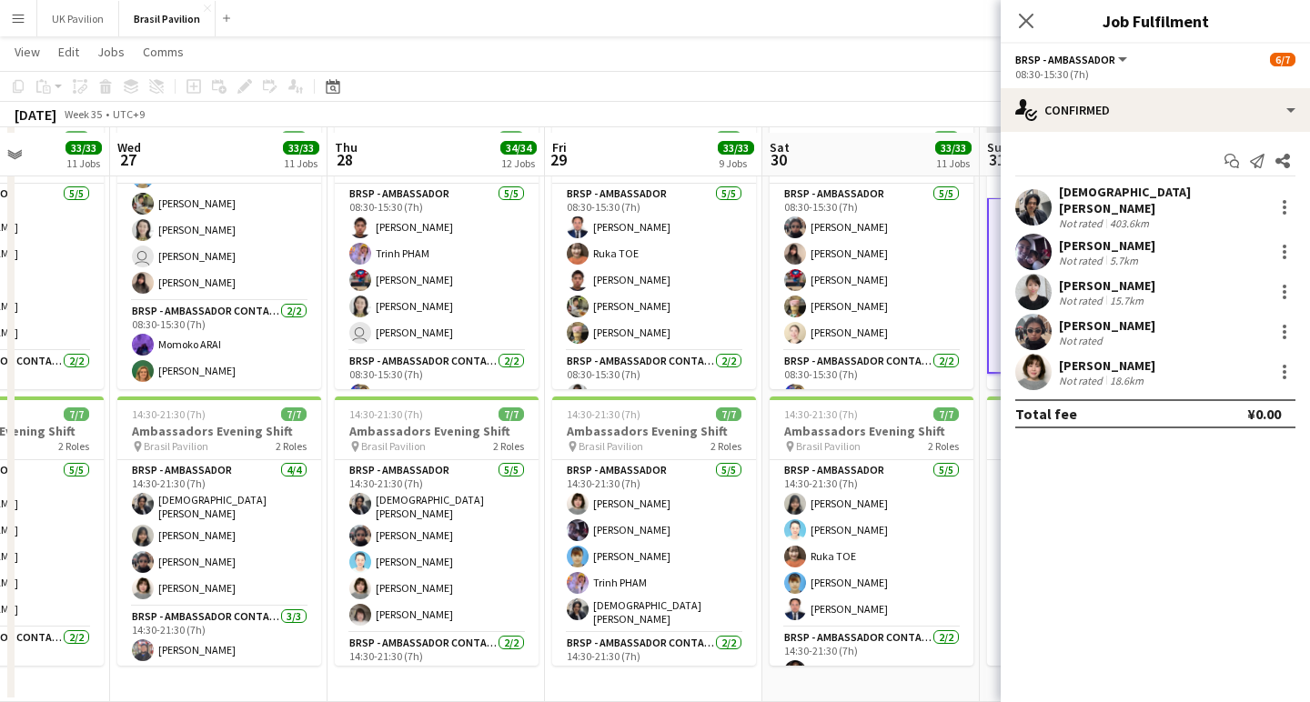
drag, startPoint x: 1024, startPoint y: 17, endPoint x: 1045, endPoint y: 61, distance: 48.4
click at [1024, 17] on icon "Close pop-in" at bounding box center [1026, 21] width 15 height 15
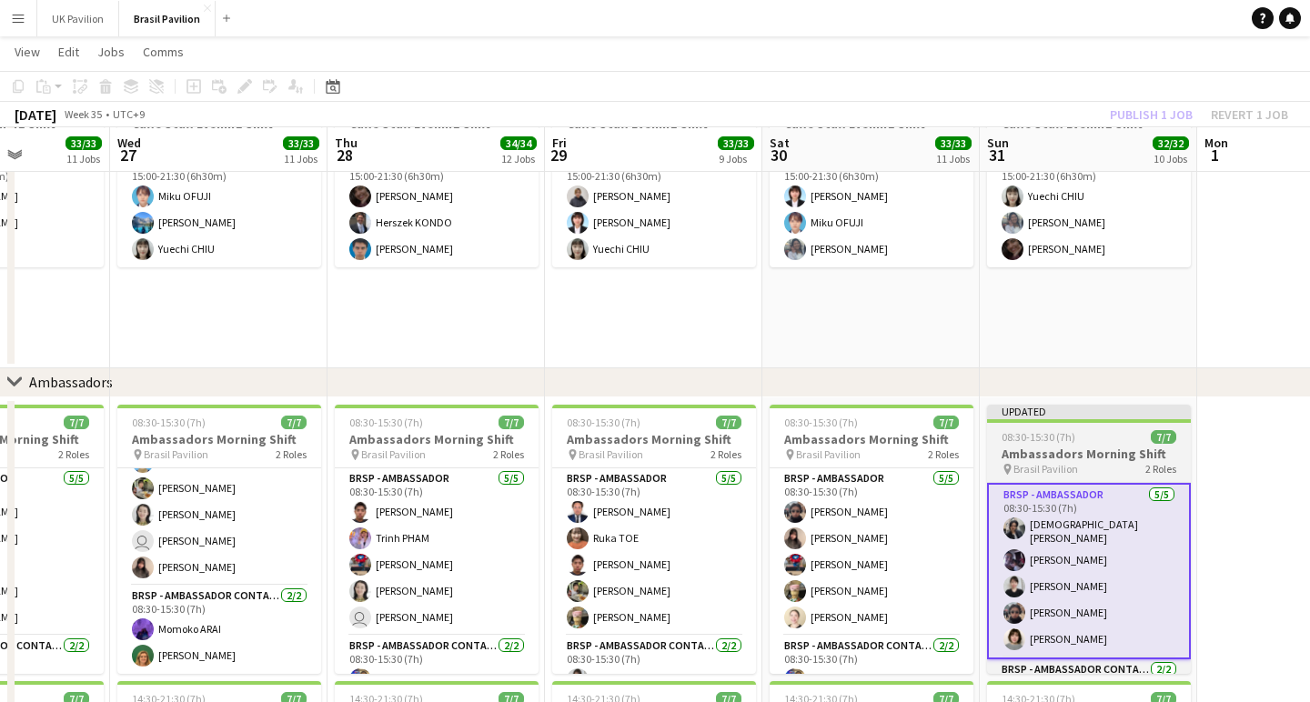
scroll to position [2109, 0]
click at [1051, 461] on h3 "Ambassadors Morning Shift" at bounding box center [1089, 453] width 204 height 16
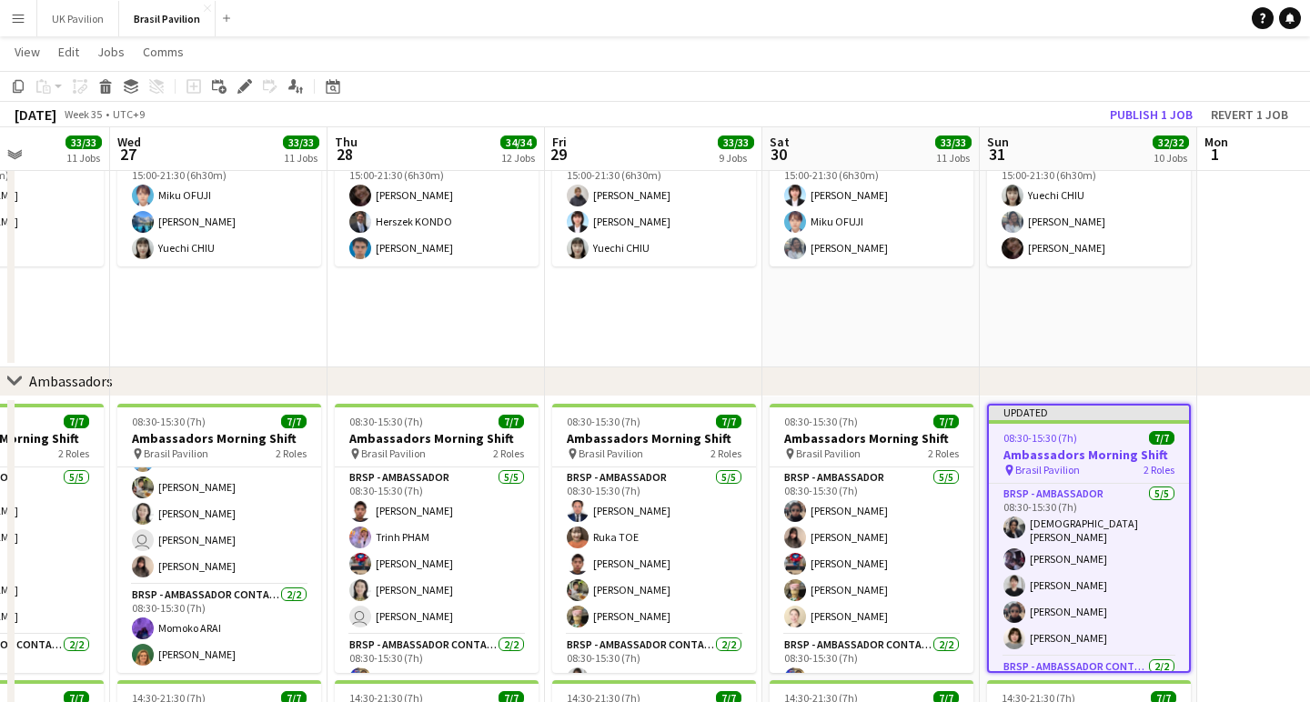
click at [1102, 109] on button "Publish 1 job" at bounding box center [1150, 115] width 97 height 24
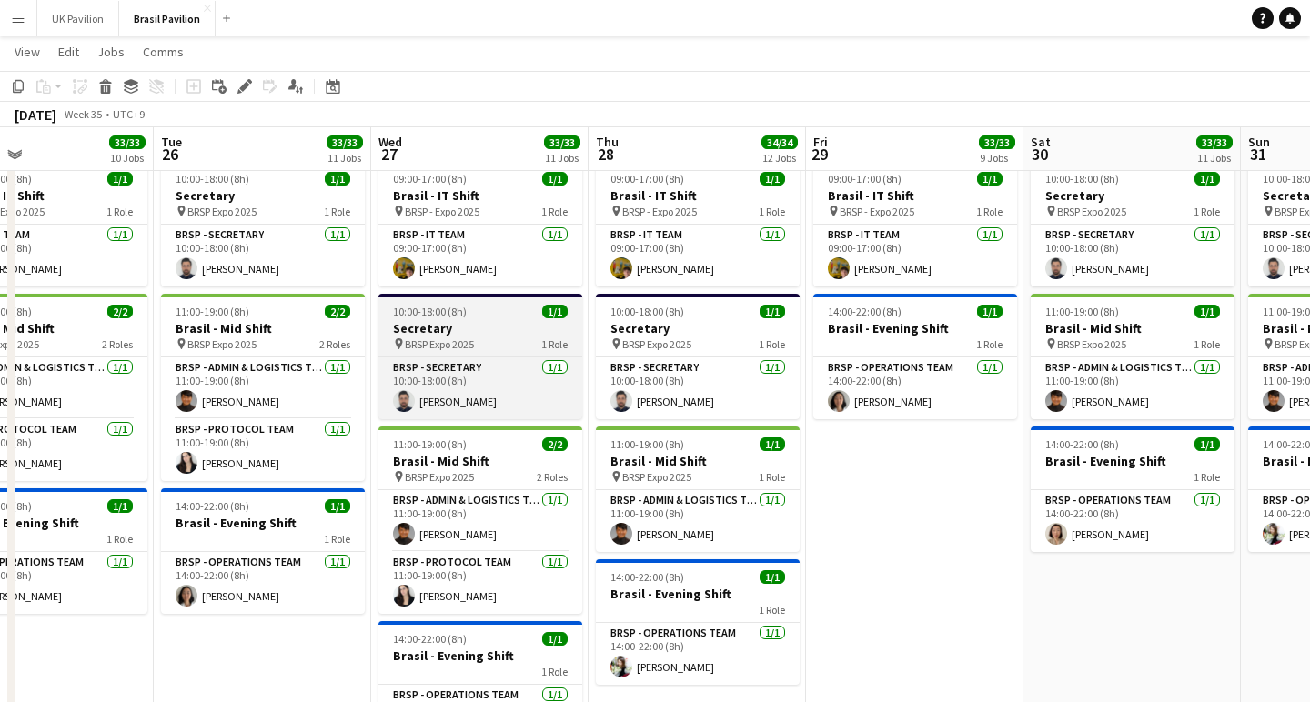
scroll to position [414, 0]
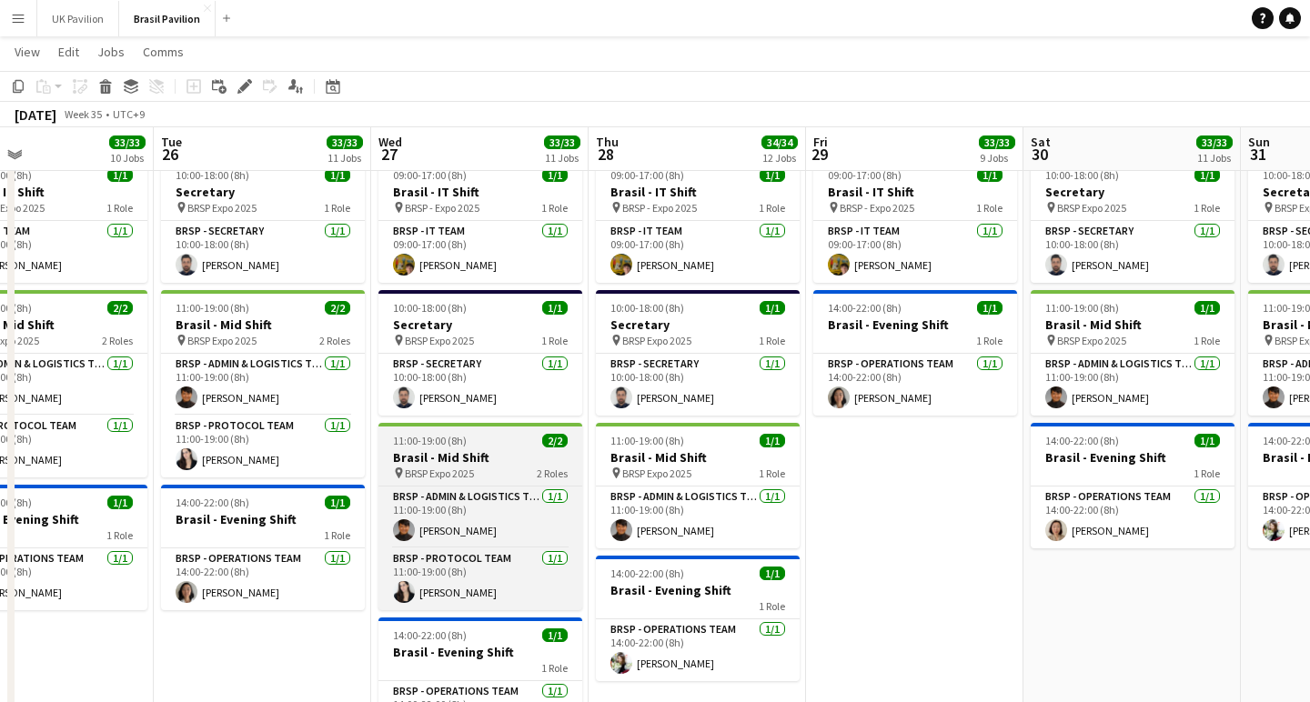
click at [473, 466] on h3 "Brasil - Mid Shift" at bounding box center [480, 457] width 204 height 16
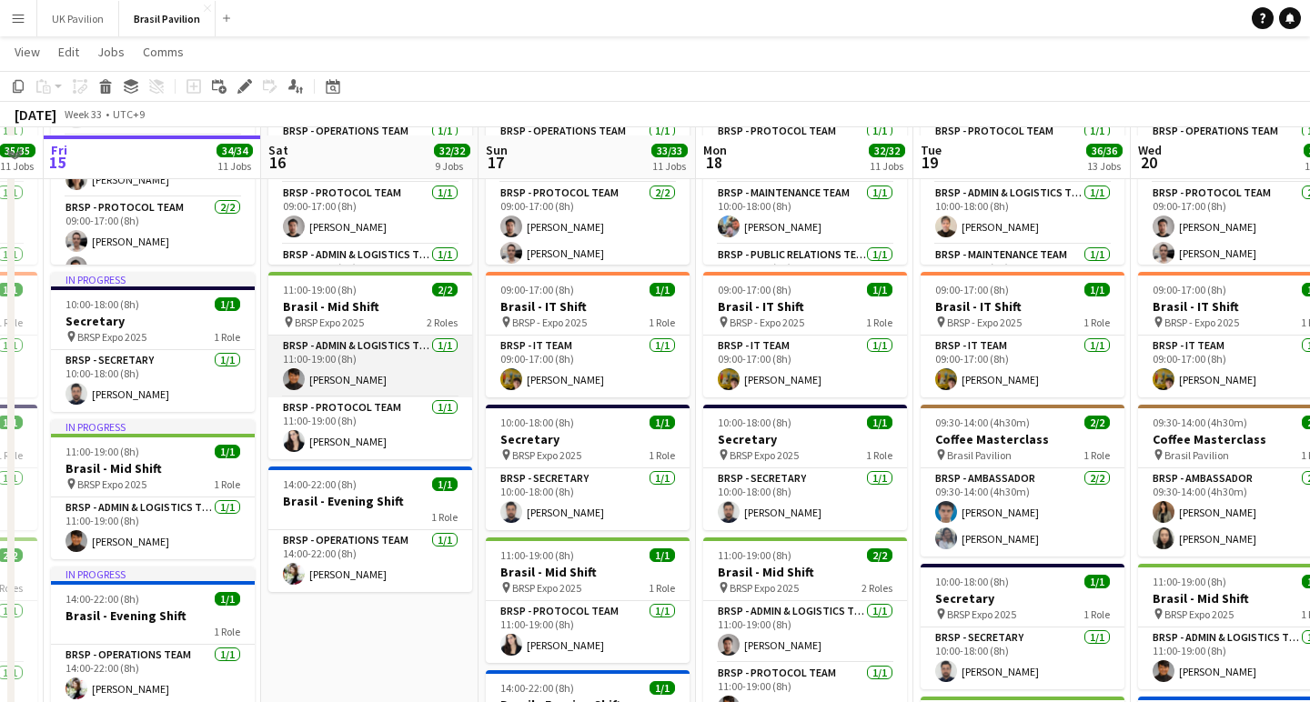
scroll to position [288, 0]
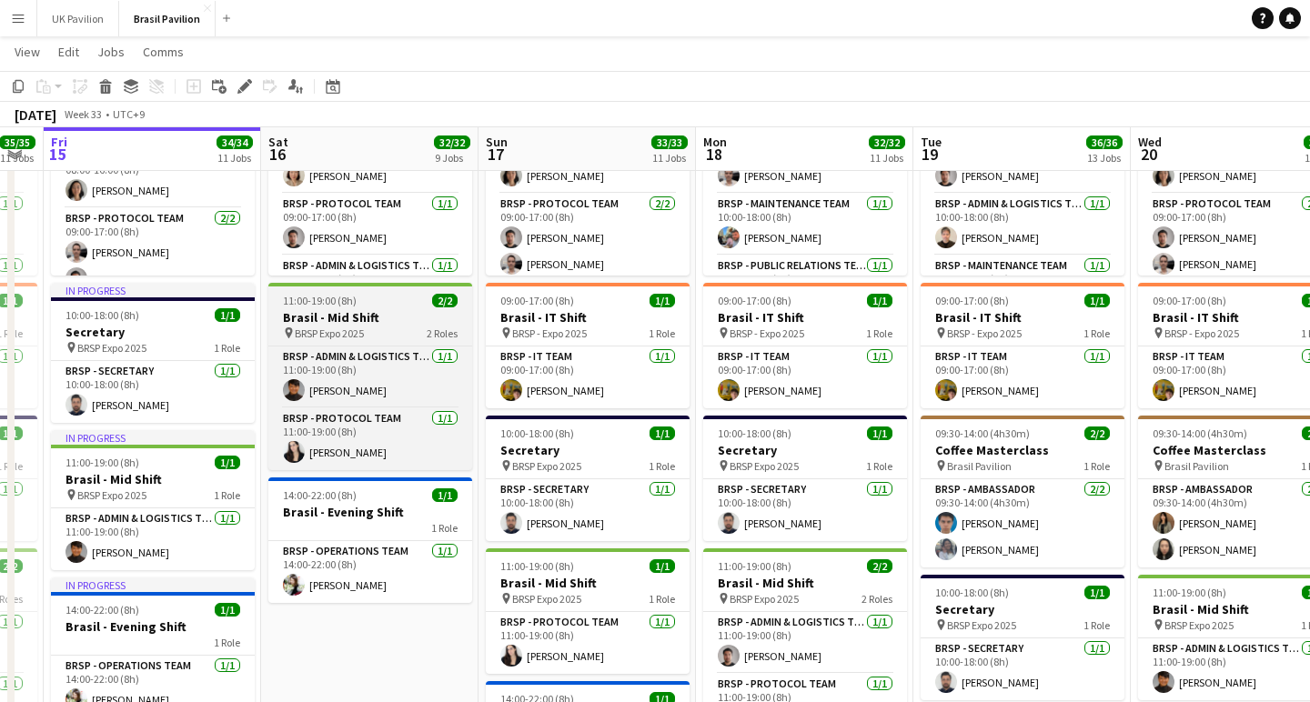
click at [355, 307] on span "11:00-19:00 (8h)" at bounding box center [320, 301] width 74 height 14
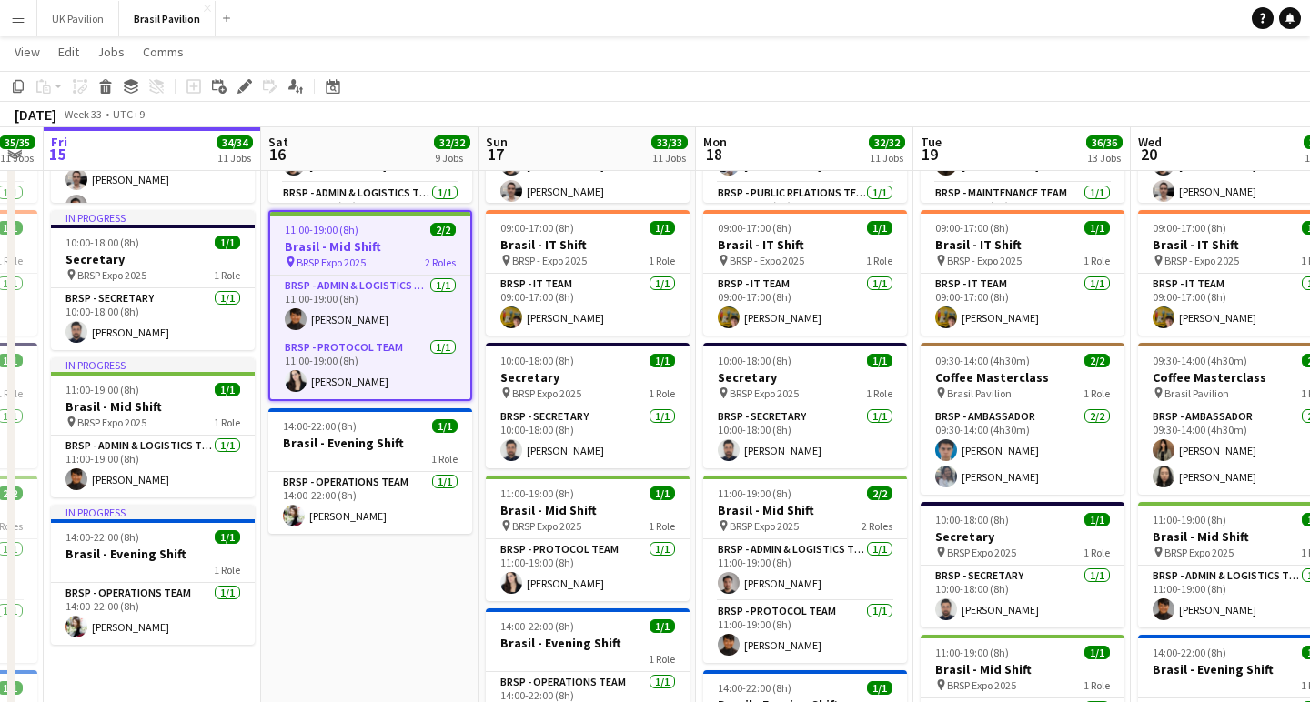
scroll to position [361, 0]
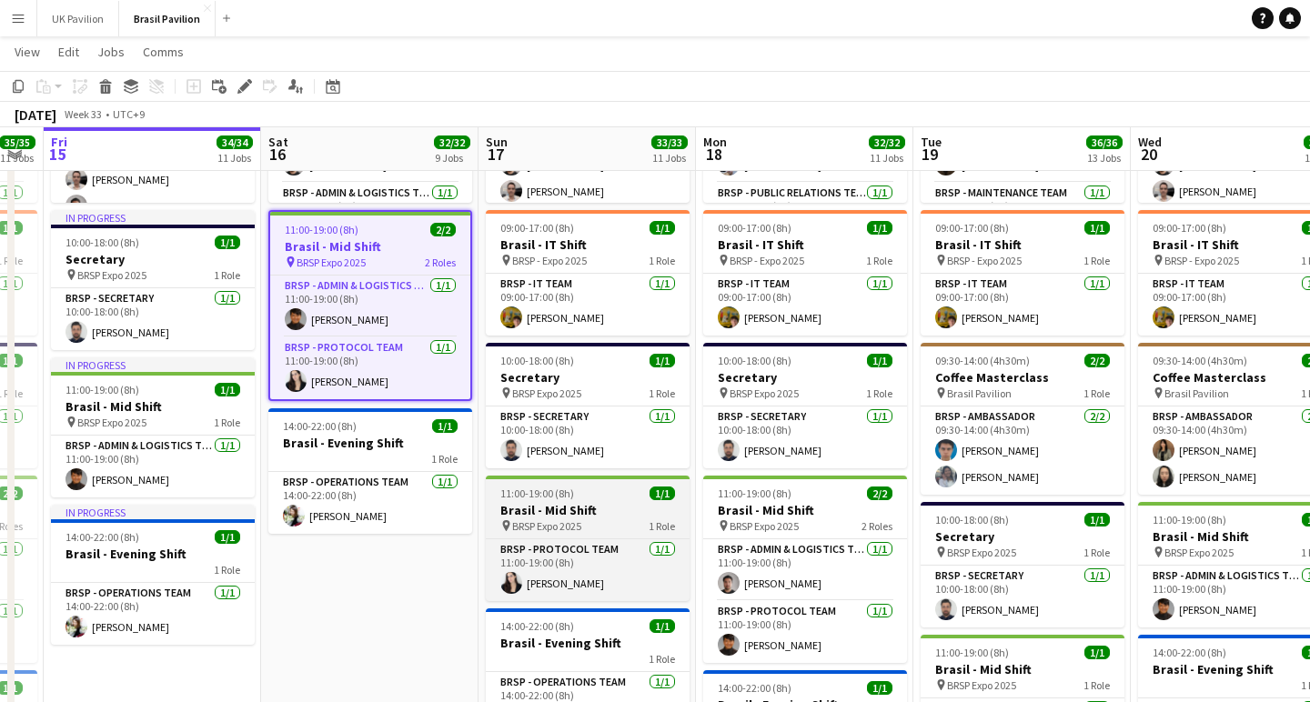
click at [592, 518] on h3 "Brasil - Mid Shift" at bounding box center [588, 510] width 204 height 16
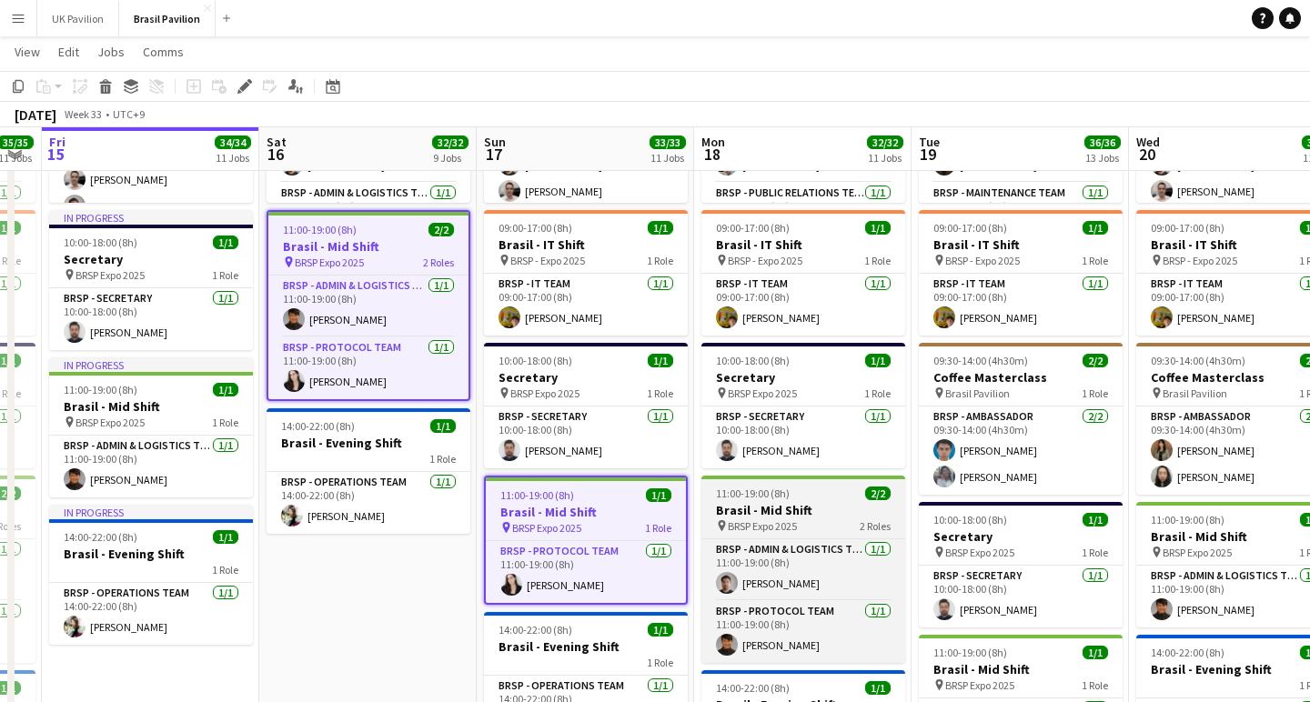
click at [780, 518] on h3 "Brasil - Mid Shift" at bounding box center [803, 510] width 204 height 16
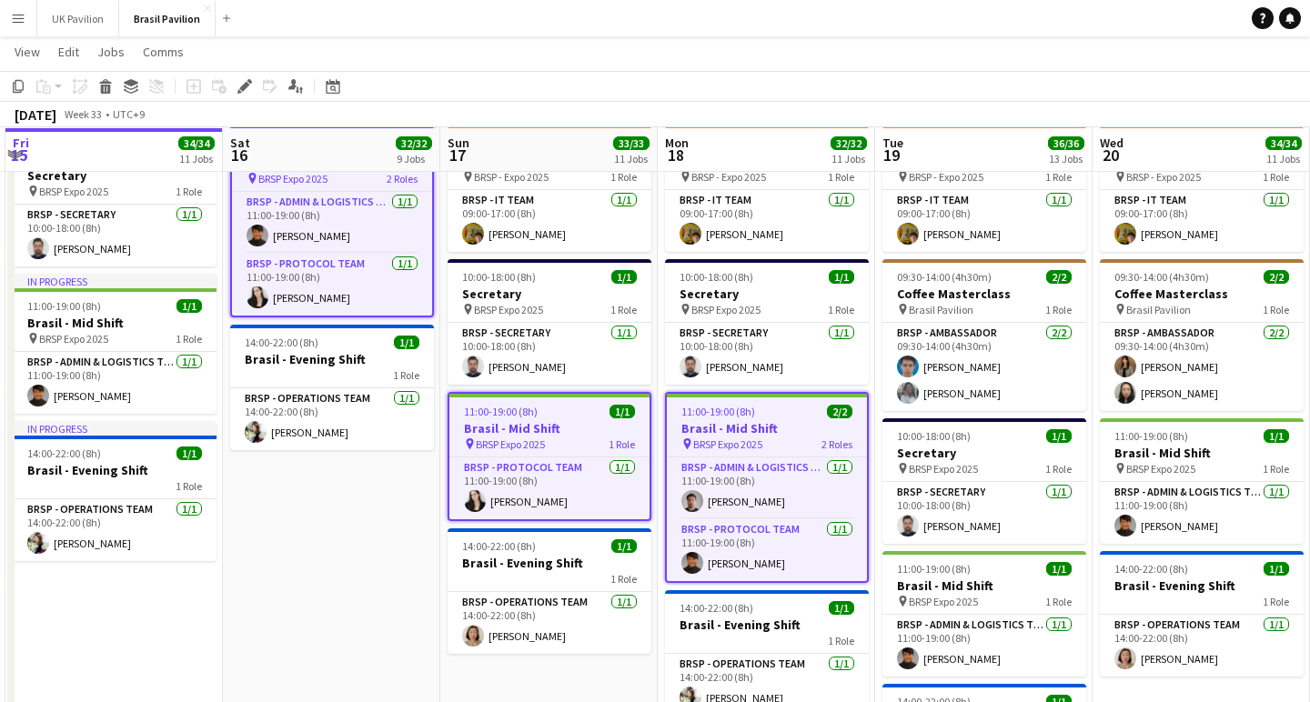
scroll to position [446, 0]
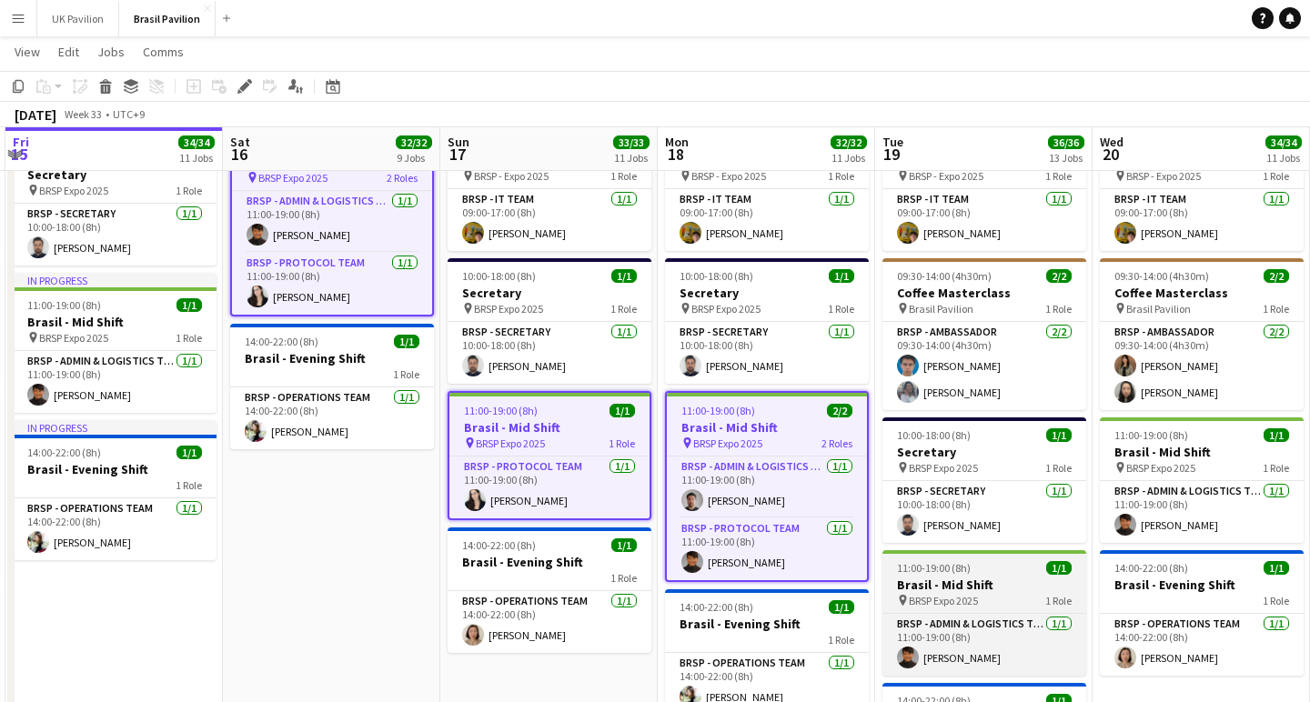
click at [969, 575] on span "11:00-19:00 (8h)" at bounding box center [934, 568] width 74 height 14
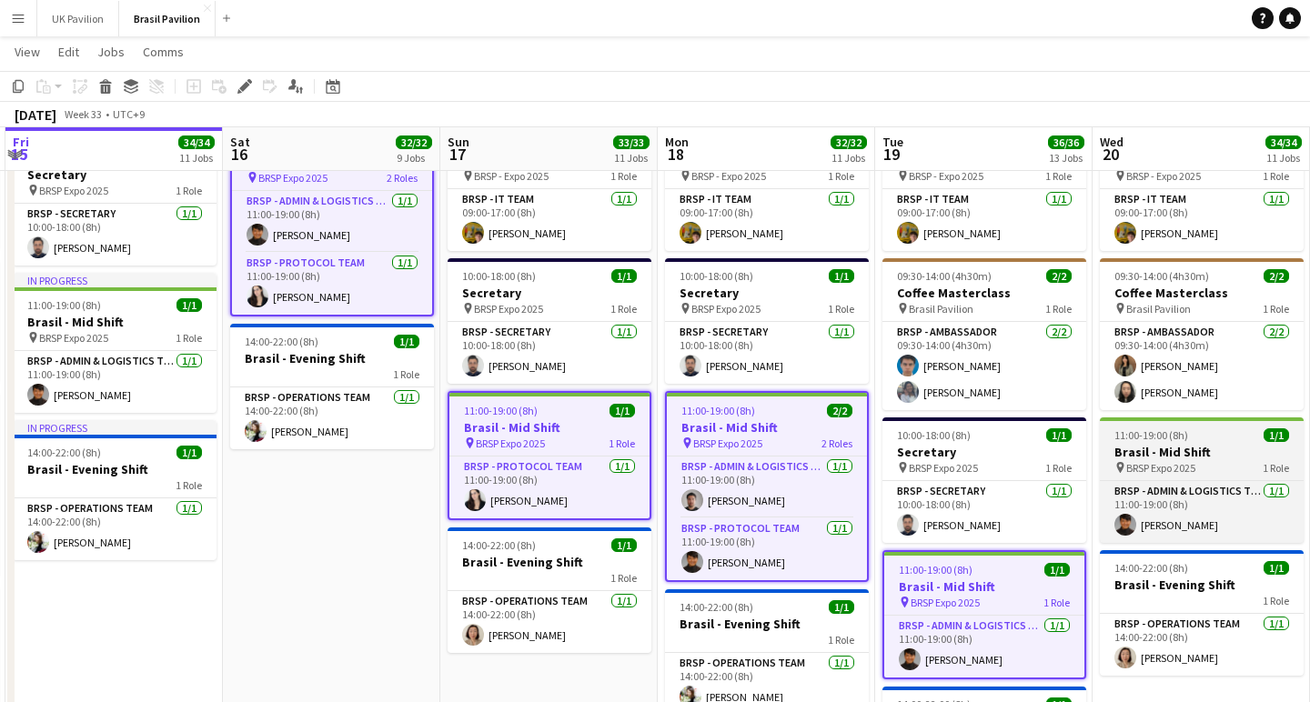
click at [1176, 460] on h3 "Brasil - Mid Shift" at bounding box center [1201, 452] width 204 height 16
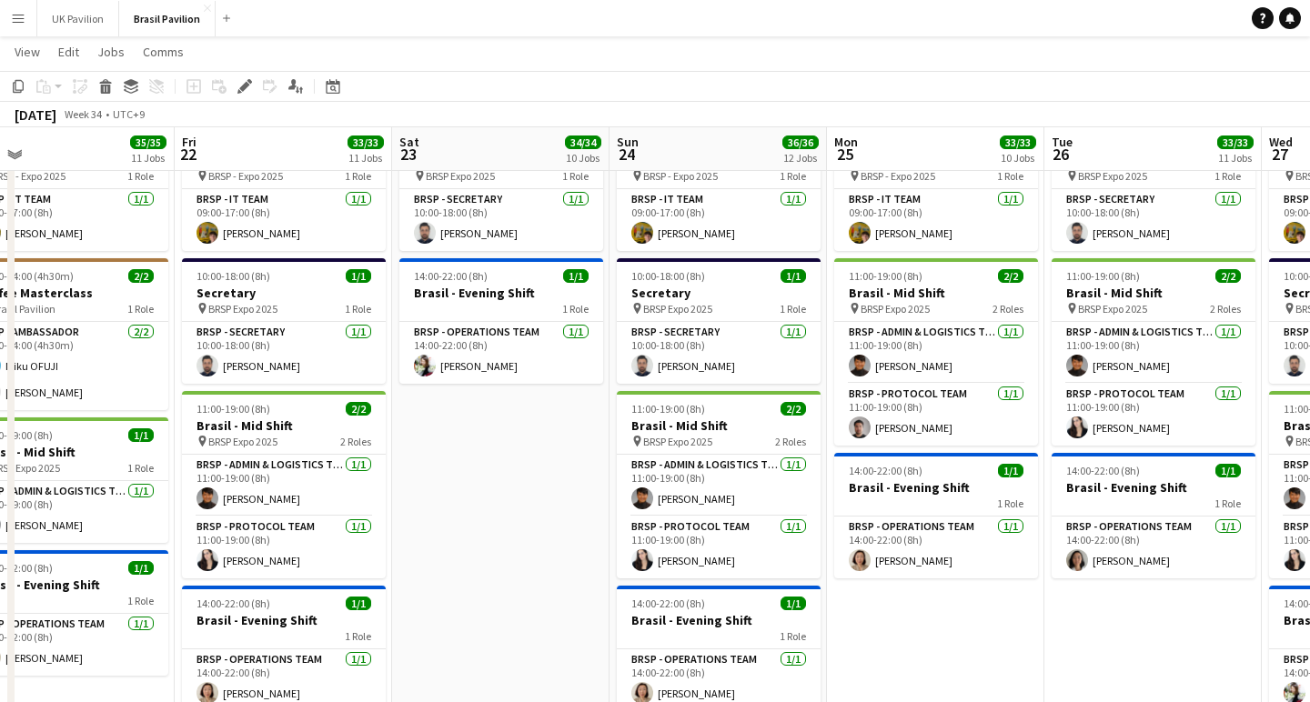
scroll to position [0, 506]
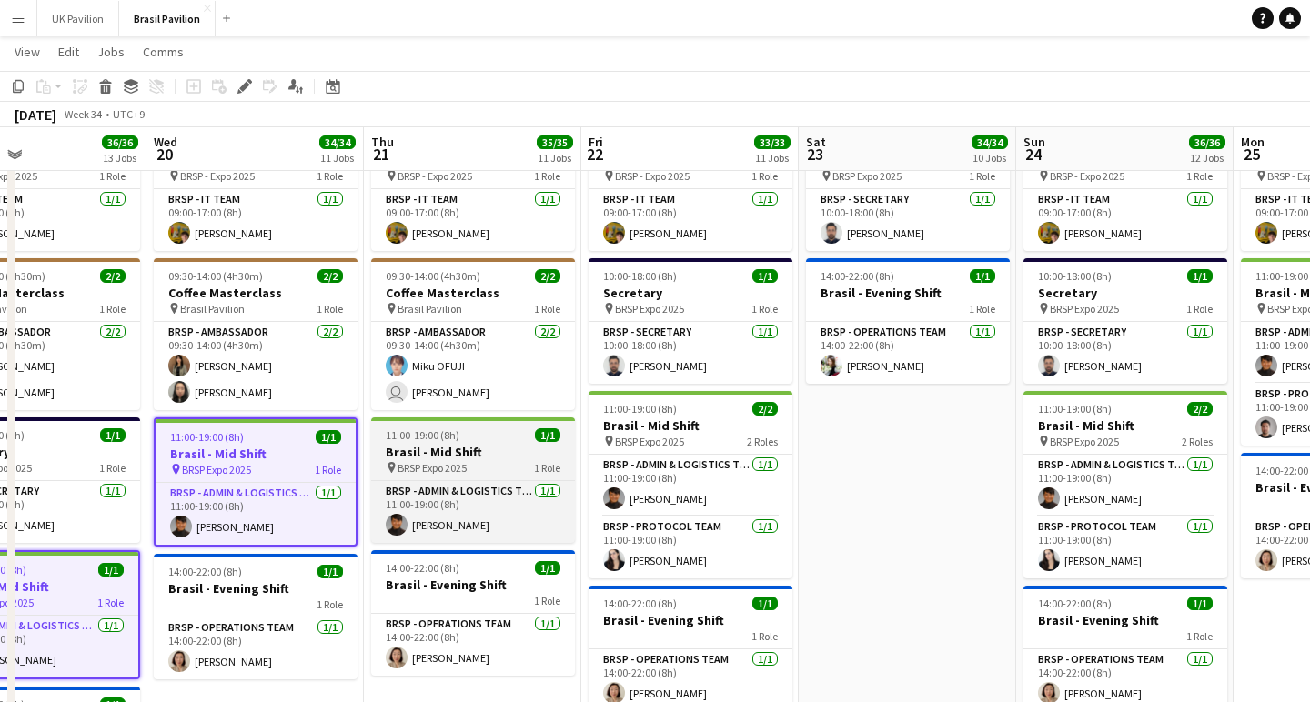
click at [476, 460] on h3 "Brasil - Mid Shift" at bounding box center [473, 452] width 204 height 16
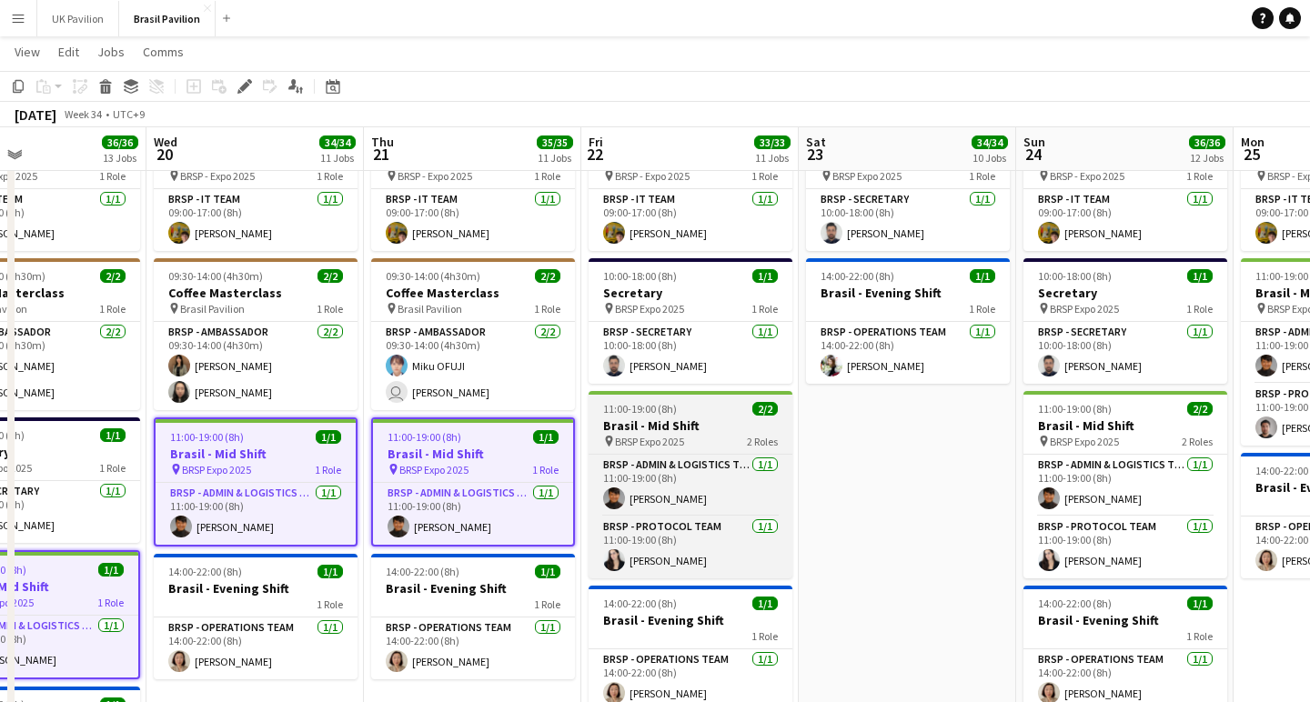
click at [645, 434] on h3 "Brasil - Mid Shift" at bounding box center [690, 425] width 204 height 16
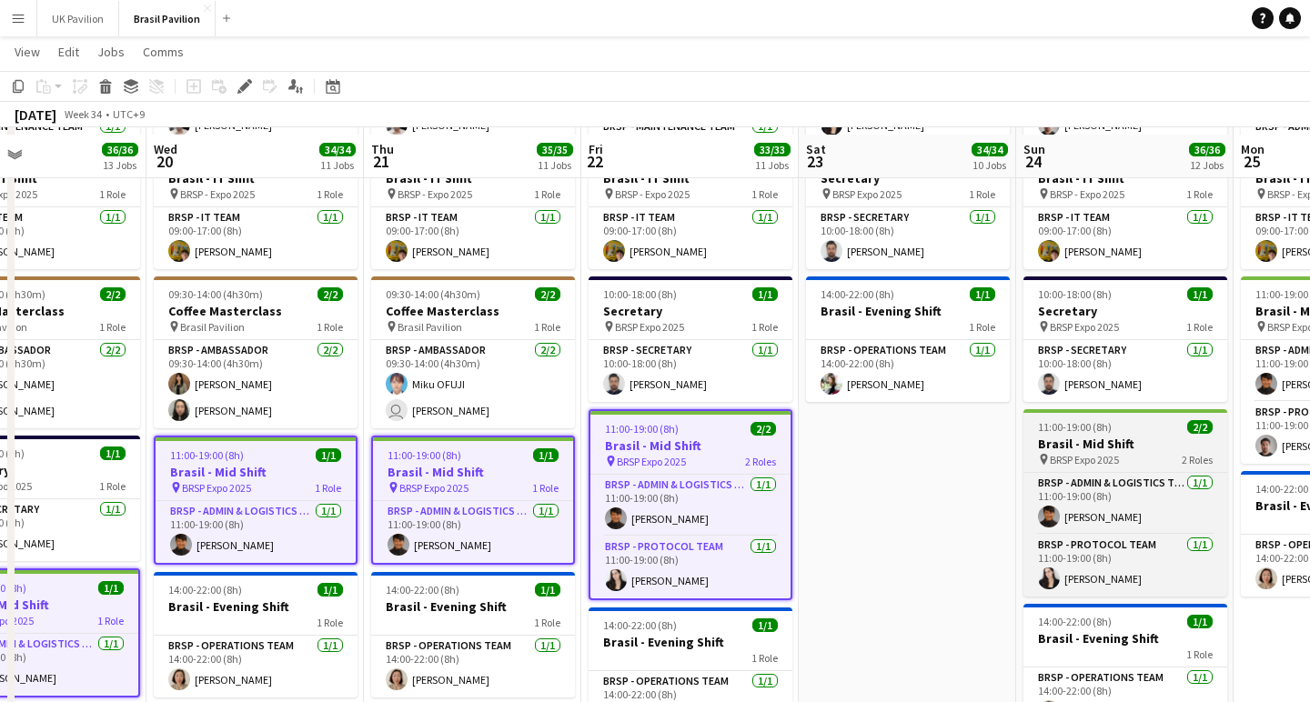
scroll to position [437, 0]
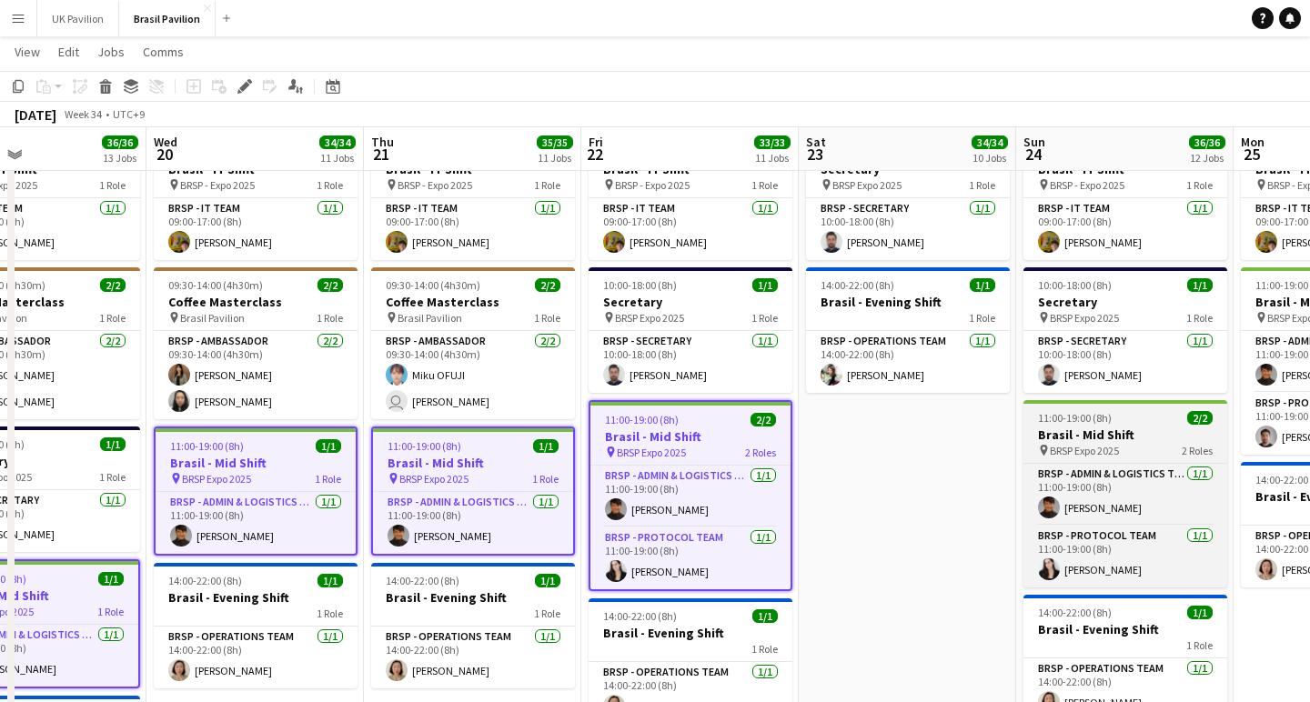
click at [1091, 443] on h3 "Brasil - Mid Shift" at bounding box center [1125, 435] width 204 height 16
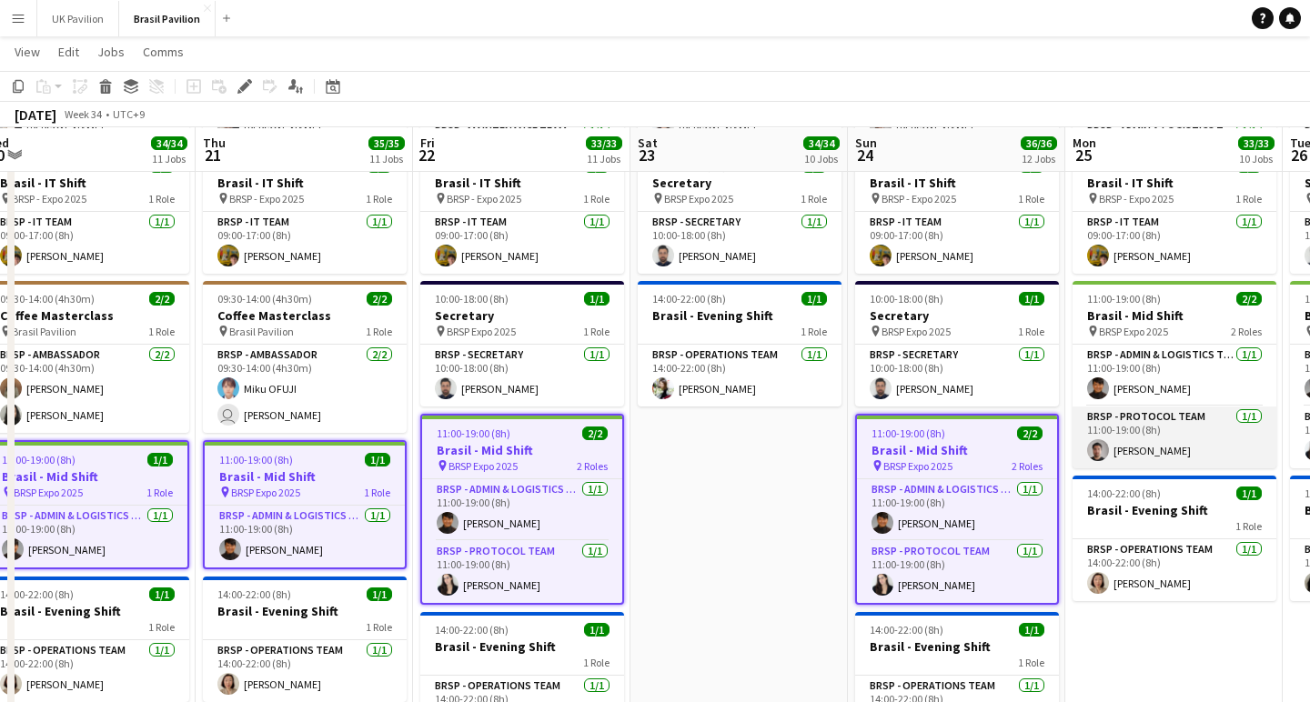
scroll to position [420, 0]
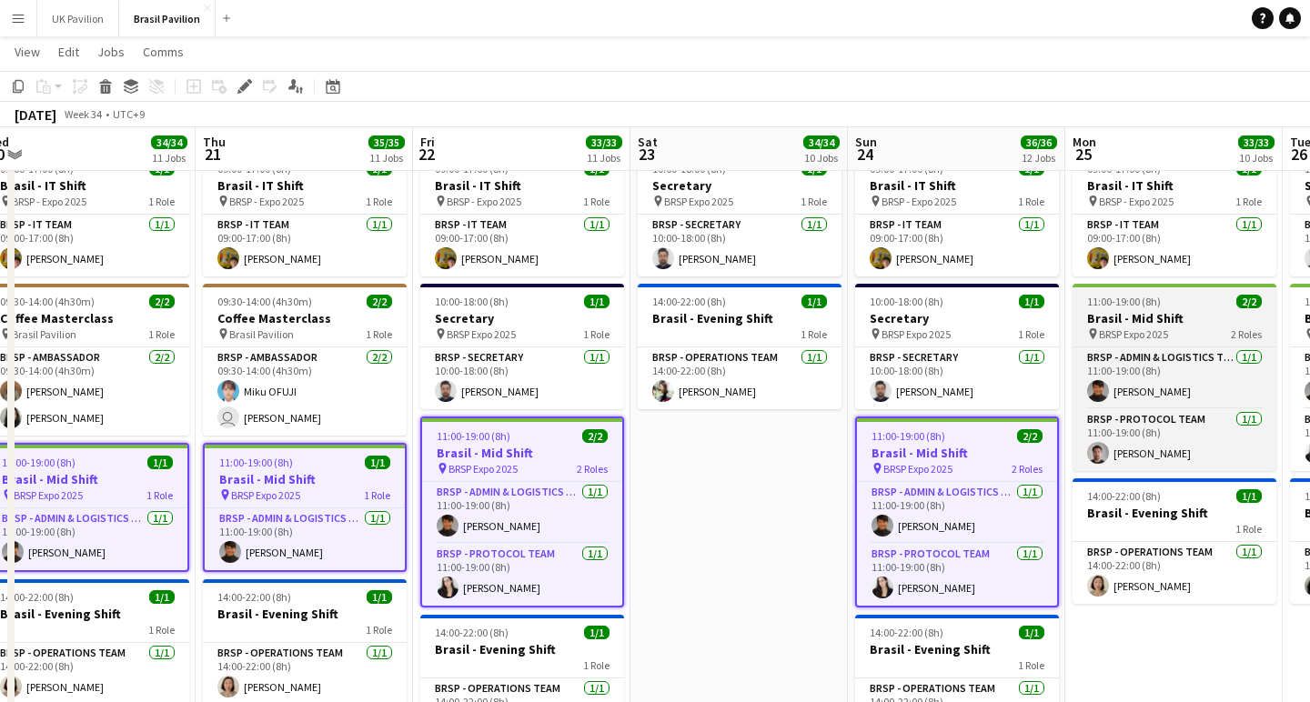
click at [1151, 341] on span "BRSP Expo 2025" at bounding box center [1133, 334] width 69 height 14
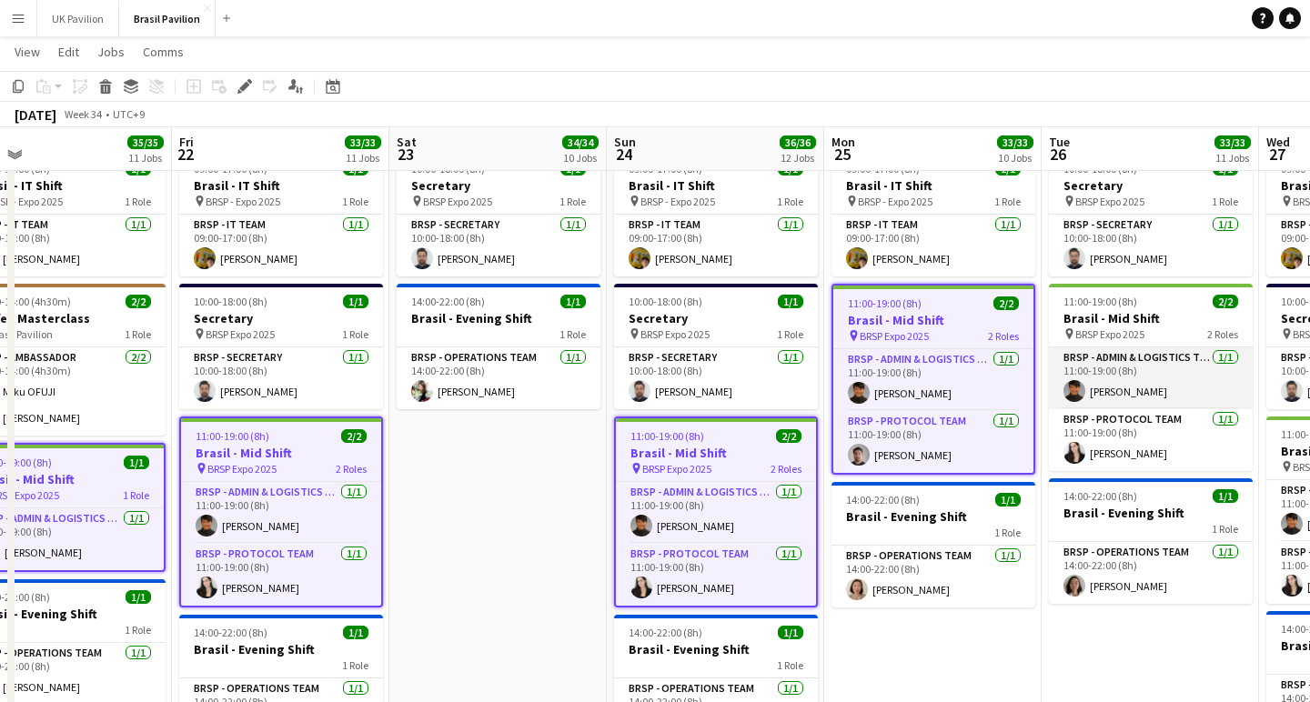
scroll to position [0, 910]
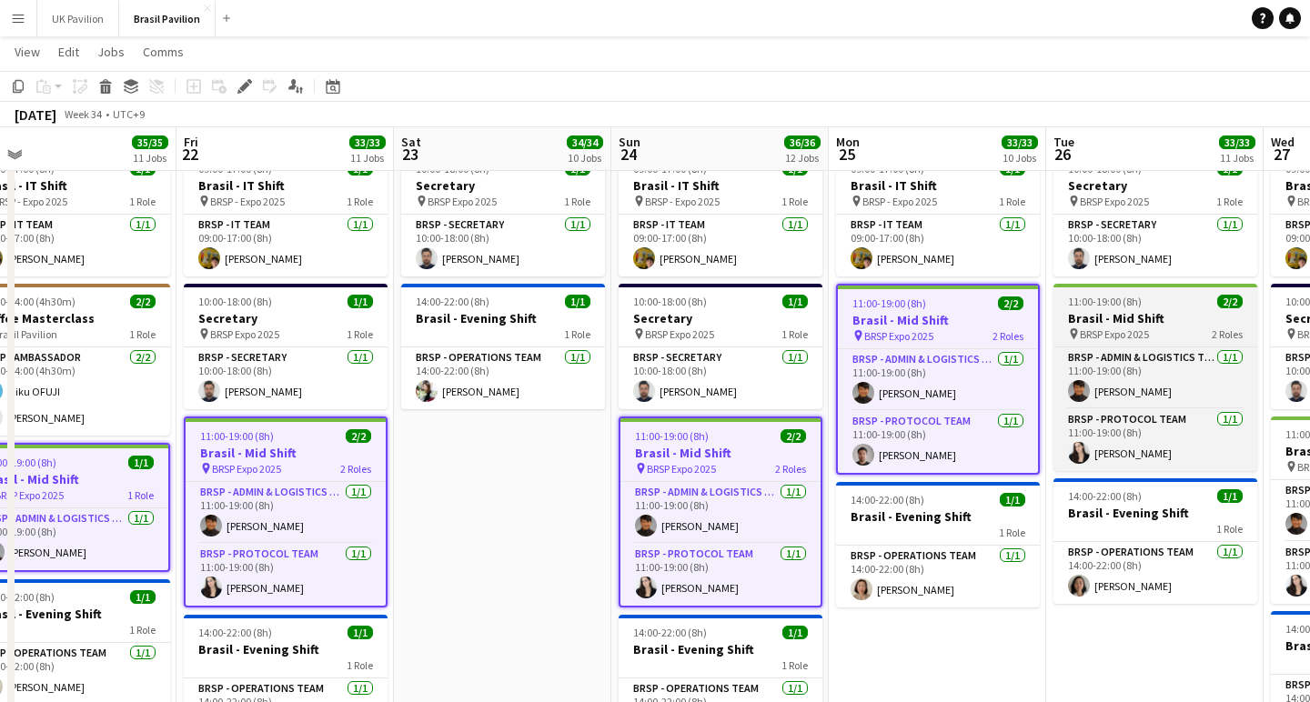
click at [1151, 326] on h3 "Brasil - Mid Shift" at bounding box center [1155, 318] width 204 height 16
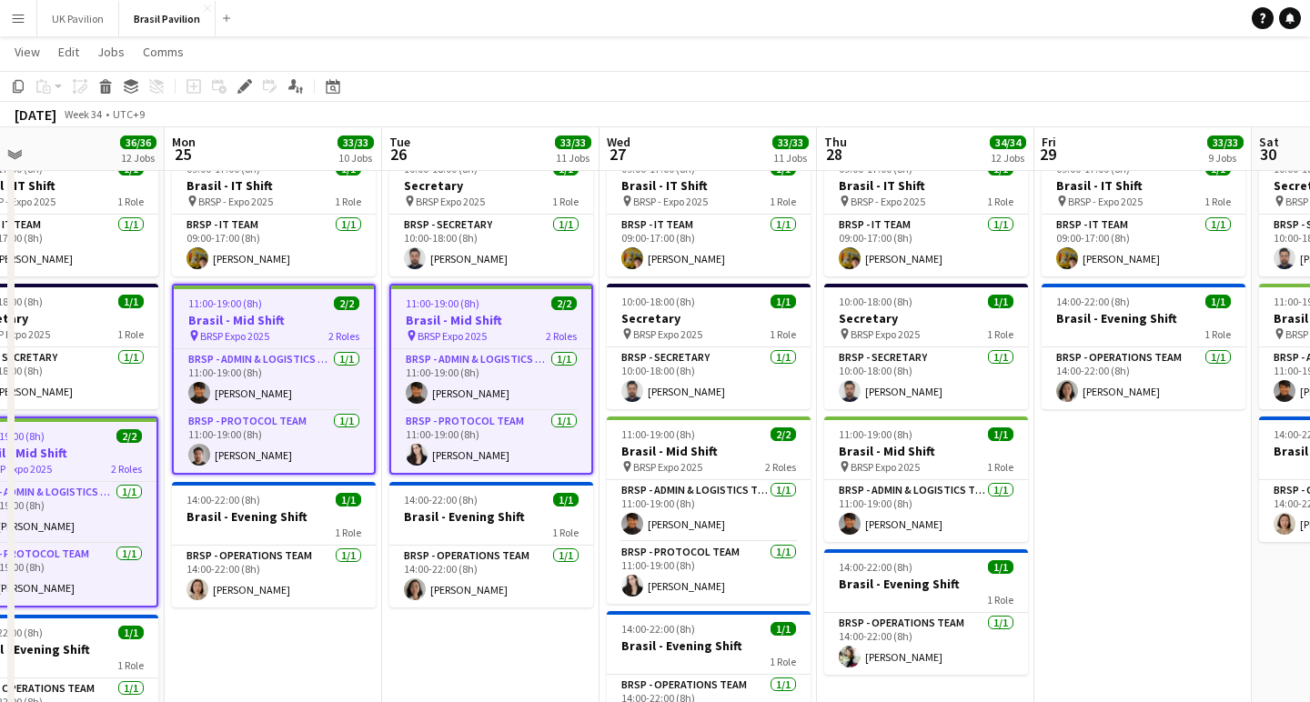
scroll to position [0, 487]
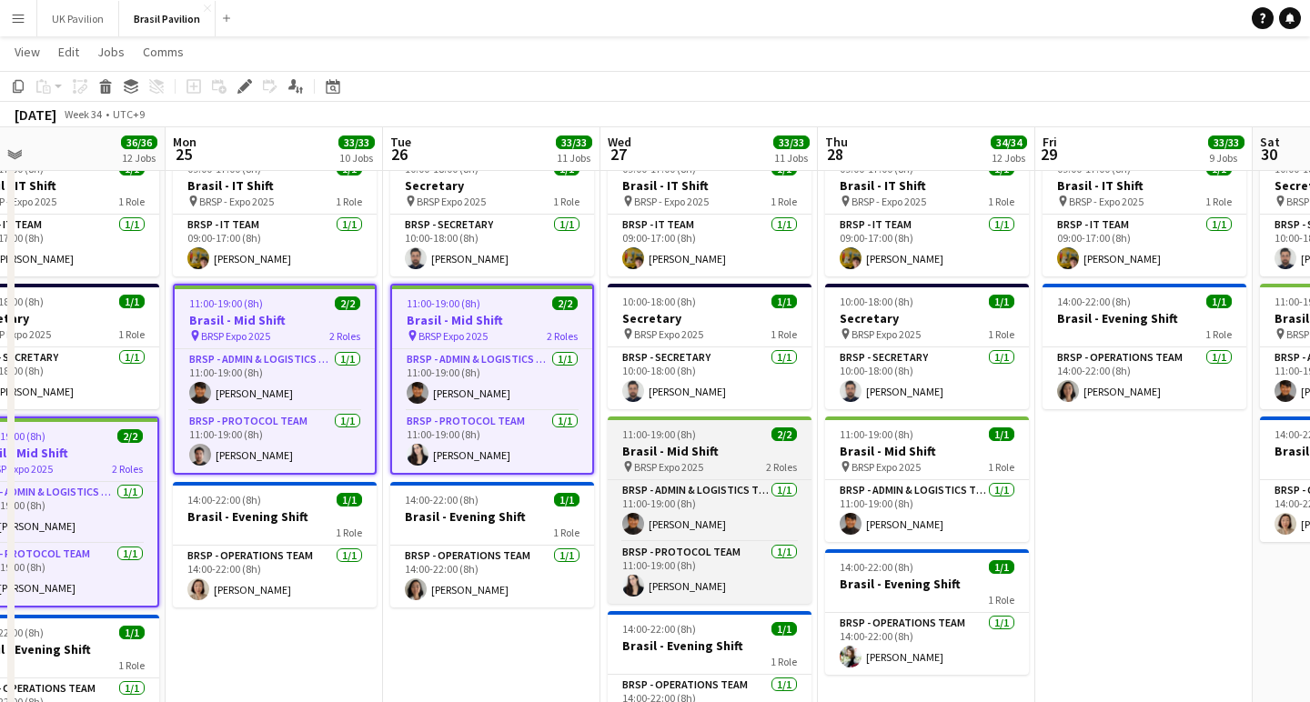
click at [703, 474] on span "BRSP Expo 2025" at bounding box center [668, 467] width 69 height 14
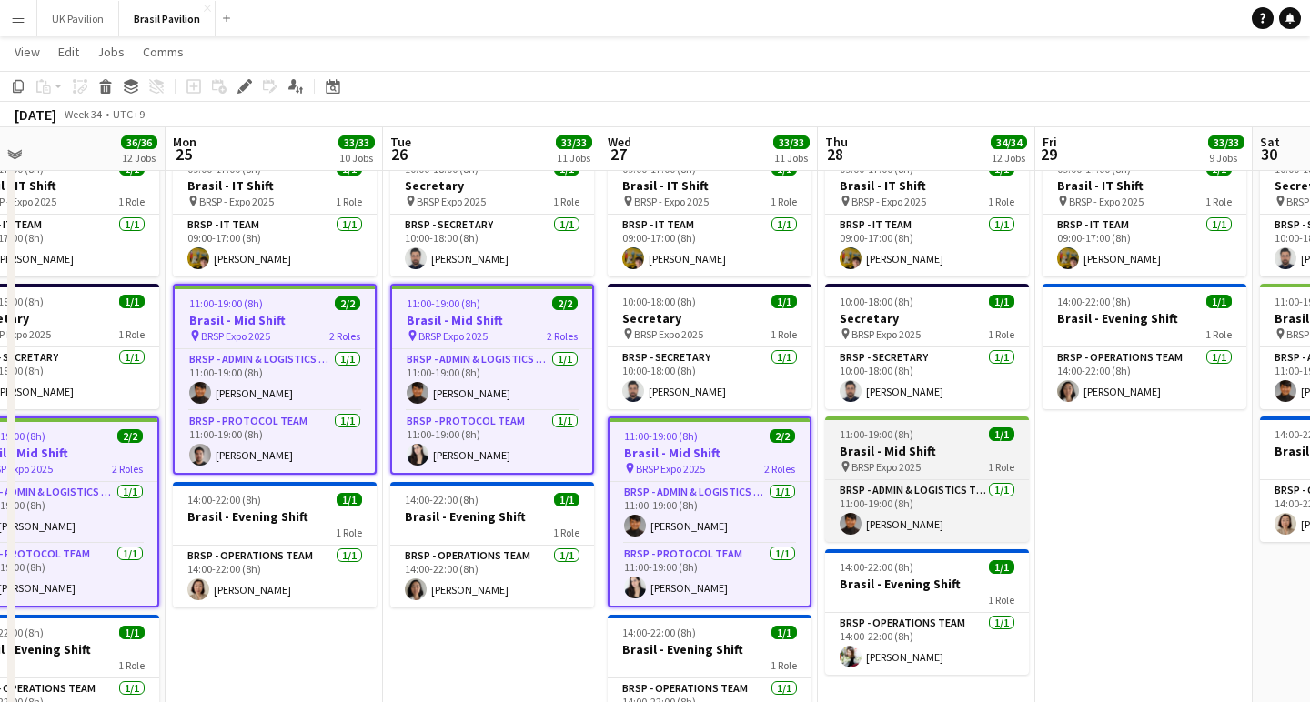
click at [904, 459] on h3 "Brasil - Mid Shift" at bounding box center [927, 451] width 204 height 16
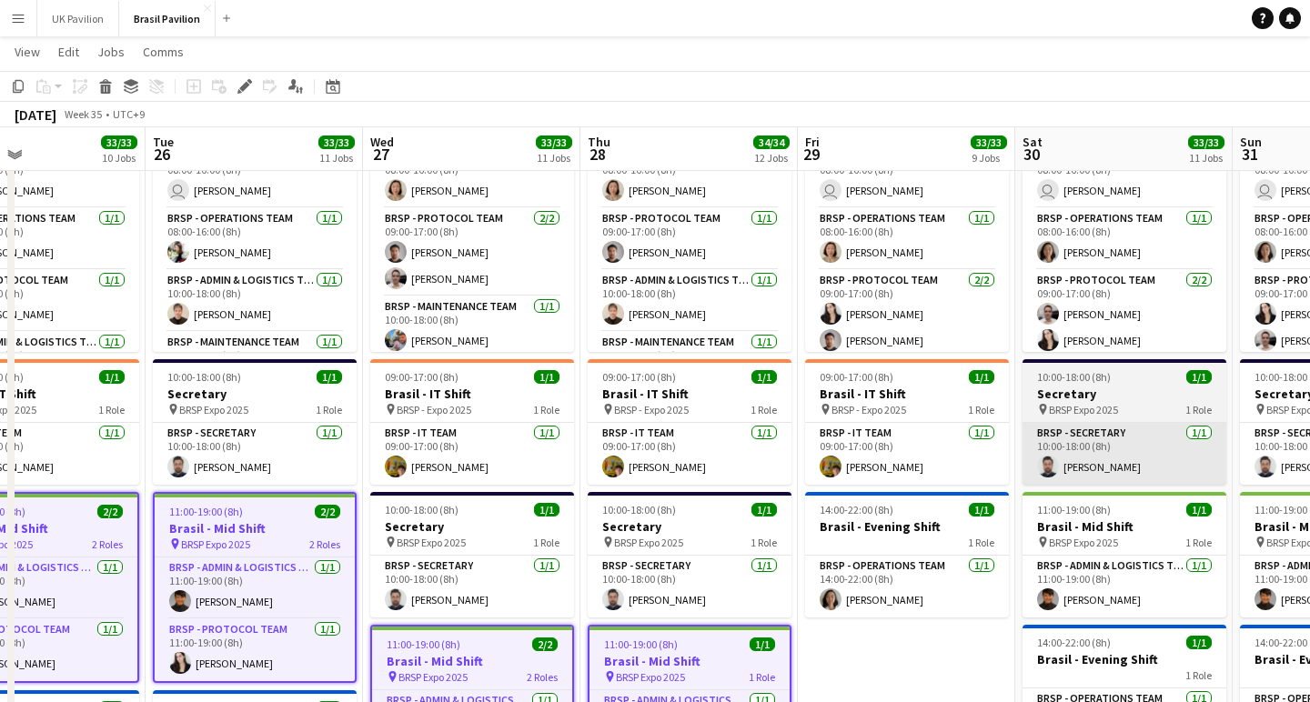
scroll to position [0, 725]
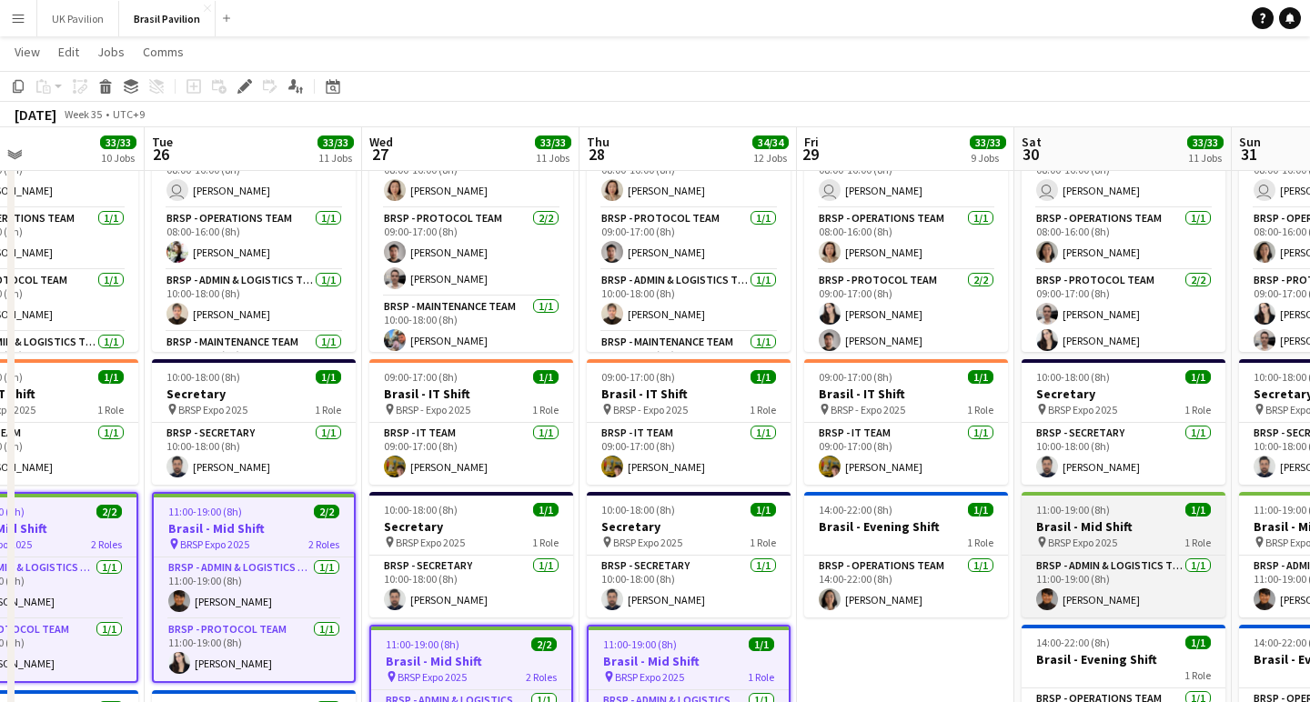
click at [1077, 535] on h3 "Brasil - Mid Shift" at bounding box center [1123, 526] width 204 height 16
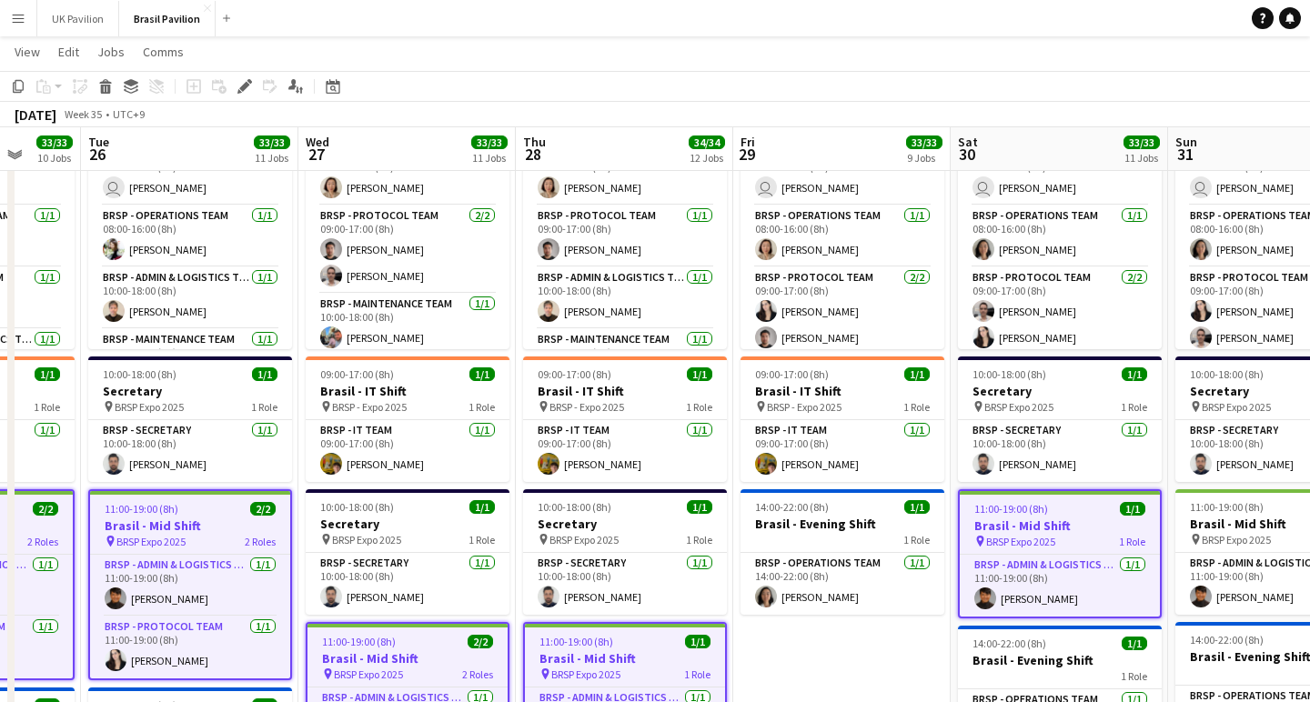
scroll to position [0, 788]
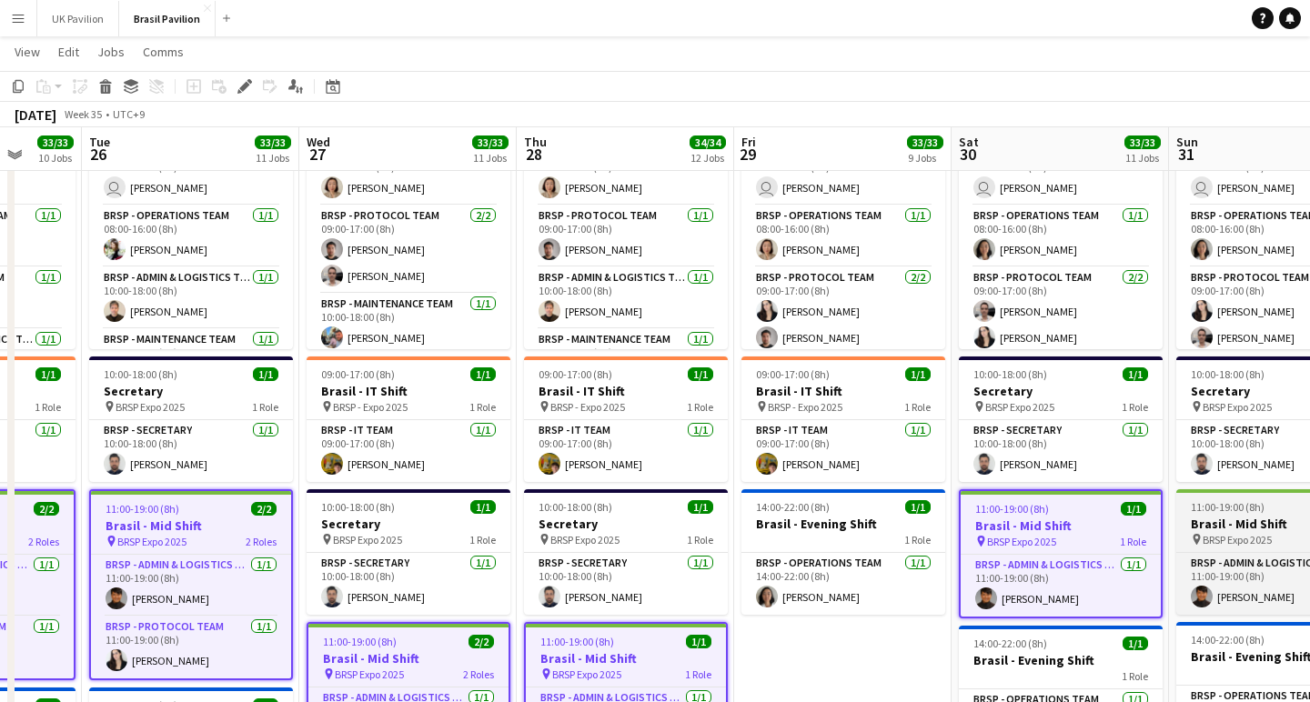
click at [1273, 532] on h3 "Brasil - Mid Shift" at bounding box center [1278, 524] width 204 height 16
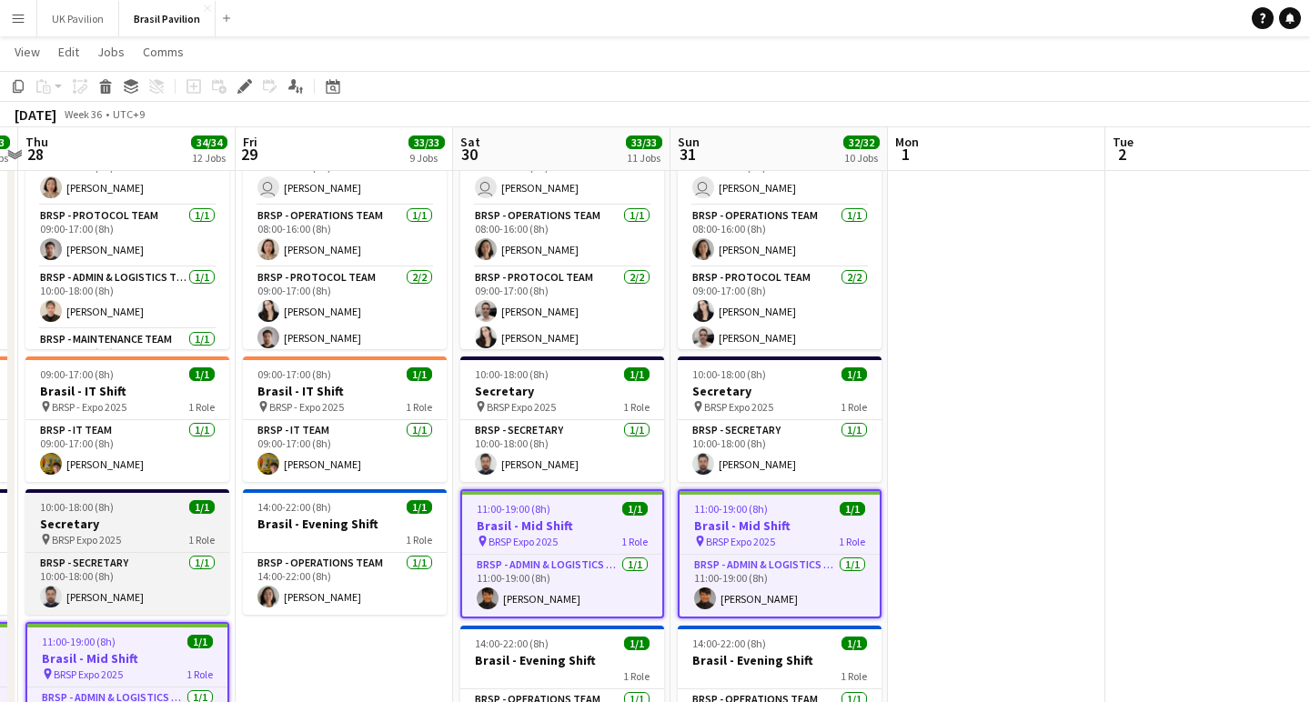
scroll to position [0, 560]
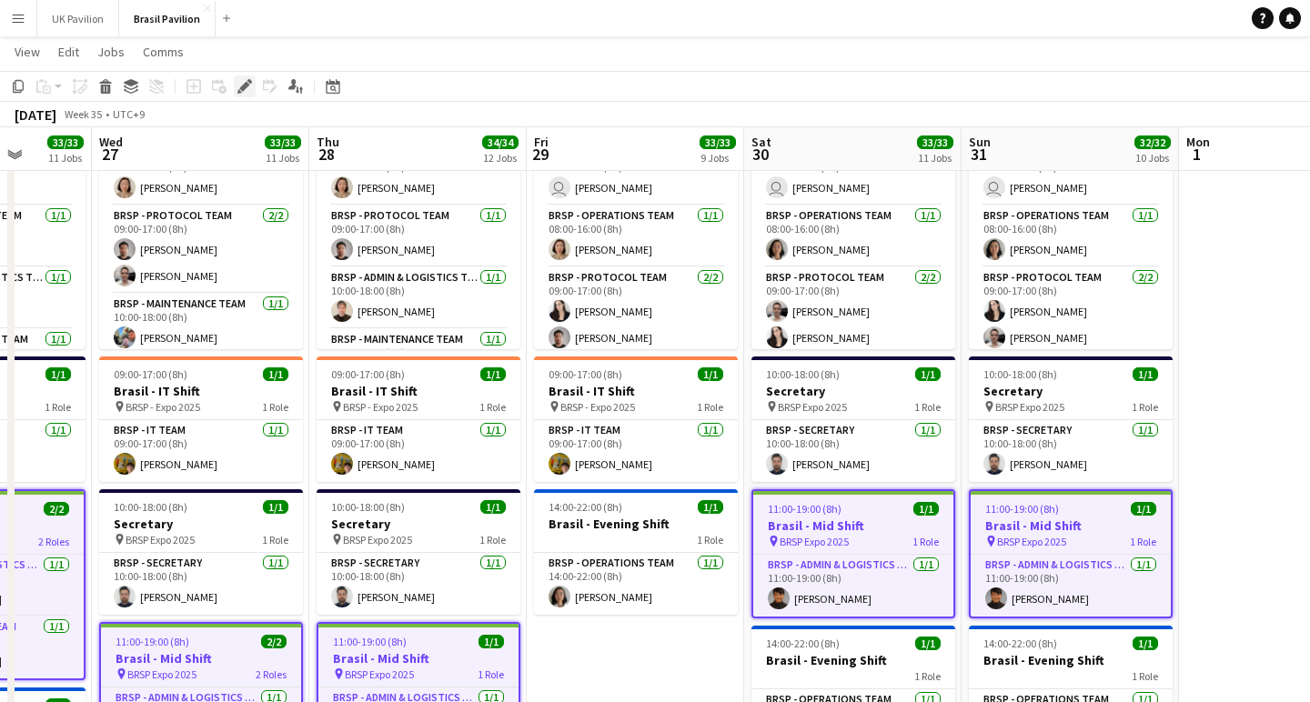
click at [246, 85] on icon at bounding box center [244, 87] width 10 height 10
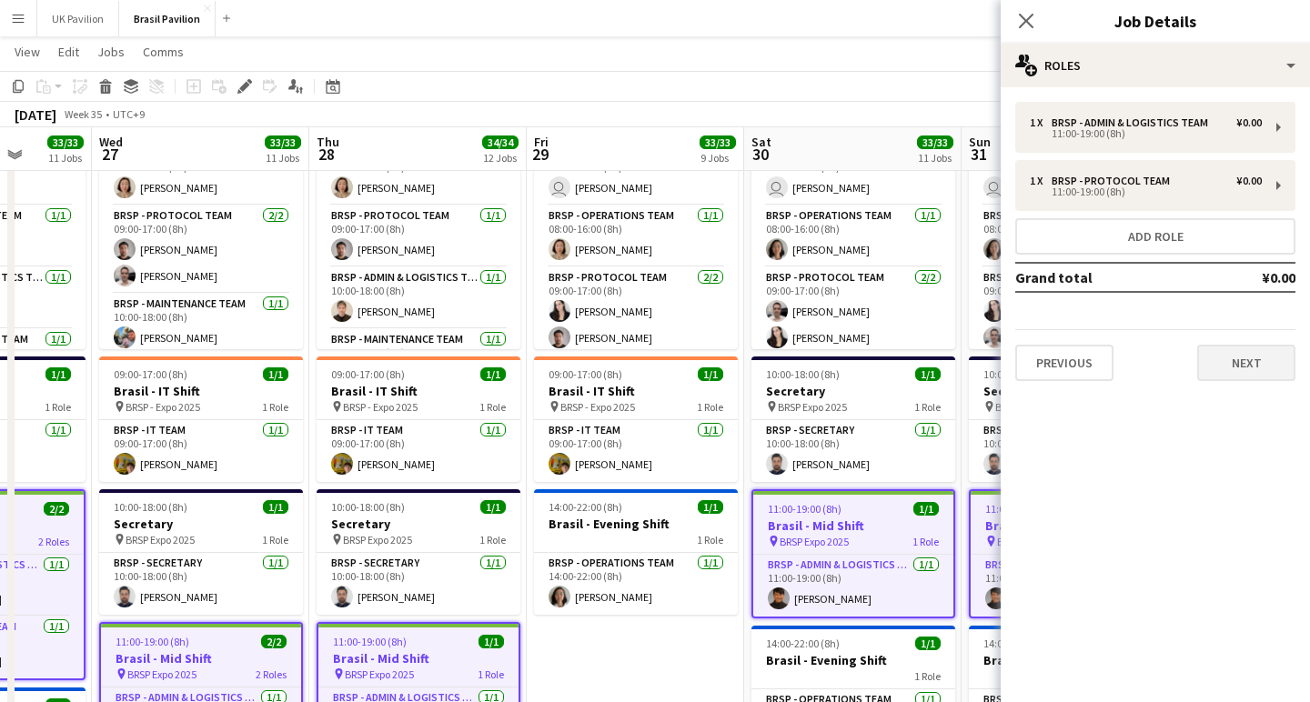
click at [1230, 381] on button "Next" at bounding box center [1246, 363] width 98 height 36
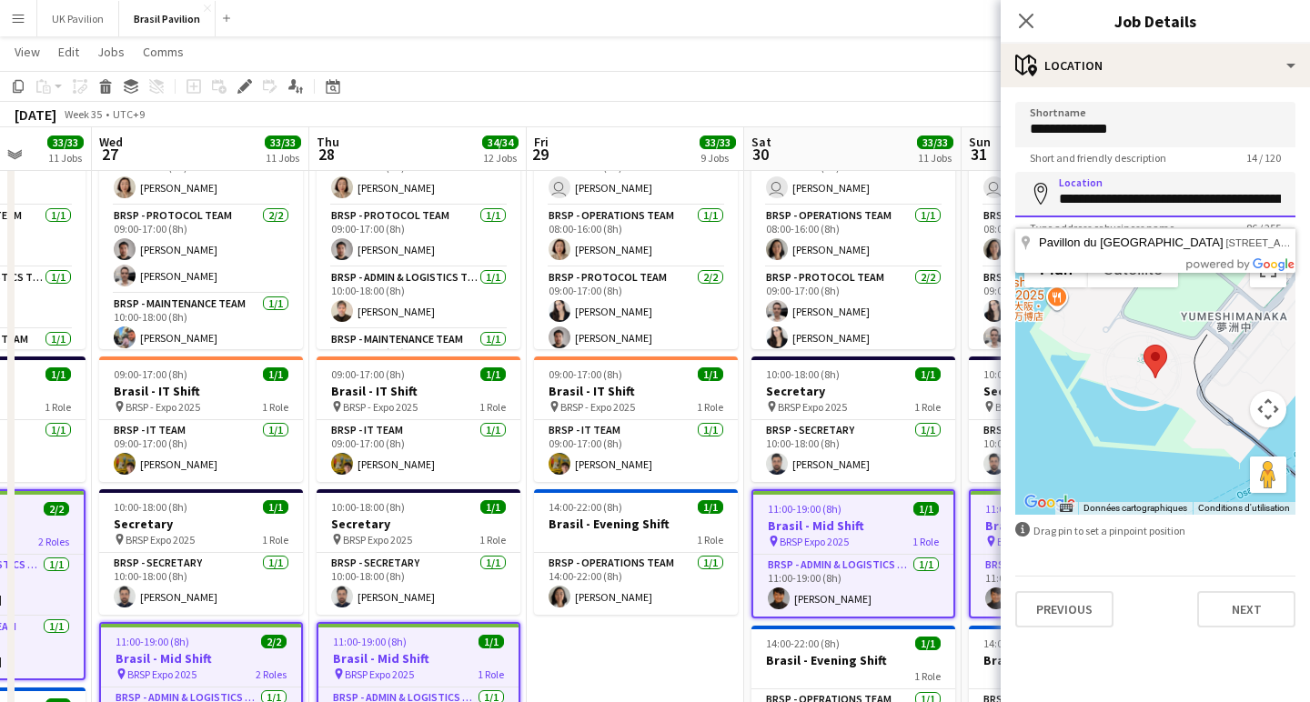
drag, startPoint x: 1051, startPoint y: 209, endPoint x: 1309, endPoint y: 220, distance: 257.6
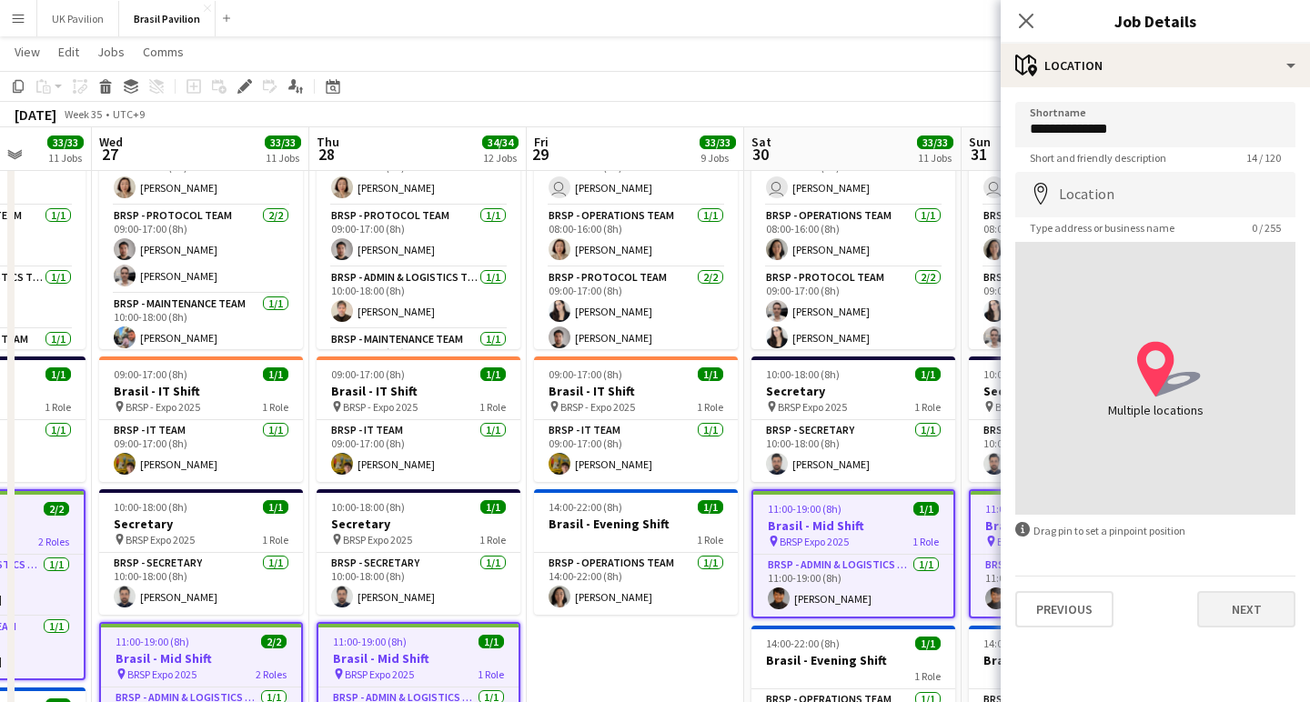
click at [1246, 623] on button "Next" at bounding box center [1246, 609] width 98 height 36
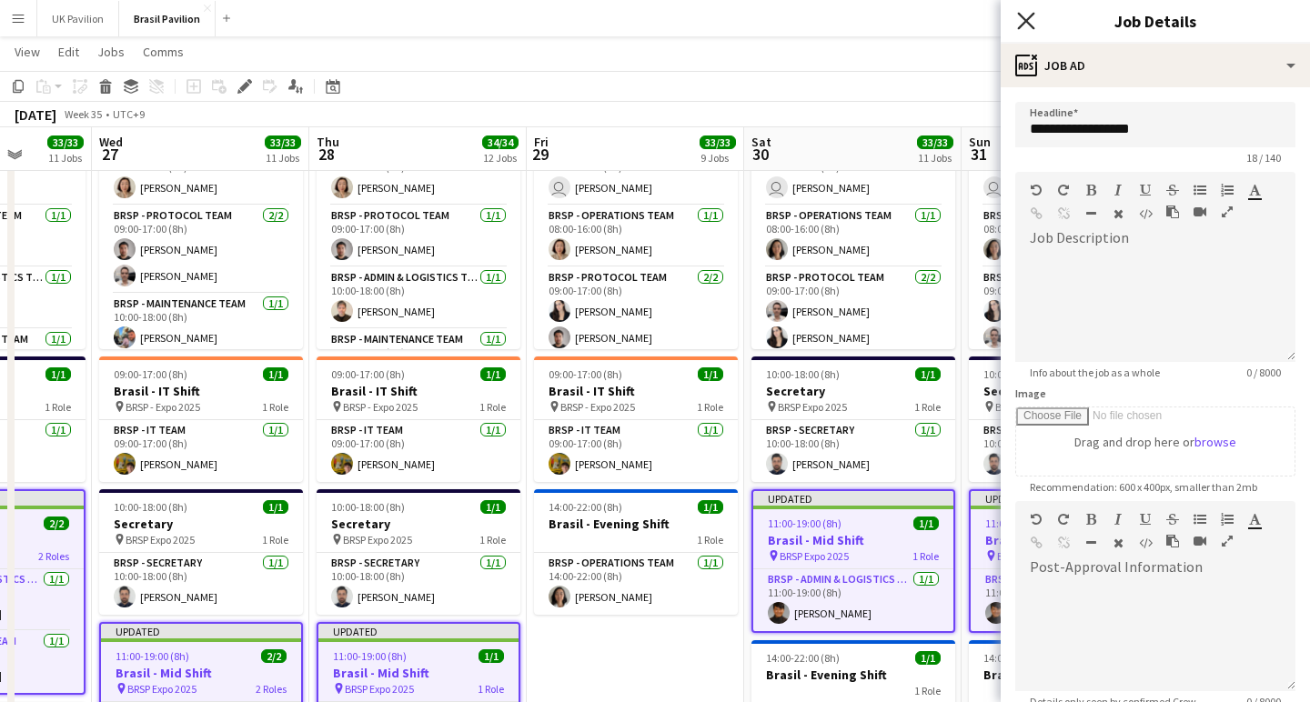
click at [1023, 21] on icon "Close pop-in" at bounding box center [1025, 20] width 17 height 17
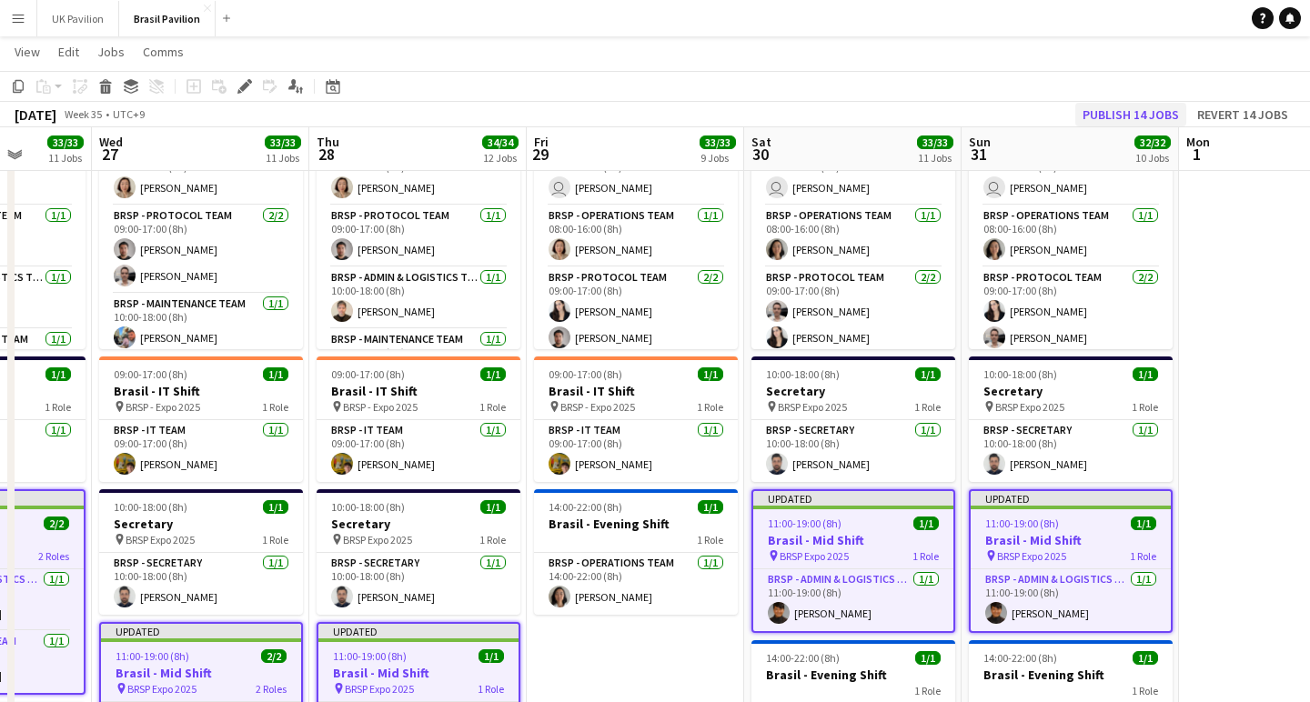
click at [1090, 110] on button "Publish 14 jobs" at bounding box center [1130, 115] width 111 height 24
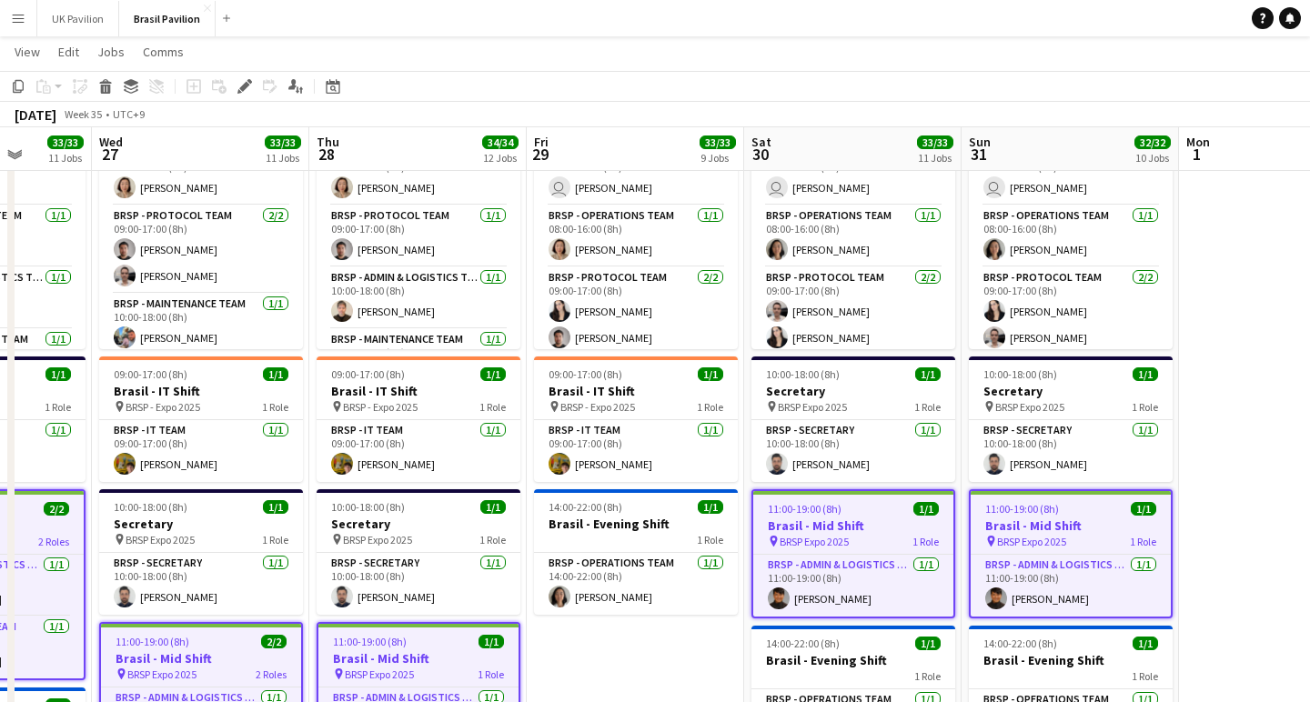
click at [566, 79] on app-toolbar "Copy Paste Paste Command V Paste with crew Command Shift V Paste linked Job [GE…" at bounding box center [655, 86] width 1310 height 31
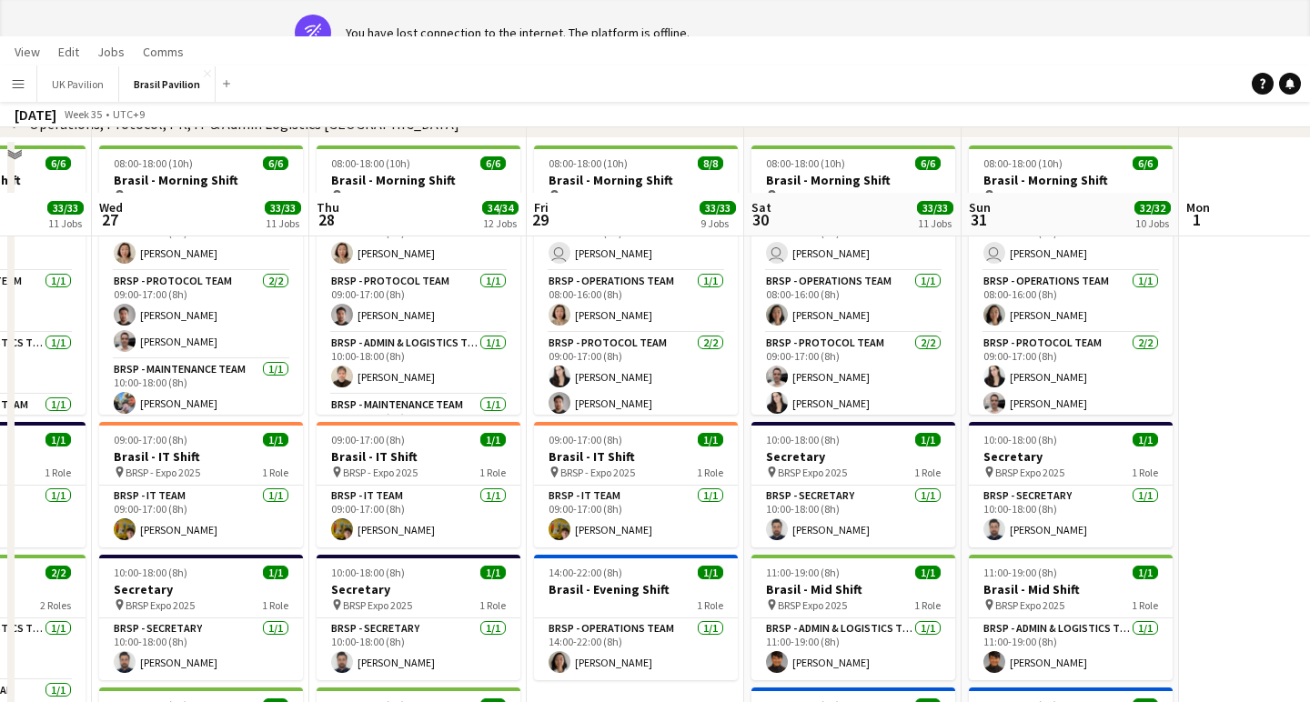
scroll to position [0, 0]
